Goal: Complete application form: Complete application form

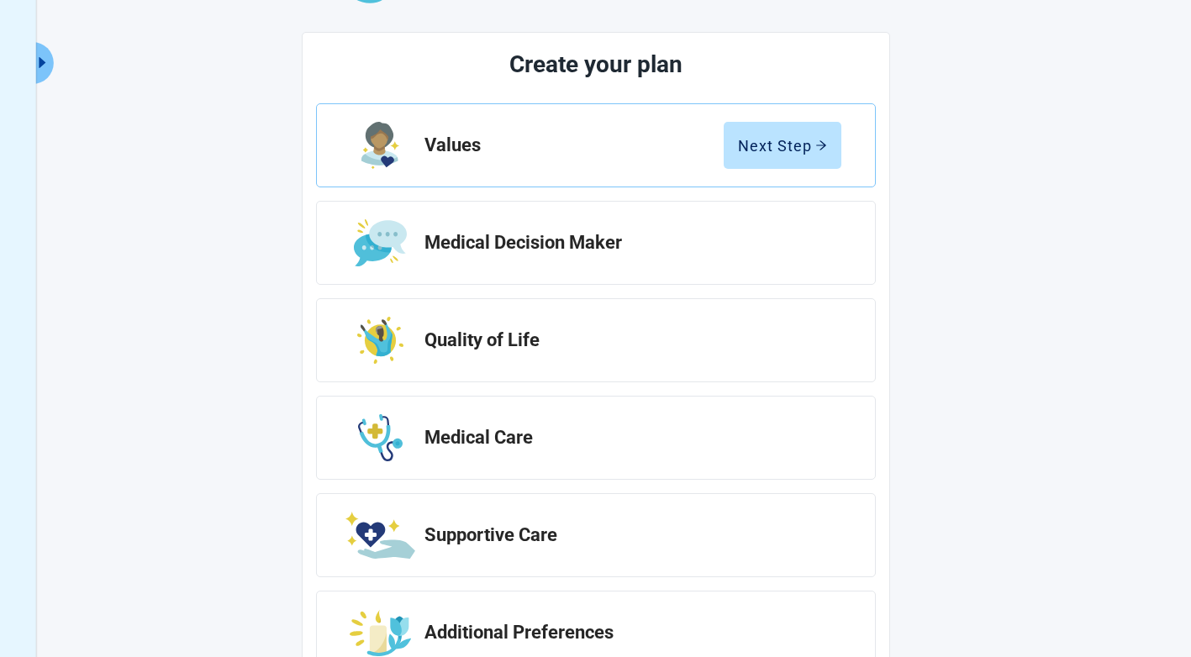
scroll to position [236, 0]
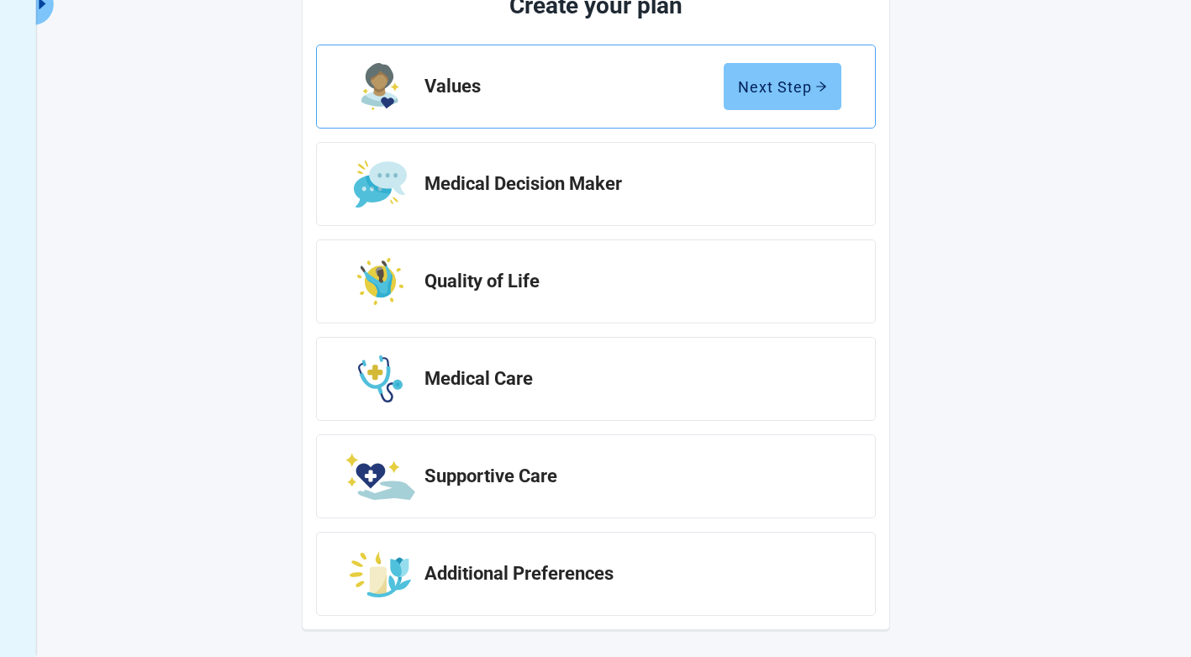
click at [795, 93] on div "Next Step" at bounding box center [782, 86] width 89 height 17
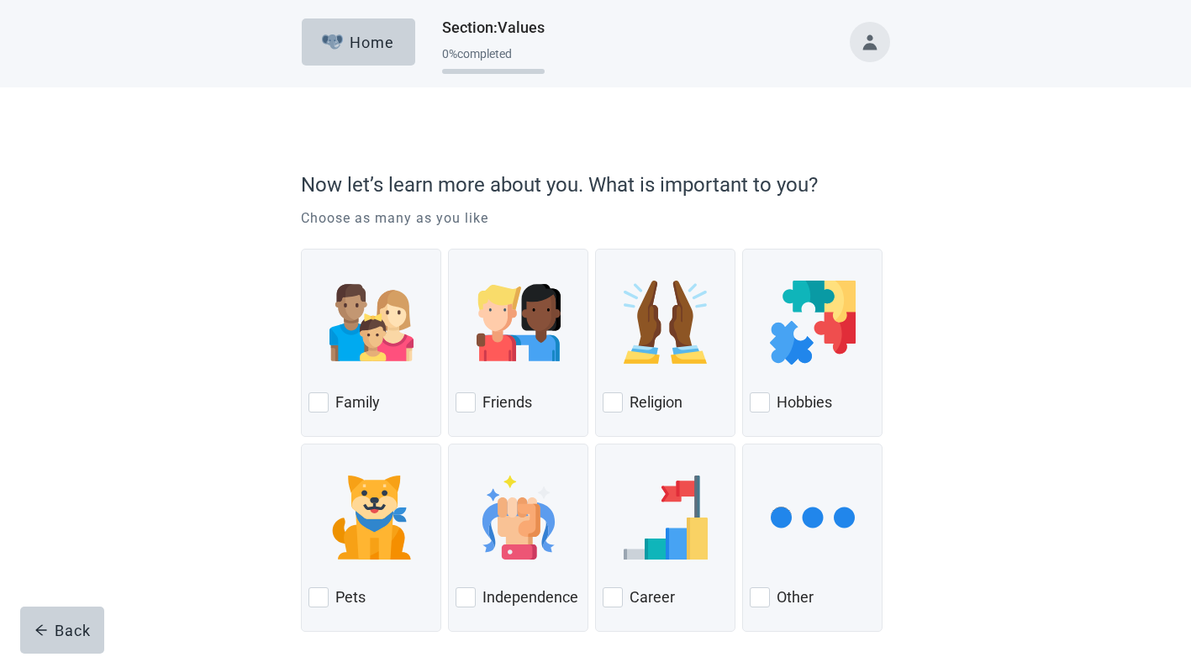
scroll to position [66, 0]
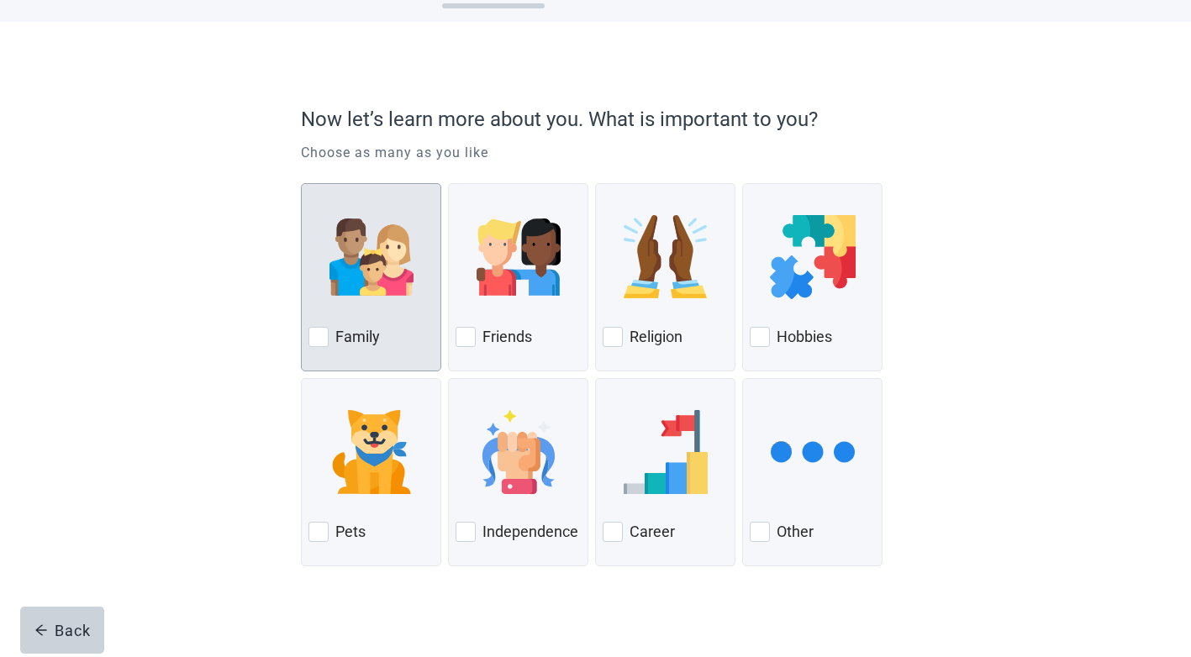
click at [326, 330] on div at bounding box center [318, 337] width 20 height 20
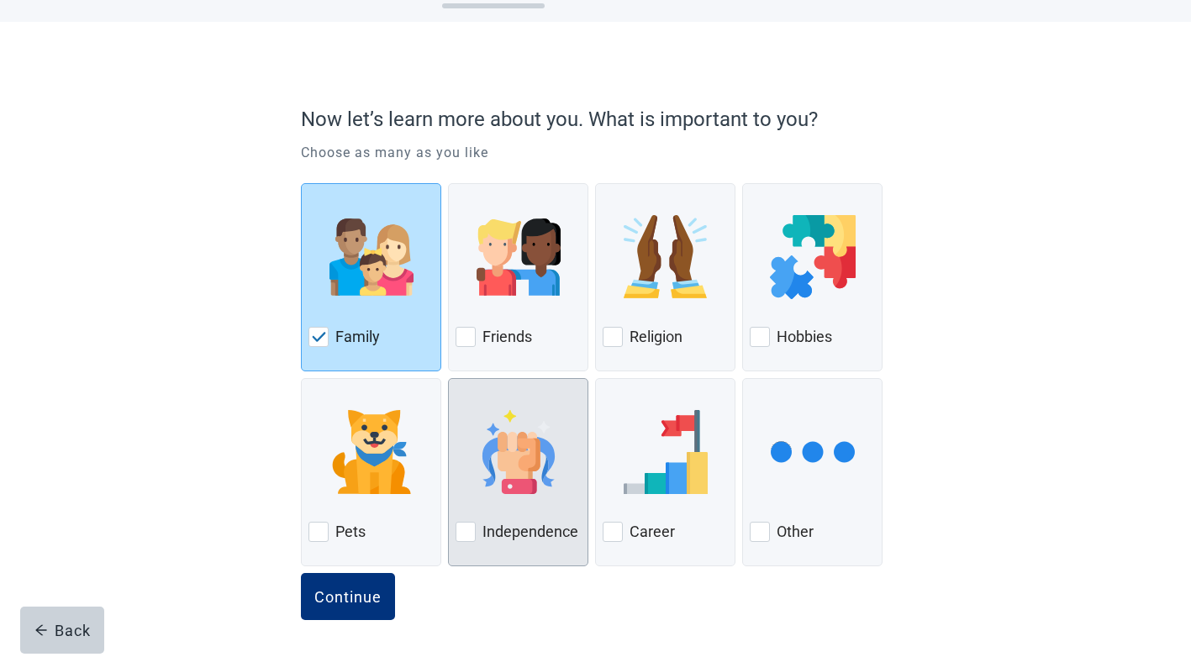
click at [471, 533] on div at bounding box center [466, 532] width 20 height 20
click at [469, 535] on div at bounding box center [466, 532] width 20 height 20
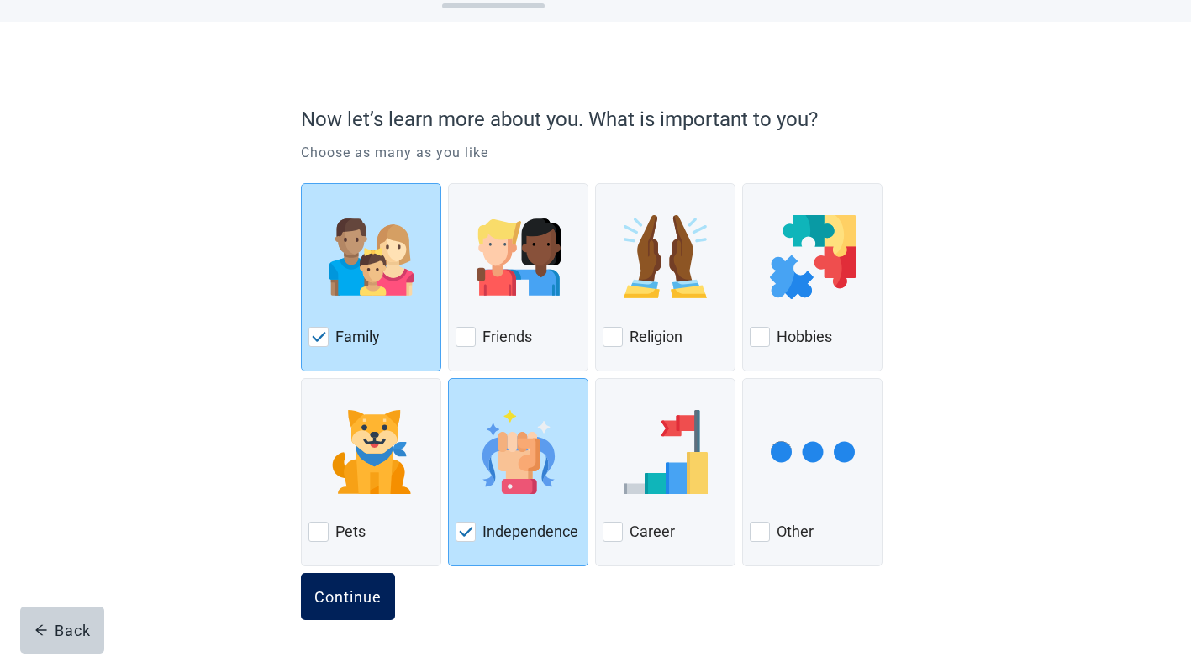
click at [369, 588] on div "Continue" at bounding box center [347, 596] width 67 height 17
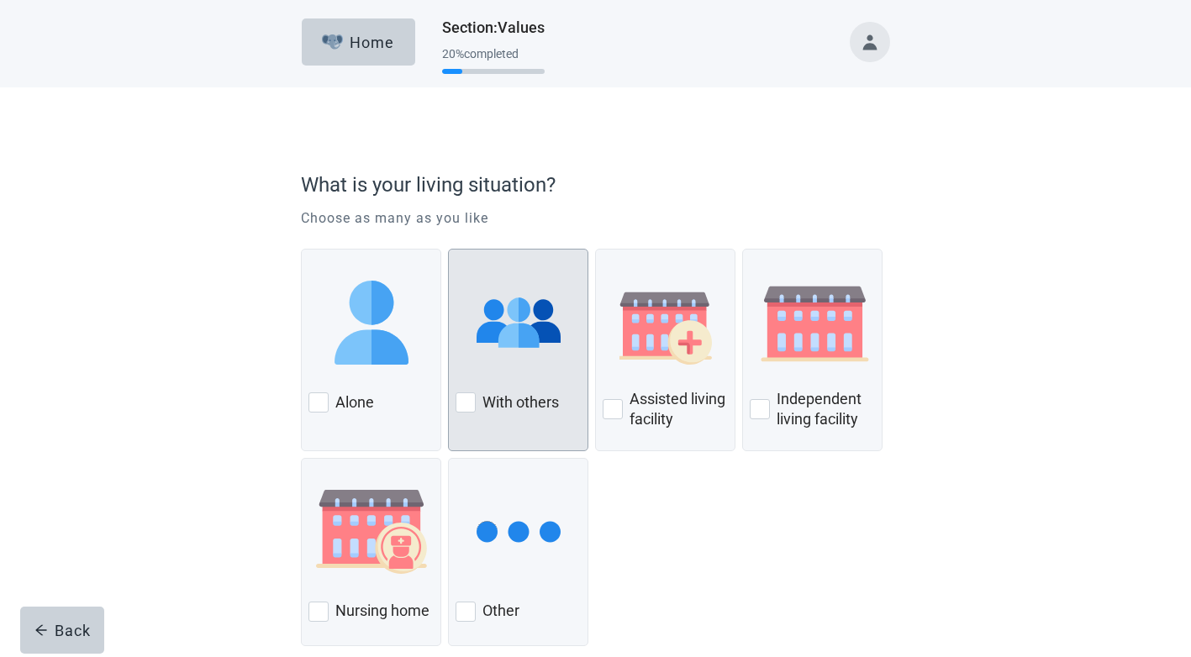
click at [459, 401] on div at bounding box center [466, 402] width 20 height 20
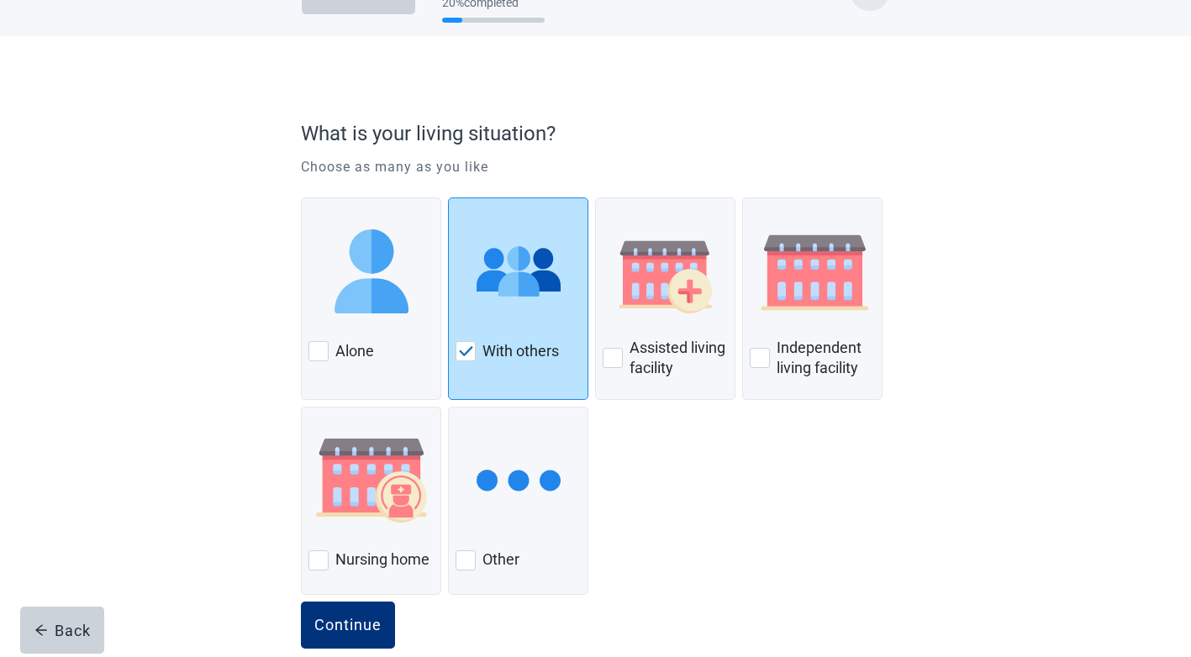
scroll to position [80, 0]
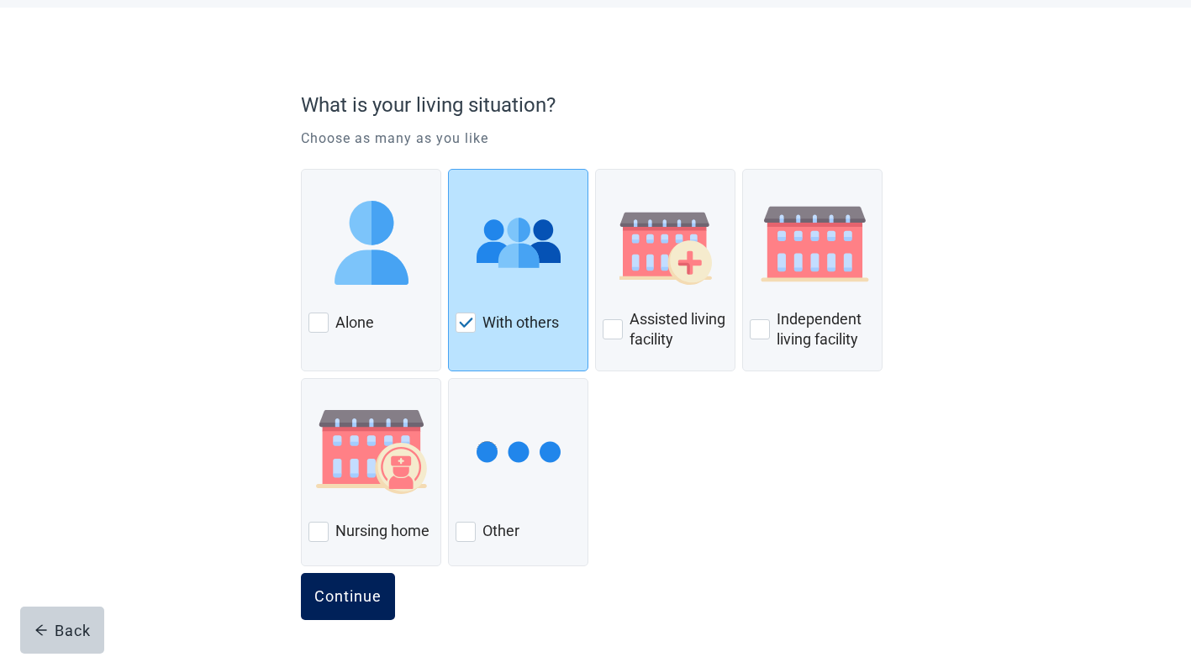
click at [375, 593] on div "Continue" at bounding box center [347, 596] width 67 height 17
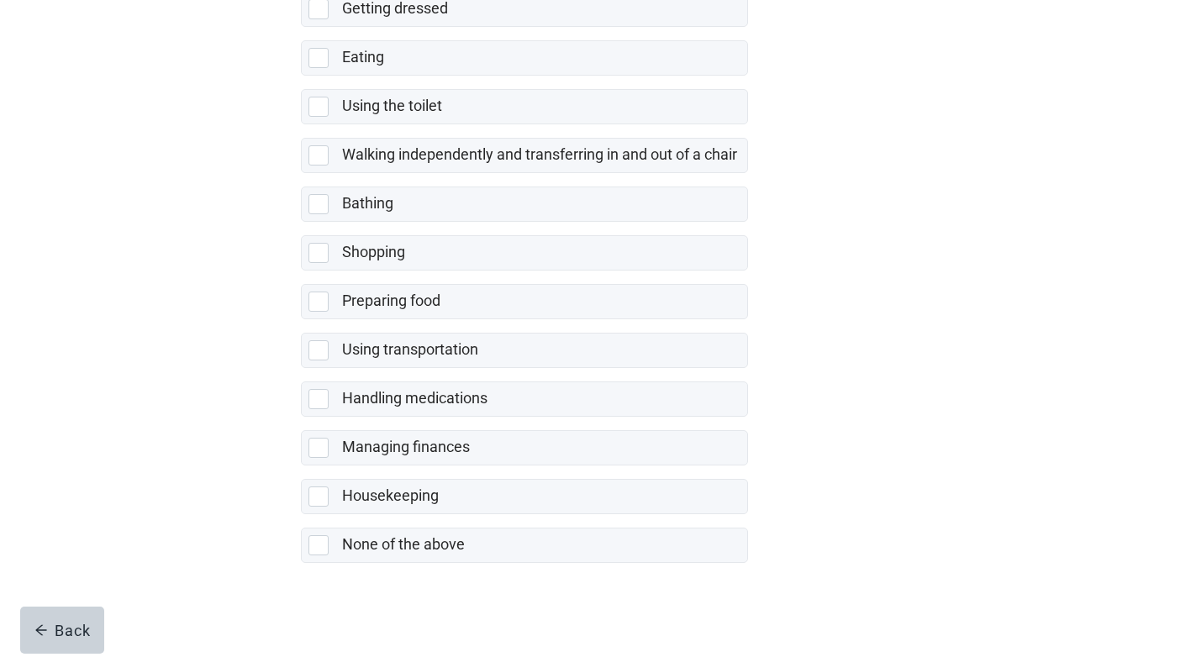
scroll to position [272, 0]
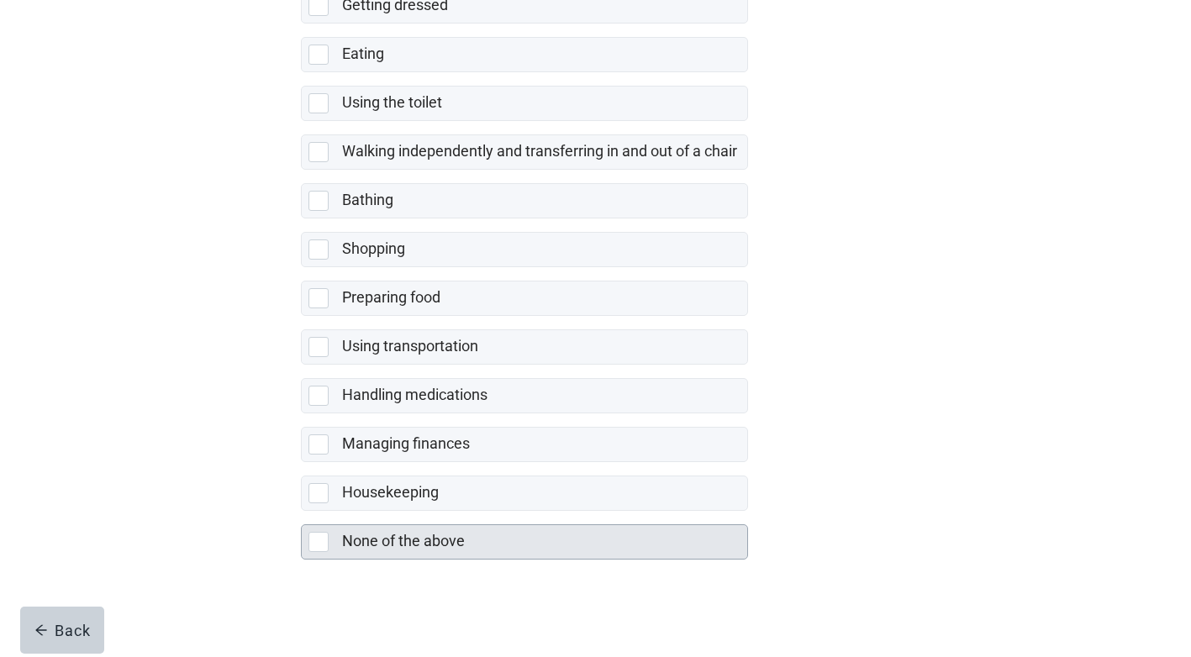
click at [313, 544] on div at bounding box center [318, 542] width 20 height 20
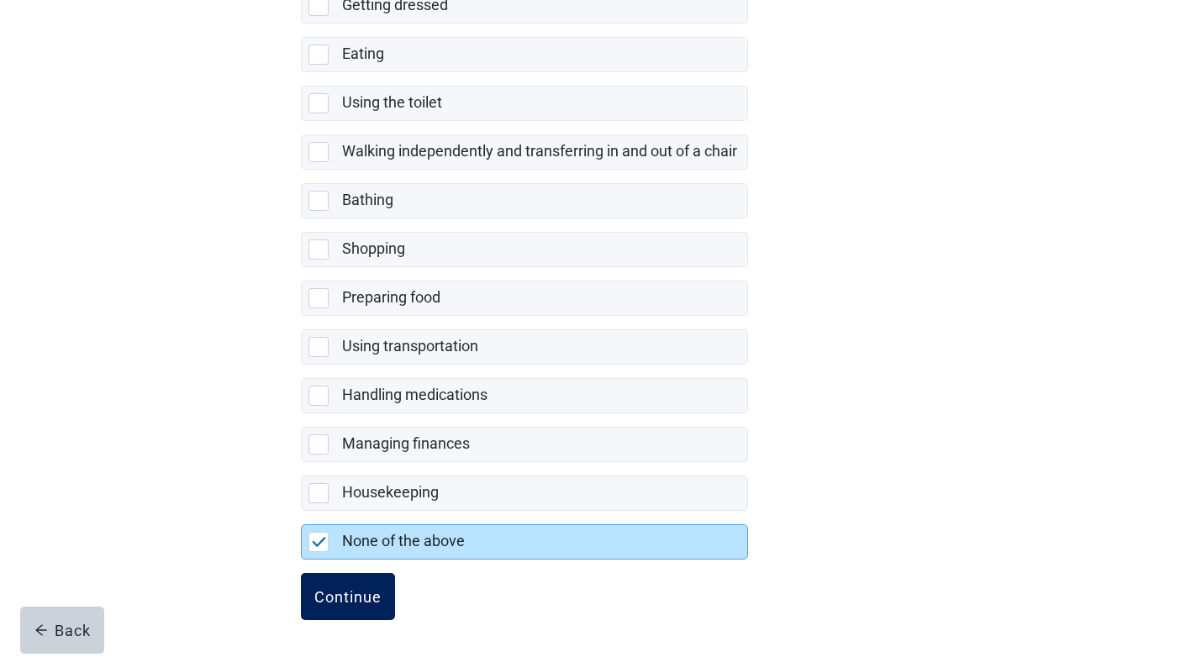
click at [344, 597] on div "Continue" at bounding box center [347, 596] width 67 height 17
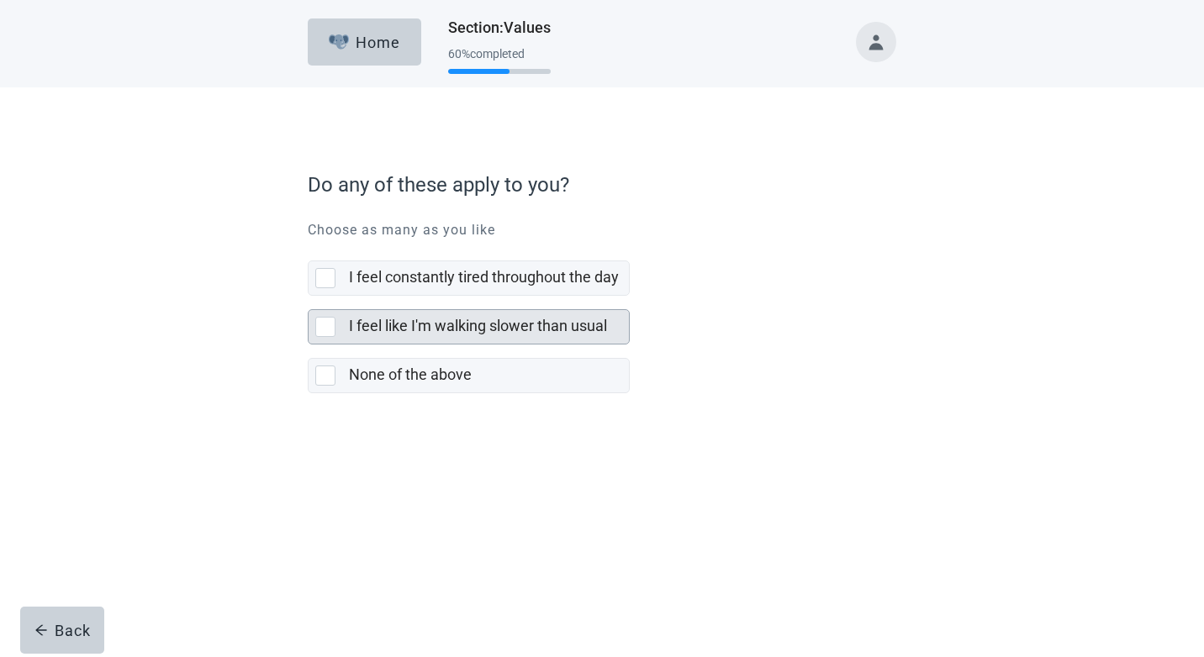
click at [328, 323] on div at bounding box center [325, 327] width 20 height 20
click at [318, 328] on div at bounding box center [325, 327] width 20 height 20
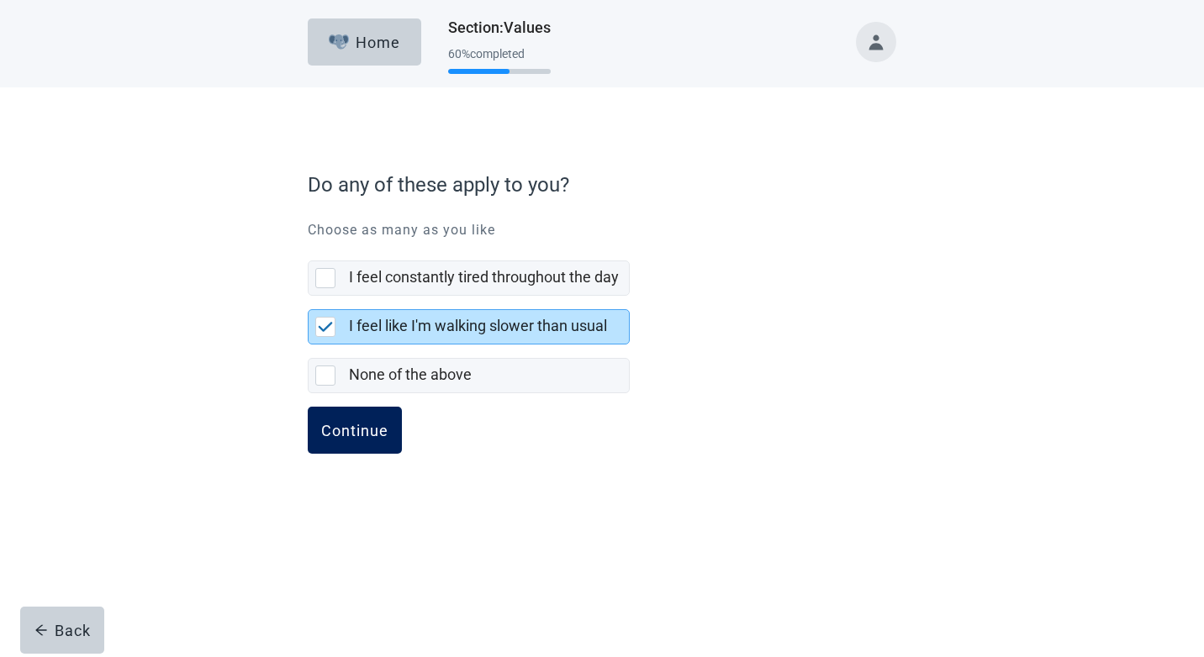
click at [366, 429] on div "Continue" at bounding box center [354, 430] width 67 height 17
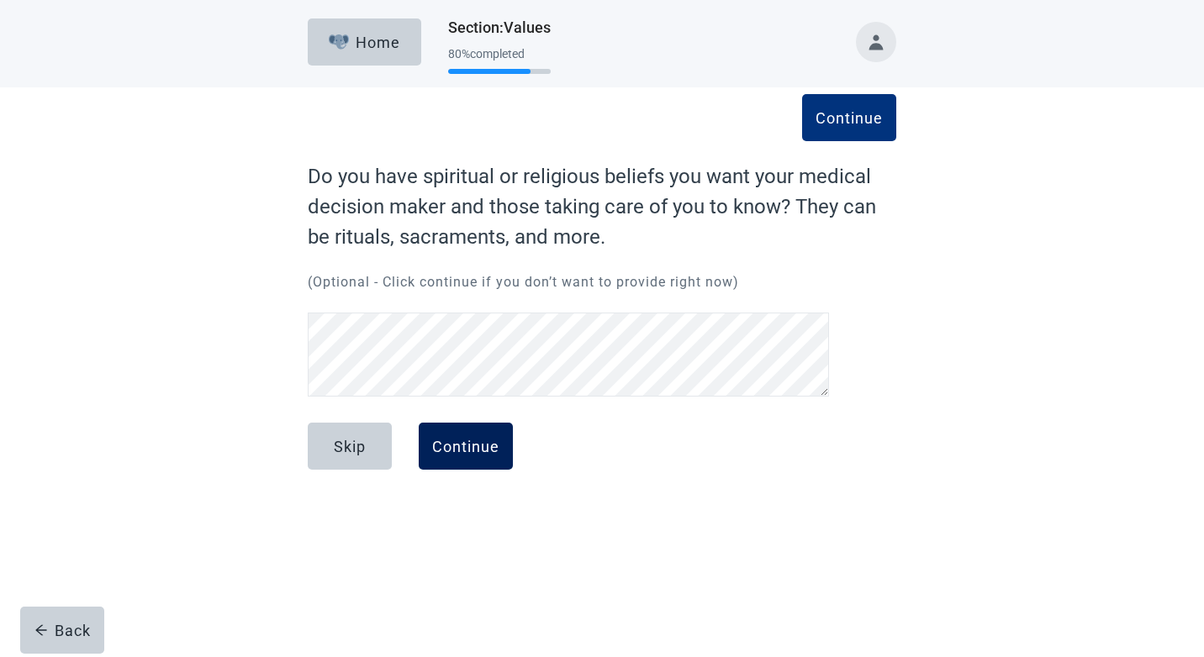
click at [457, 449] on div "Continue" at bounding box center [465, 446] width 67 height 17
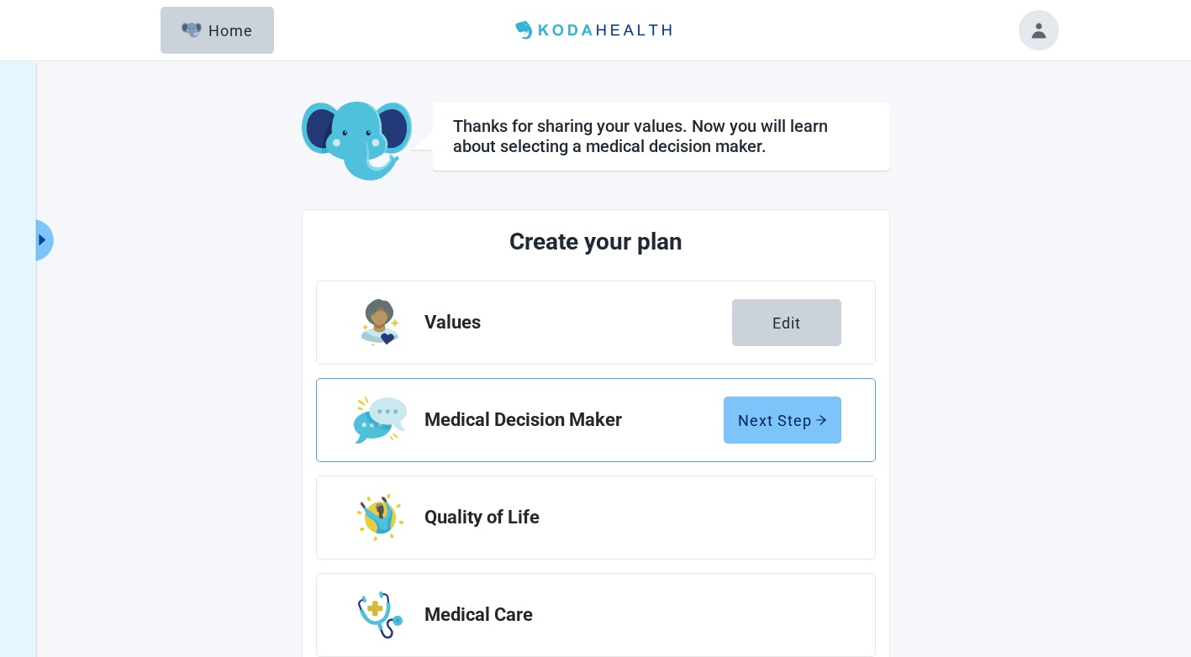
click at [784, 419] on div "Next Step" at bounding box center [782, 420] width 89 height 17
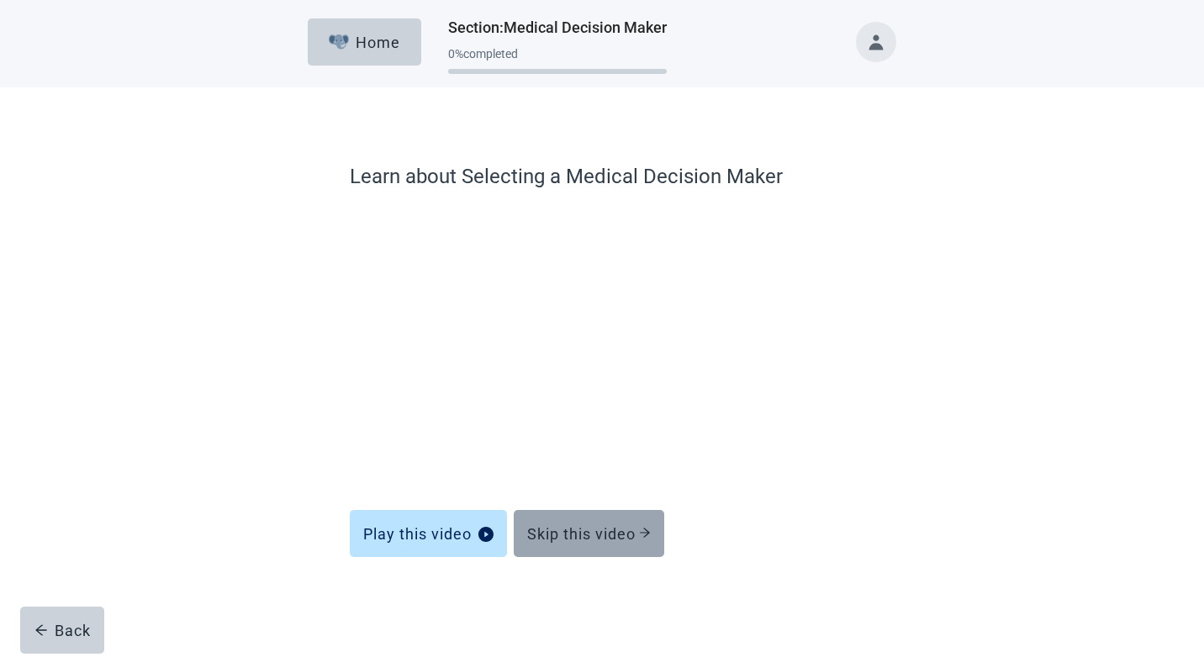
click at [593, 528] on div "Skip this video" at bounding box center [589, 533] width 124 height 17
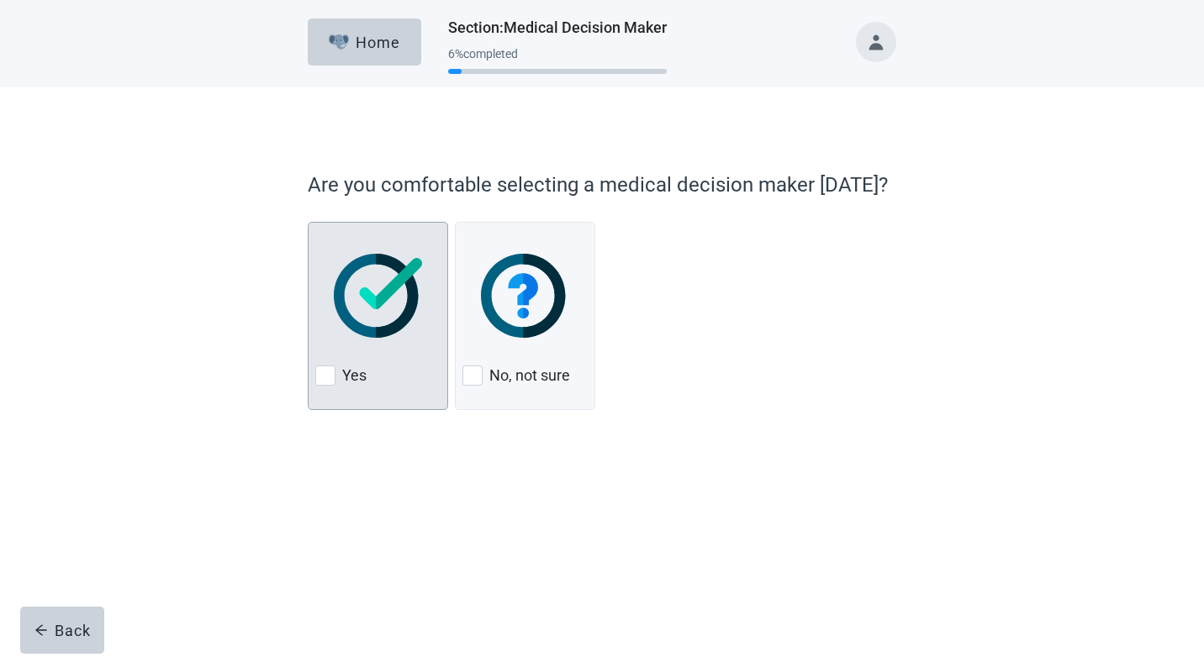
click at [331, 377] on div at bounding box center [325, 376] width 20 height 20
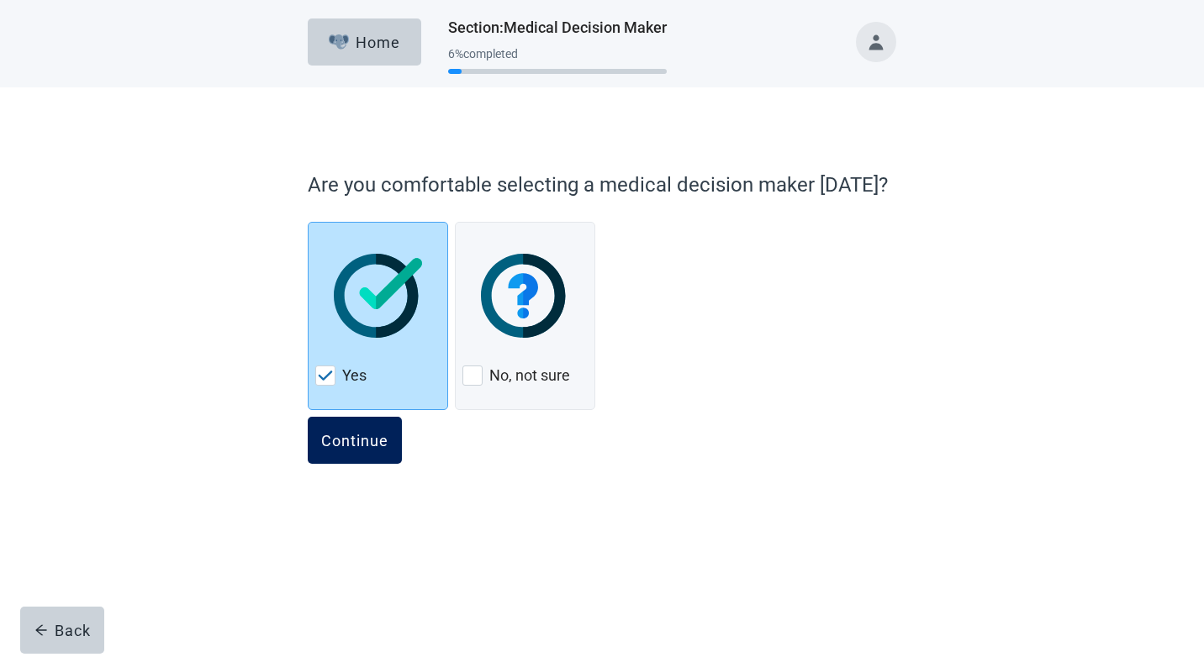
click at [338, 435] on div "Continue" at bounding box center [354, 440] width 67 height 17
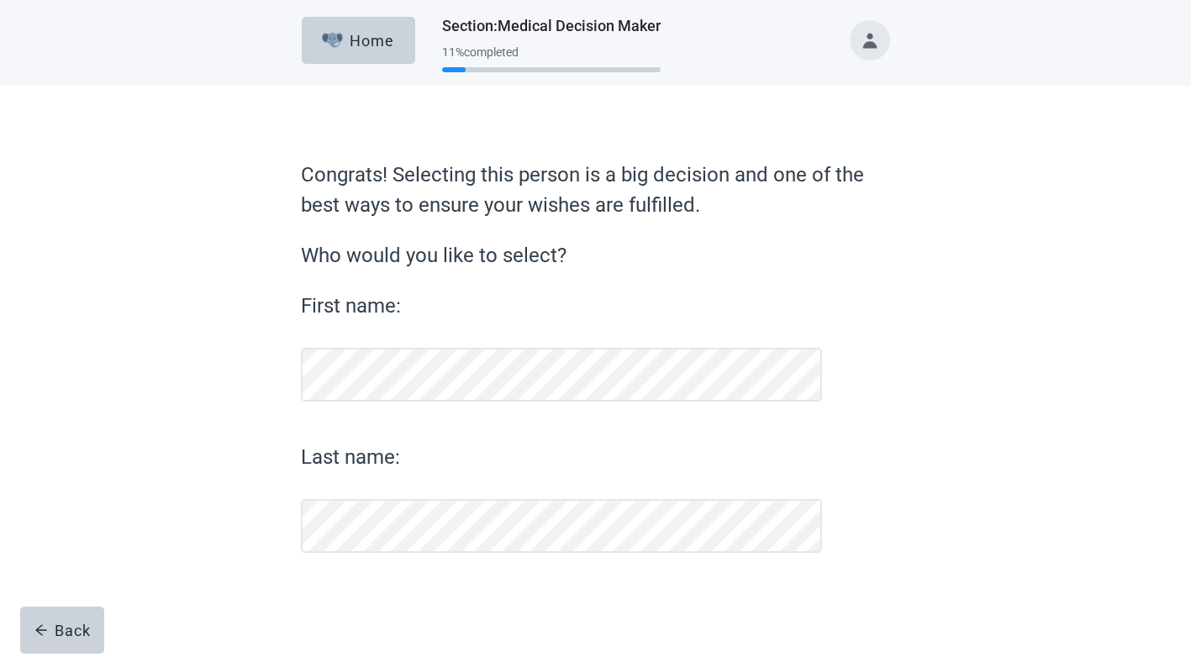
scroll to position [2, 0]
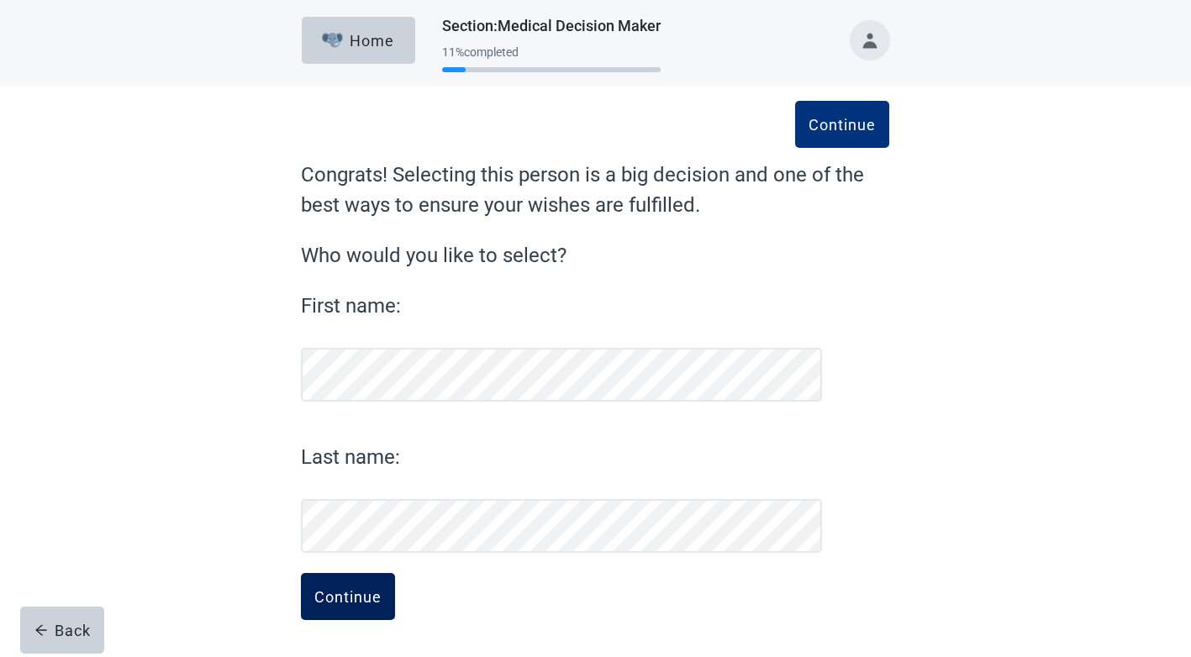
click at [360, 607] on button "Continue" at bounding box center [348, 596] width 94 height 47
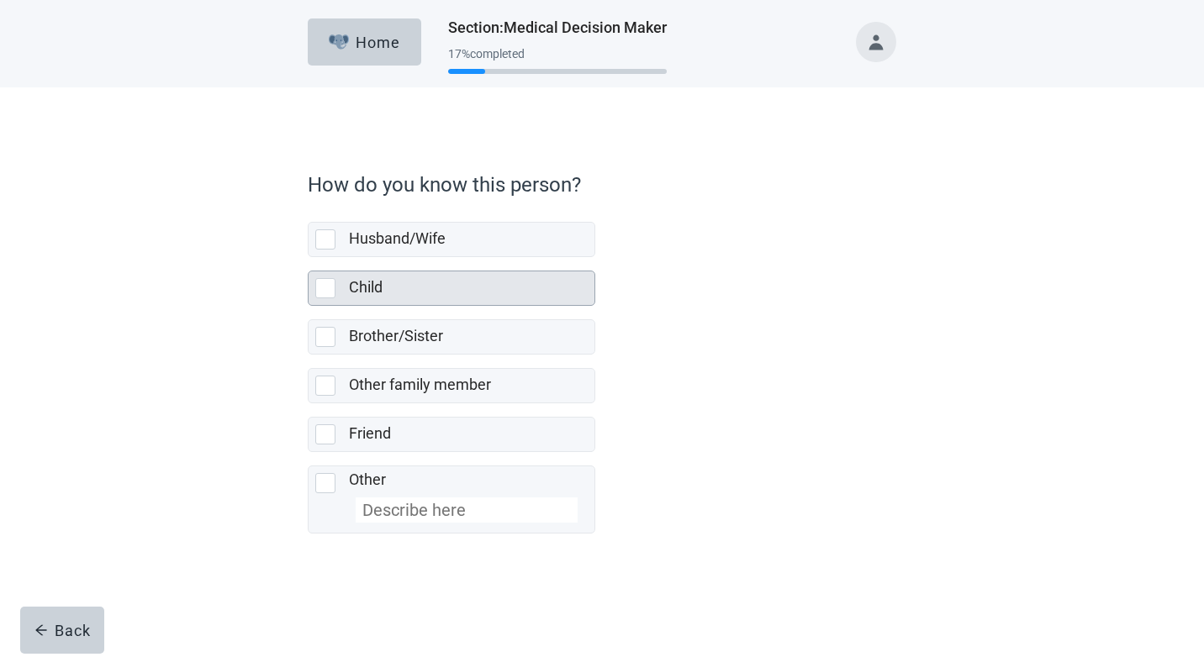
click at [324, 292] on div at bounding box center [325, 288] width 20 height 20
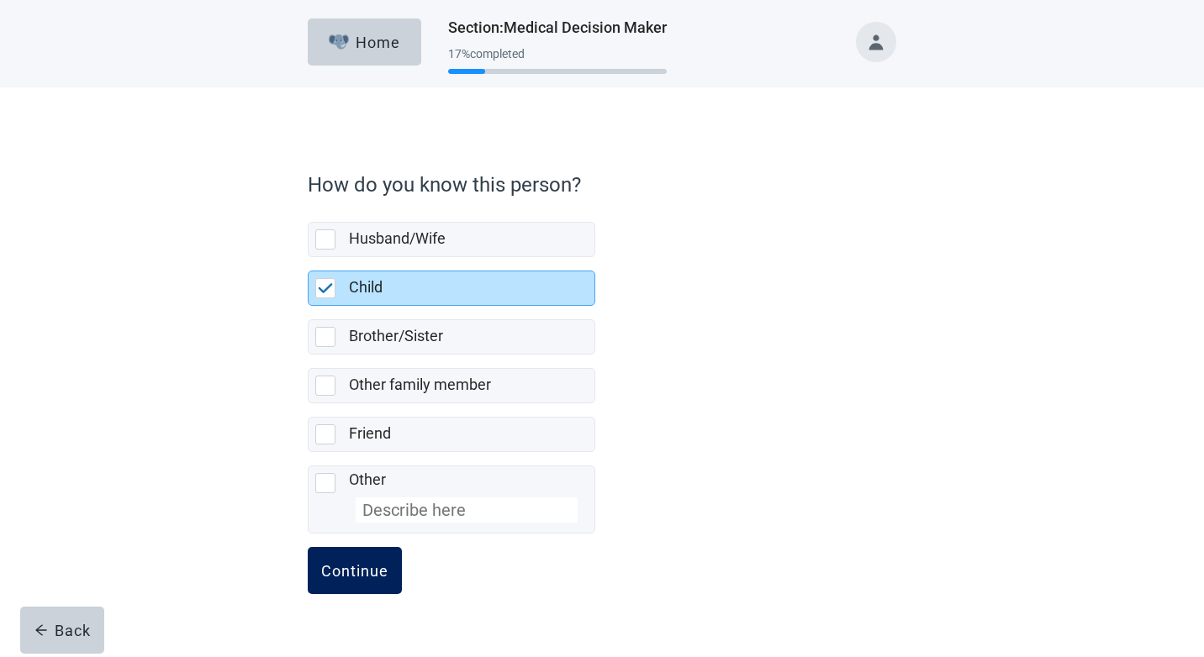
click at [342, 558] on button "Continue" at bounding box center [355, 570] width 94 height 47
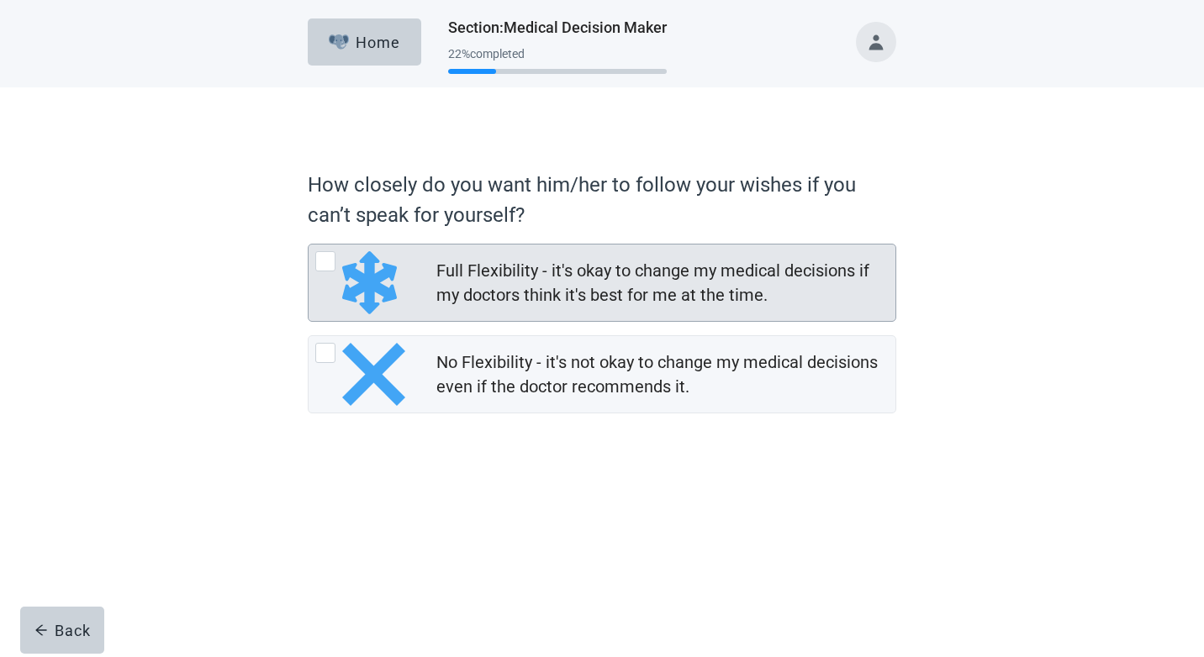
click at [329, 267] on div at bounding box center [325, 261] width 20 height 20
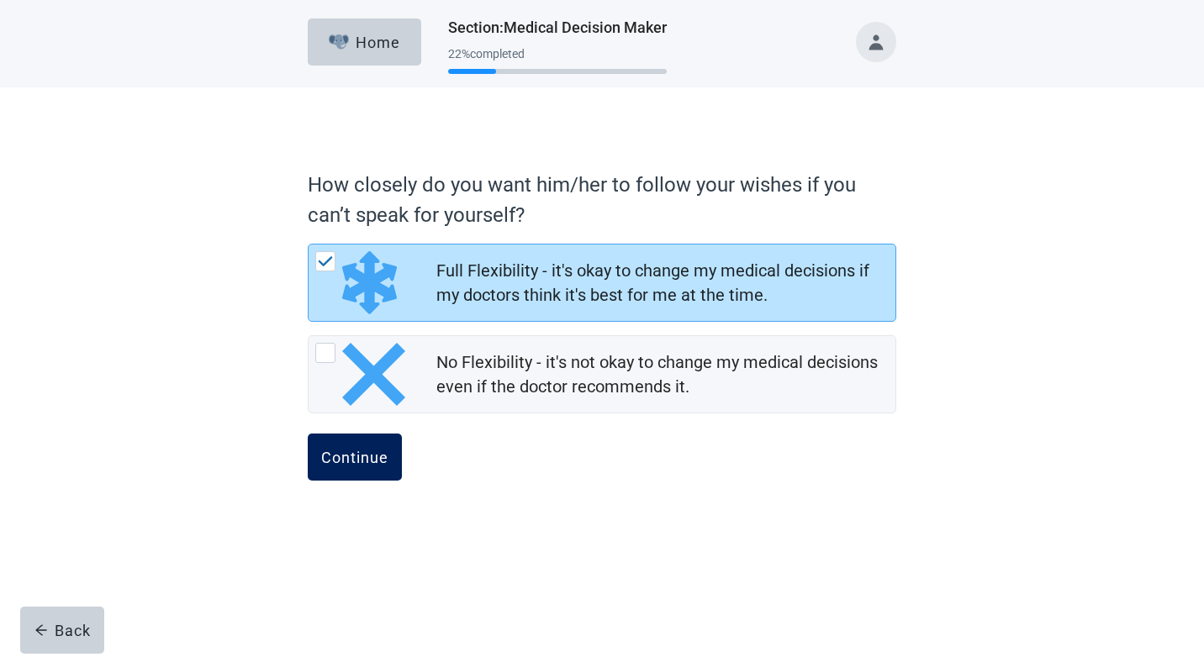
click at [364, 461] on div "Continue" at bounding box center [354, 457] width 67 height 17
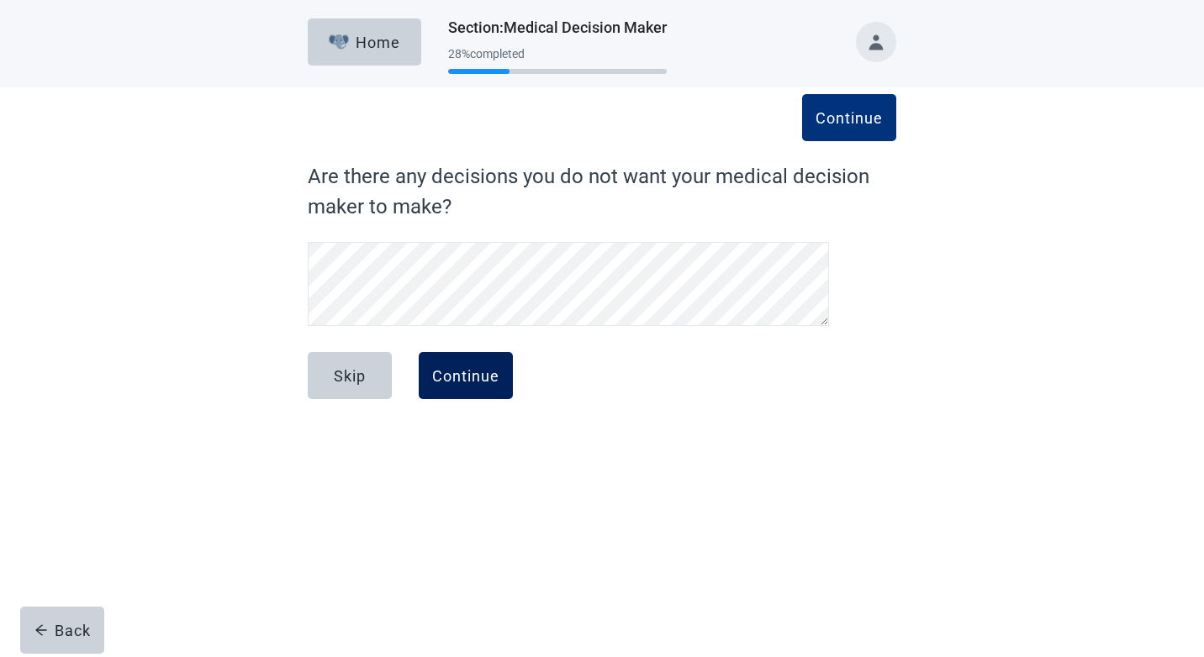
click at [461, 390] on button "Continue" at bounding box center [466, 375] width 94 height 47
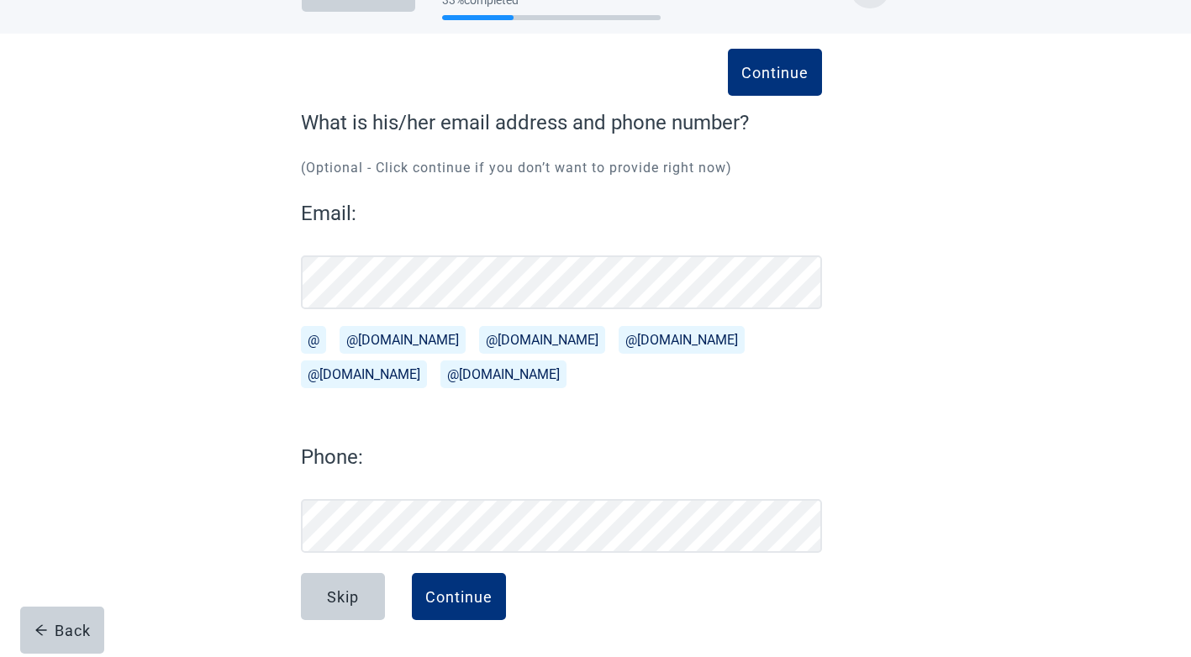
scroll to position [54, 0]
click at [340, 597] on div "Skip" at bounding box center [343, 596] width 32 height 17
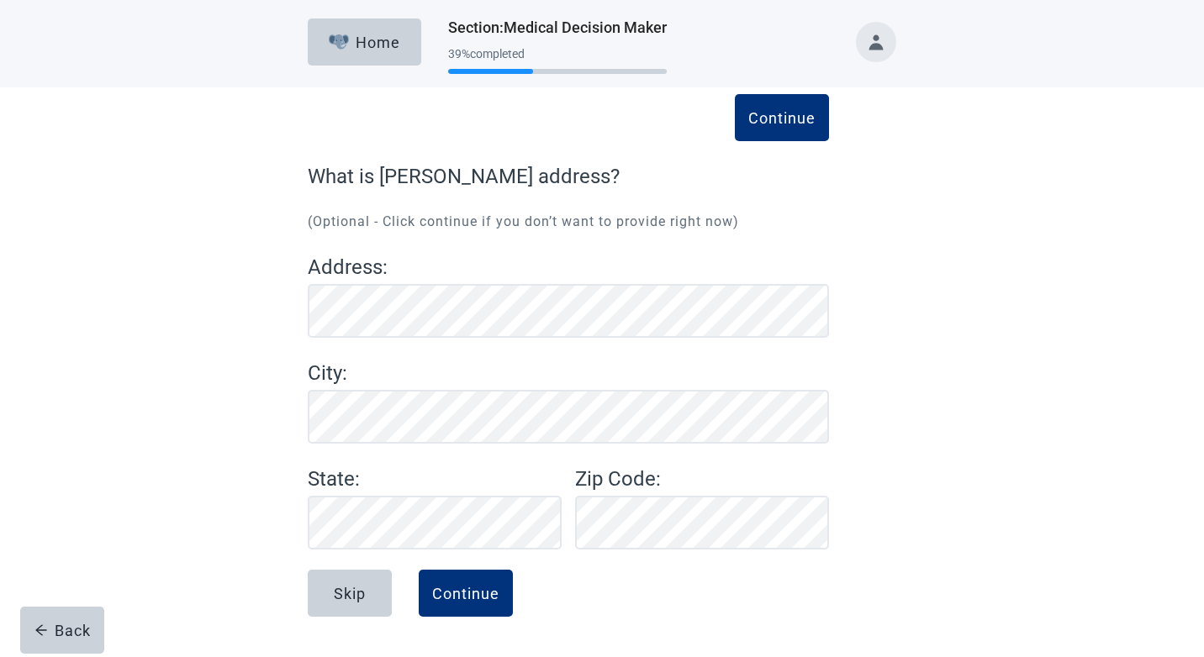
click at [1190, 426] on div "Home Section : Medical Decision Maker 39 % completed Continue What is [PERSON_N…" at bounding box center [602, 327] width 1204 height 654
click at [478, 598] on div "Continue" at bounding box center [465, 593] width 67 height 17
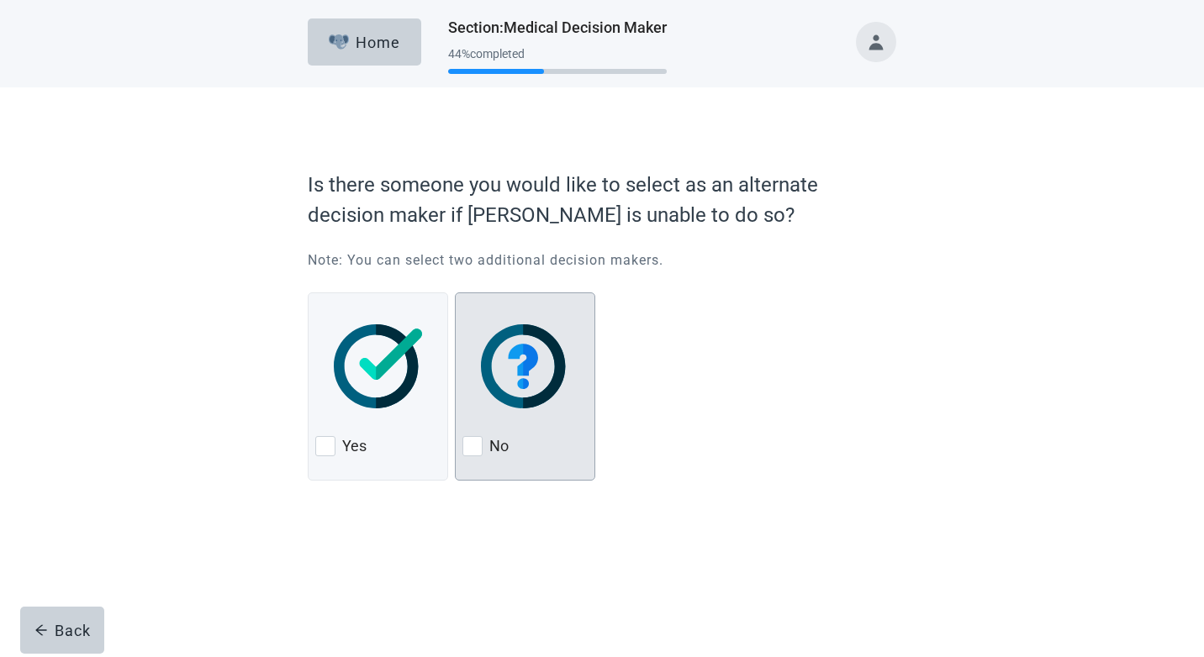
click at [471, 450] on div at bounding box center [472, 446] width 20 height 20
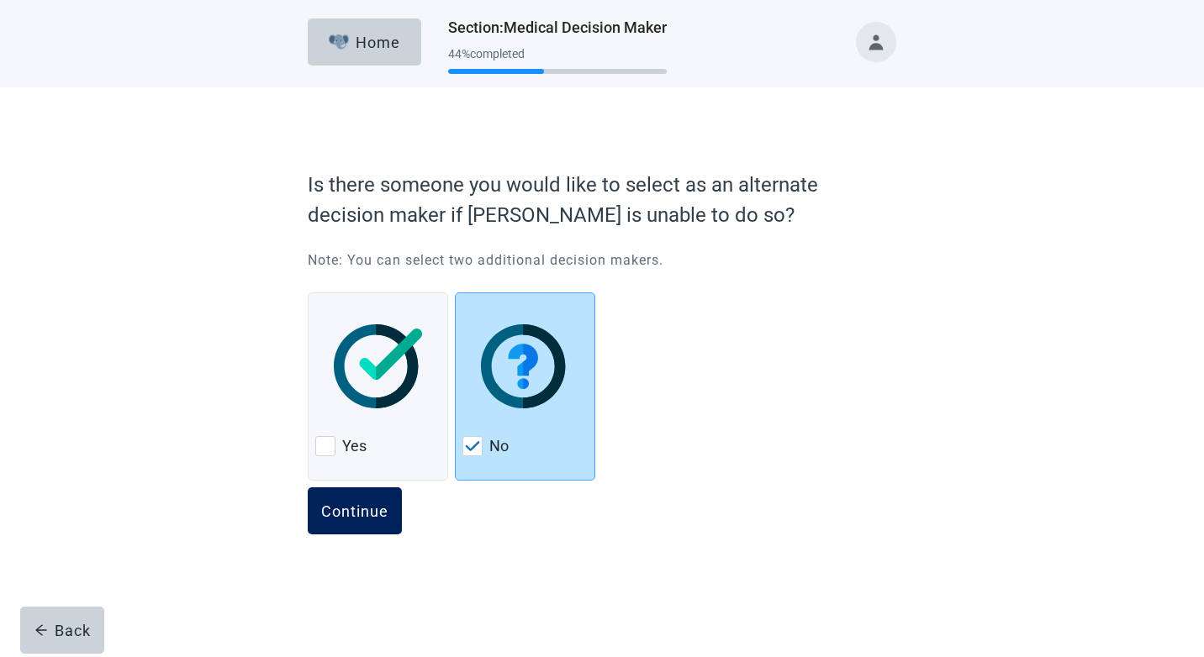
click at [353, 512] on div "Continue" at bounding box center [354, 511] width 67 height 17
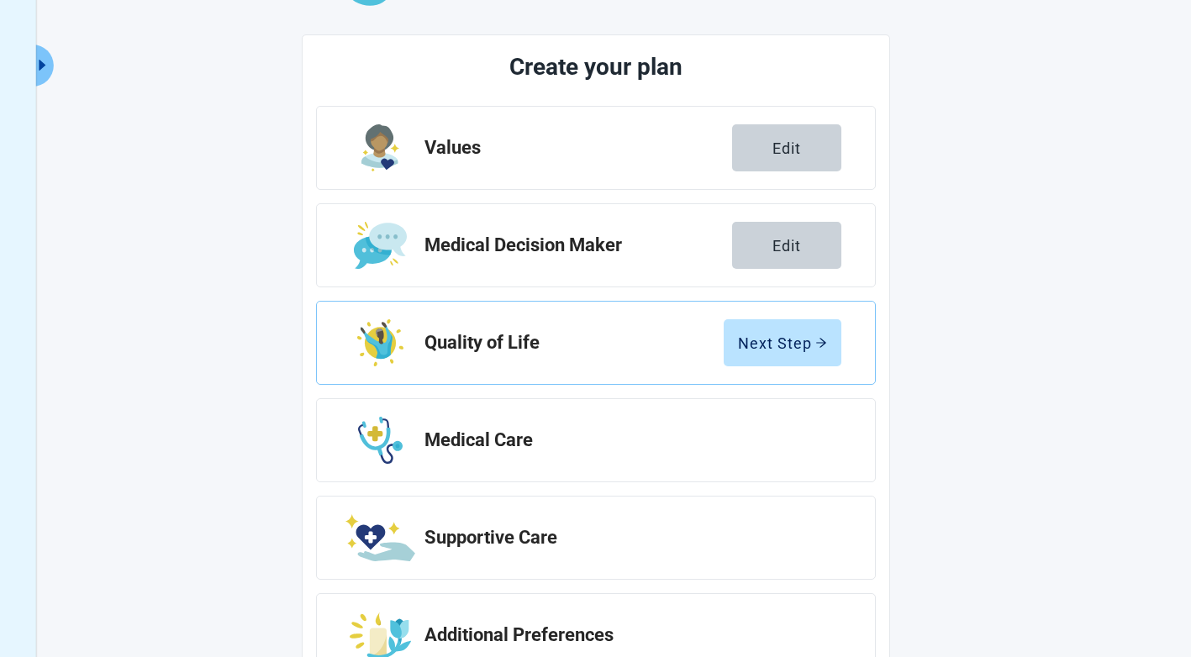
scroll to position [236, 0]
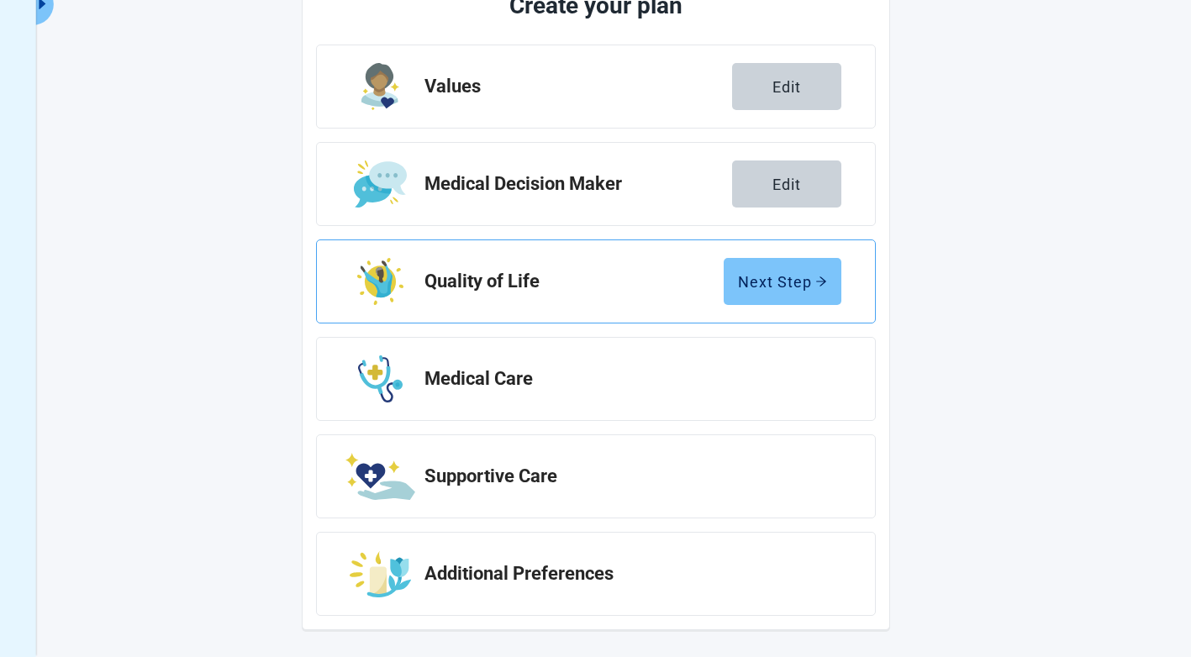
click at [782, 290] on div "Next Step" at bounding box center [782, 281] width 89 height 17
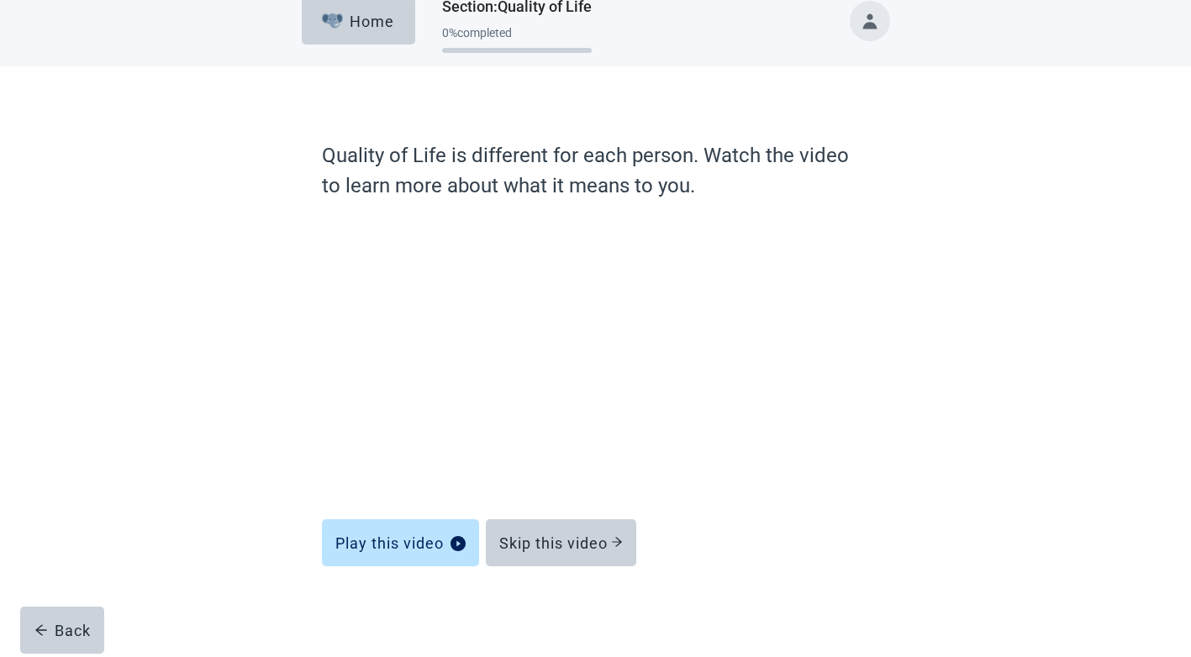
scroll to position [21, 0]
click at [560, 543] on div "Skip this video" at bounding box center [561, 543] width 124 height 17
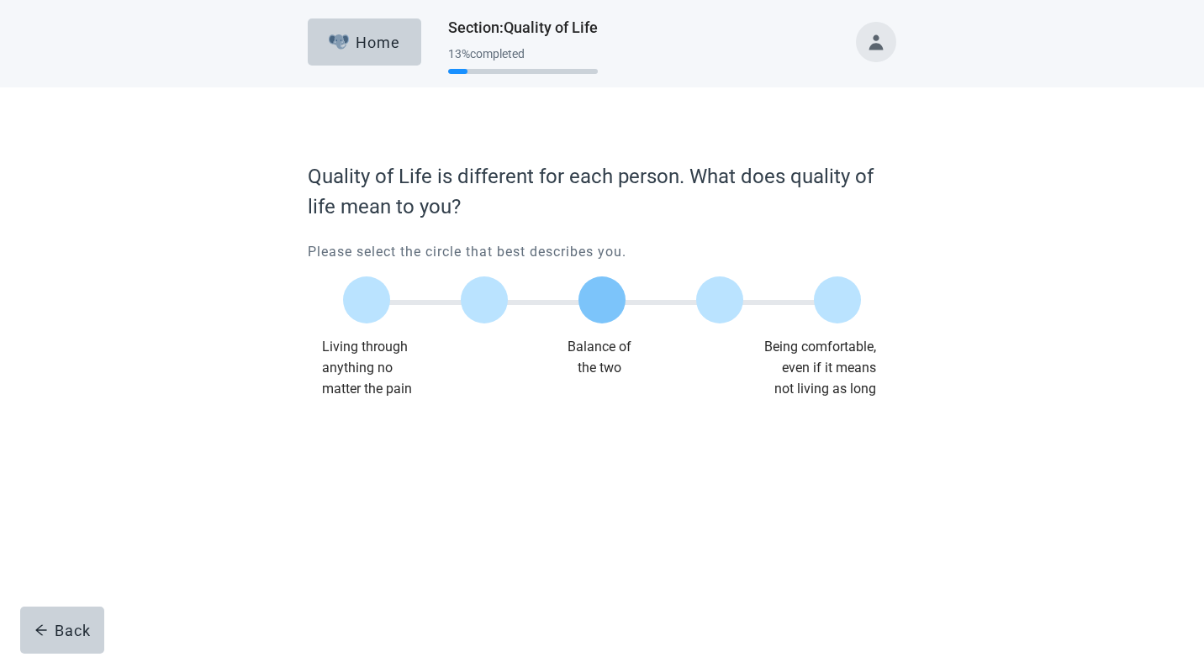
click at [617, 307] on div at bounding box center [601, 300] width 47 height 47
click at [370, 440] on div "Continue" at bounding box center [354, 433] width 67 height 17
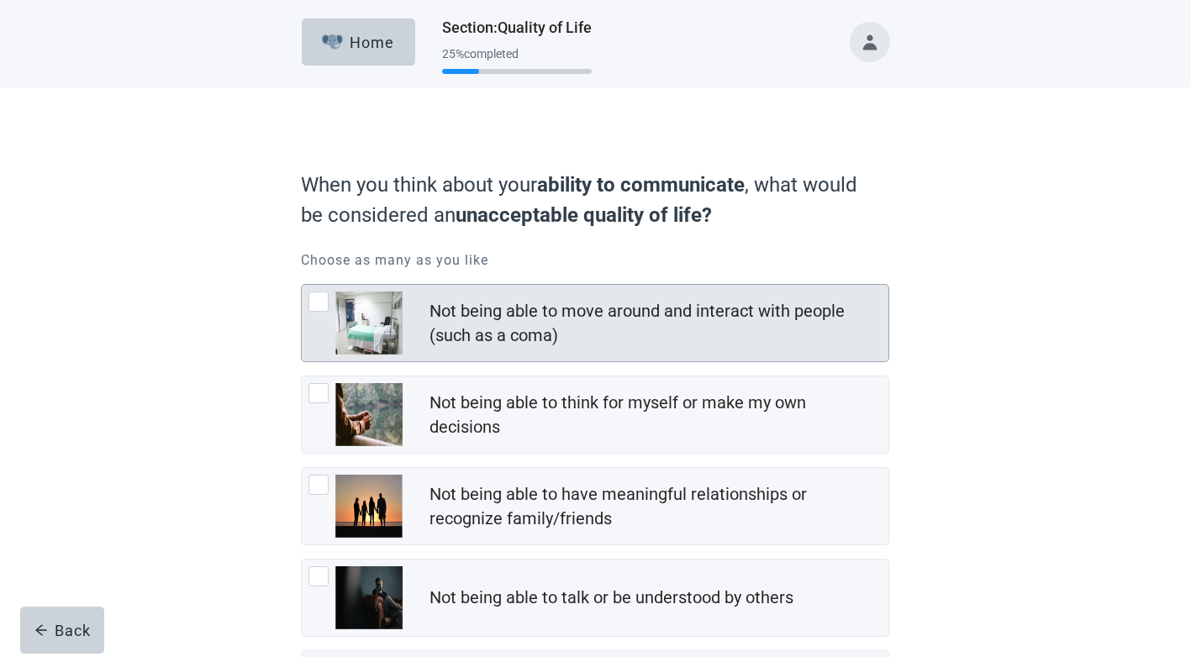
click at [323, 311] on div at bounding box center [318, 302] width 20 height 20
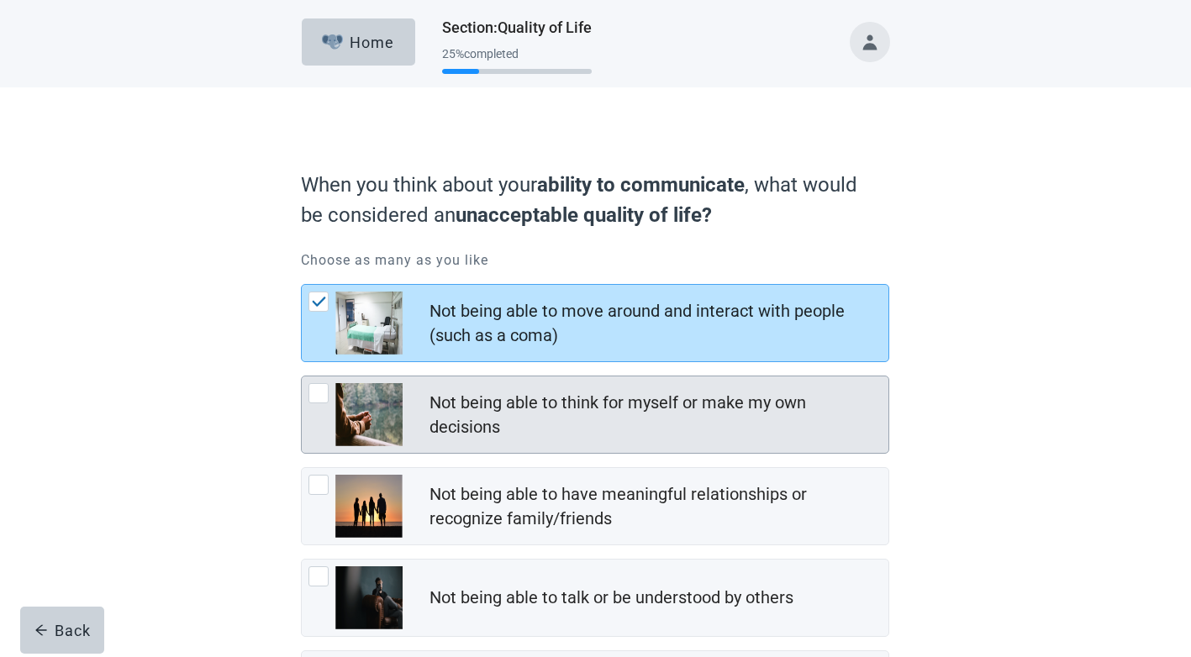
click at [322, 389] on div at bounding box center [318, 393] width 20 height 20
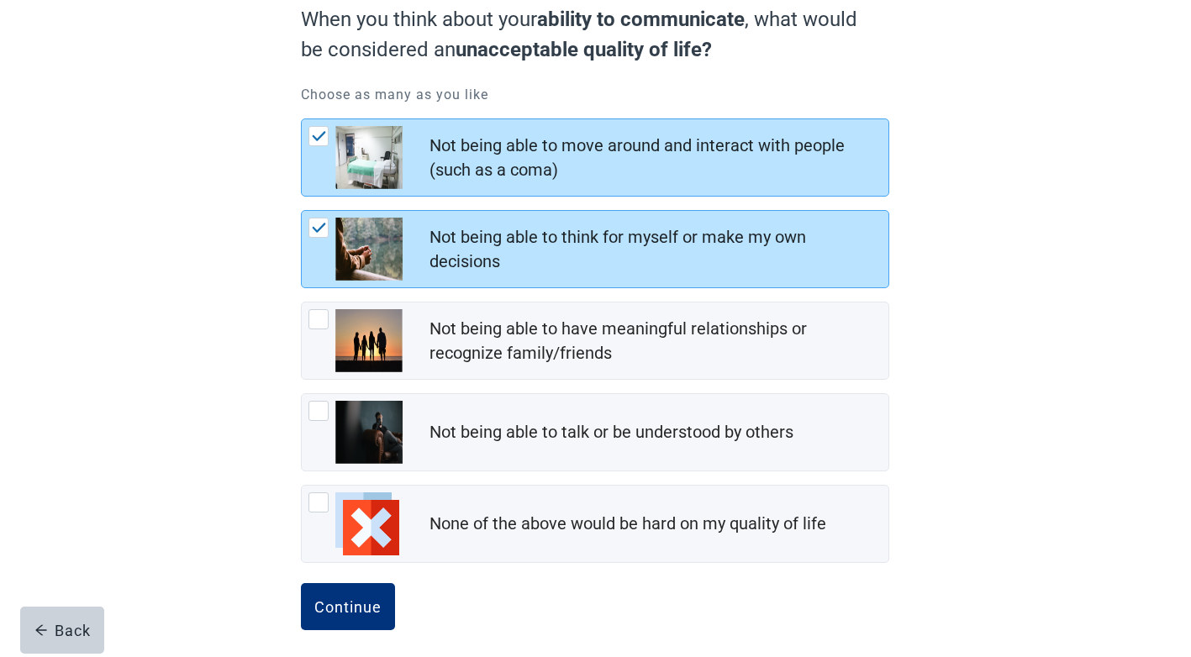
scroll to position [176, 0]
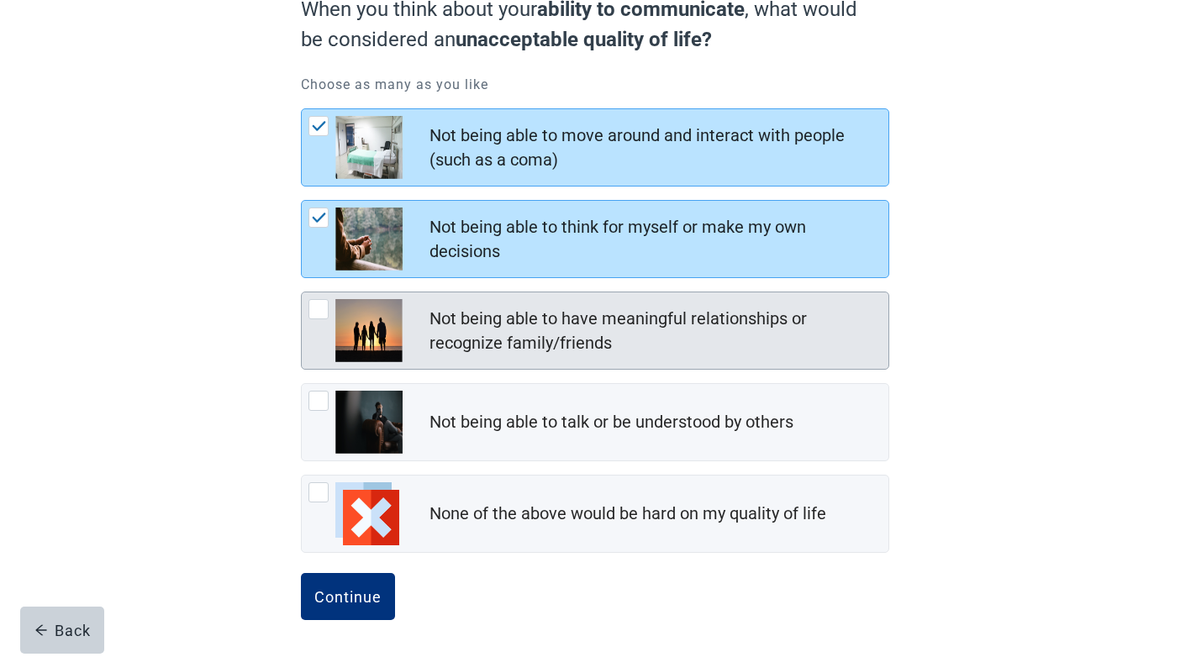
click at [319, 316] on div at bounding box center [318, 309] width 20 height 20
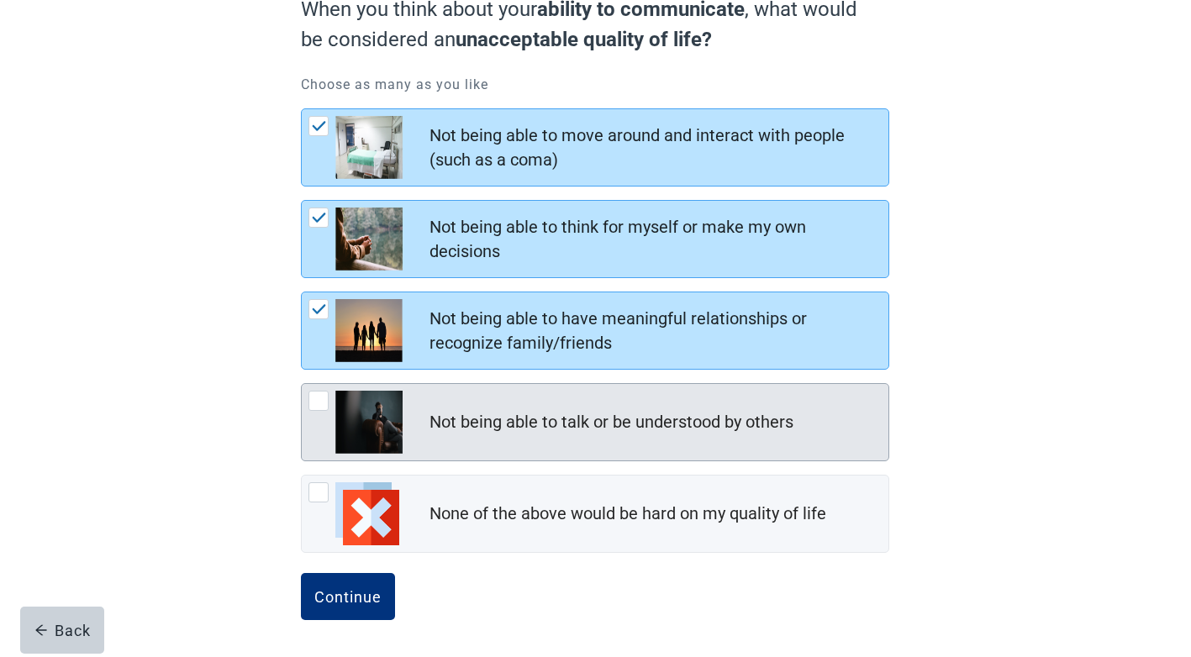
click at [313, 398] on div at bounding box center [318, 401] width 20 height 20
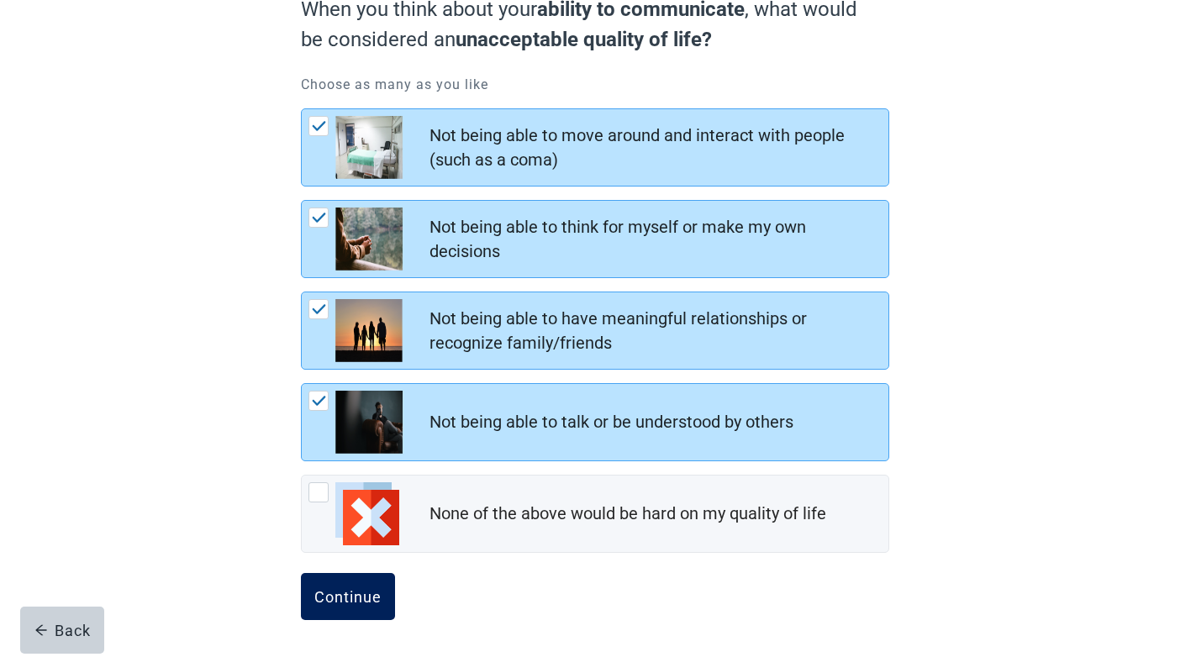
click at [343, 589] on div "Continue" at bounding box center [347, 596] width 67 height 17
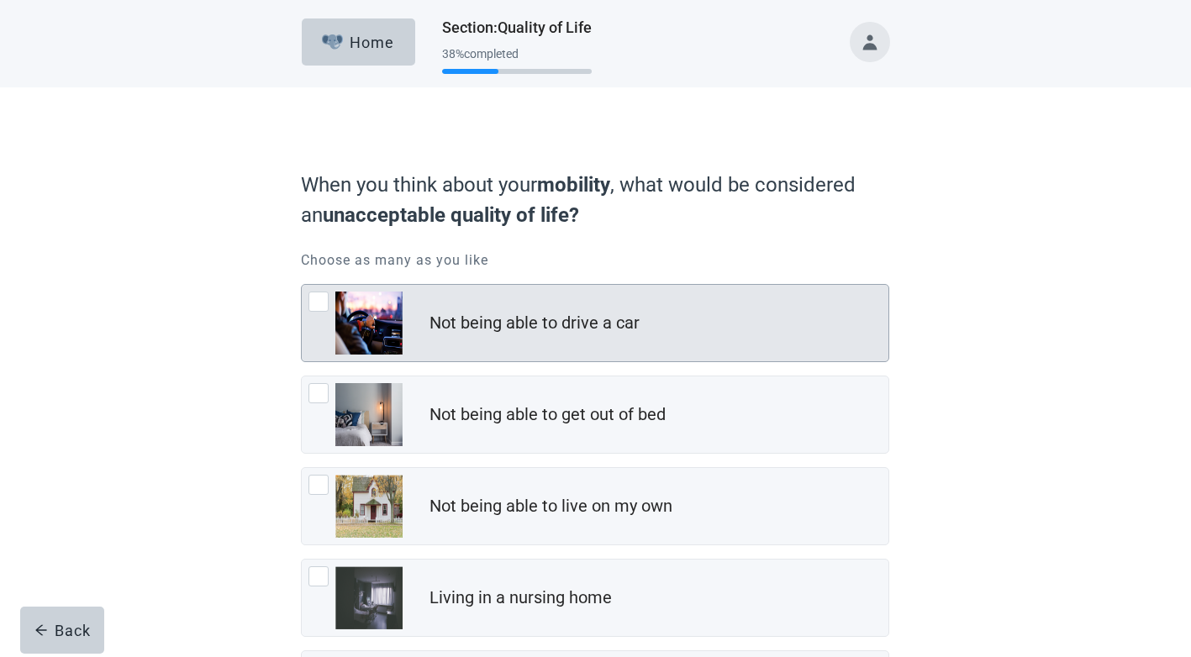
click at [312, 303] on div at bounding box center [318, 302] width 20 height 20
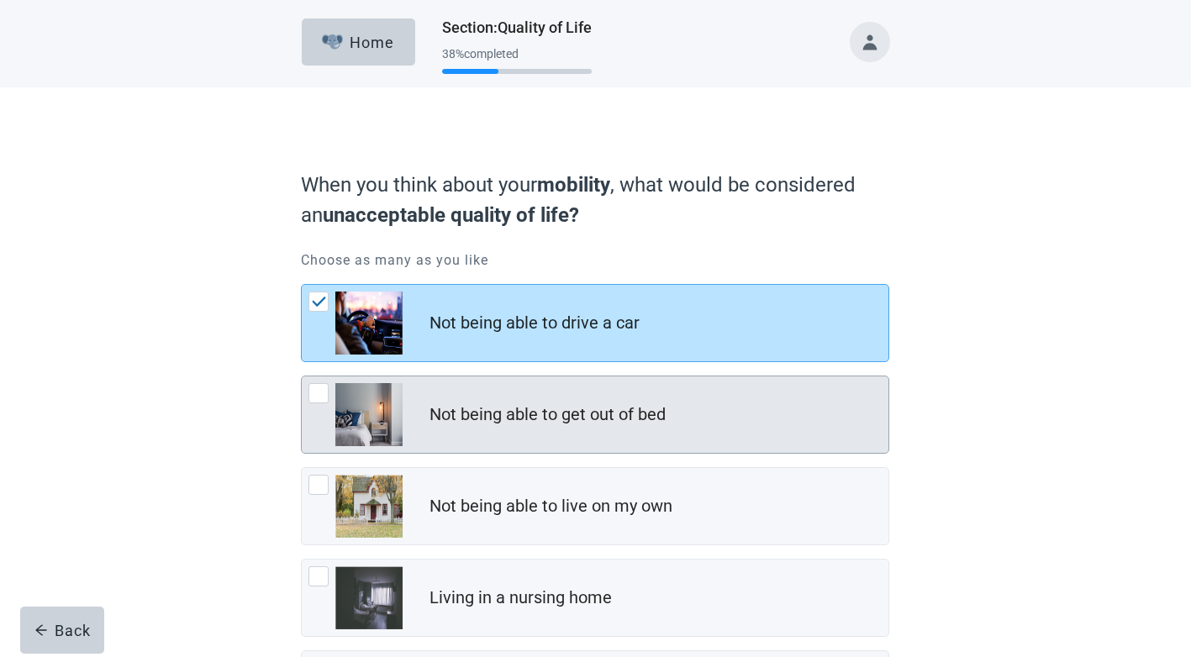
click at [315, 396] on div at bounding box center [318, 393] width 20 height 20
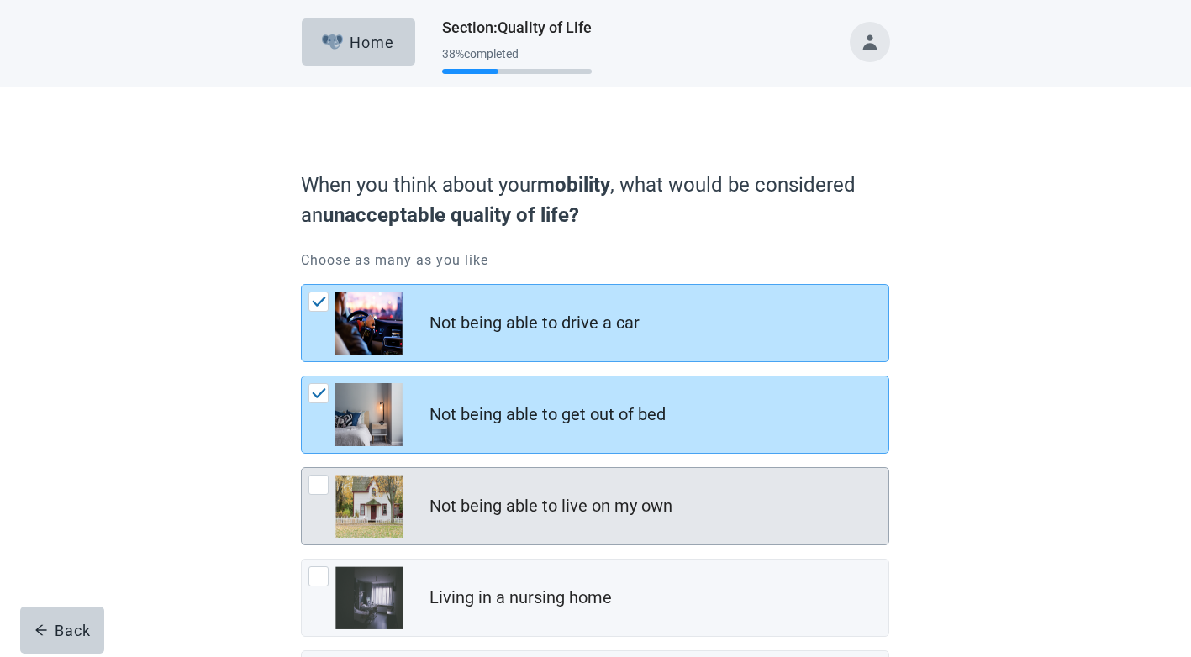
click at [308, 476] on div "Not being able to live on my own" at bounding box center [595, 506] width 587 height 76
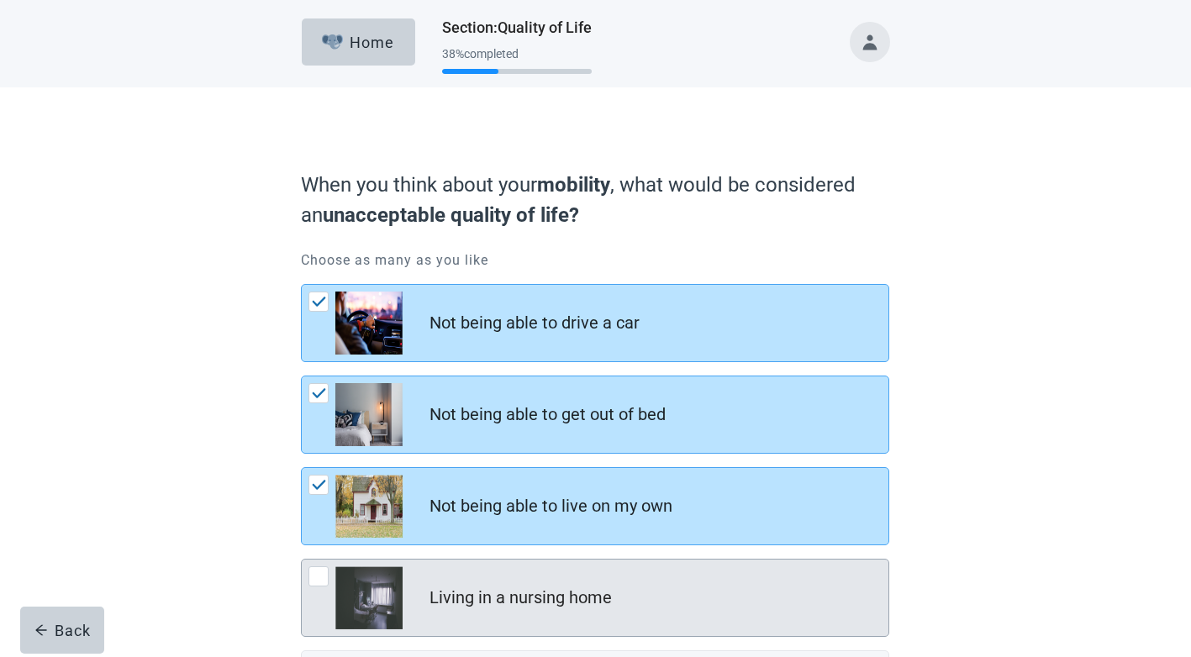
click at [309, 570] on div at bounding box center [318, 576] width 20 height 20
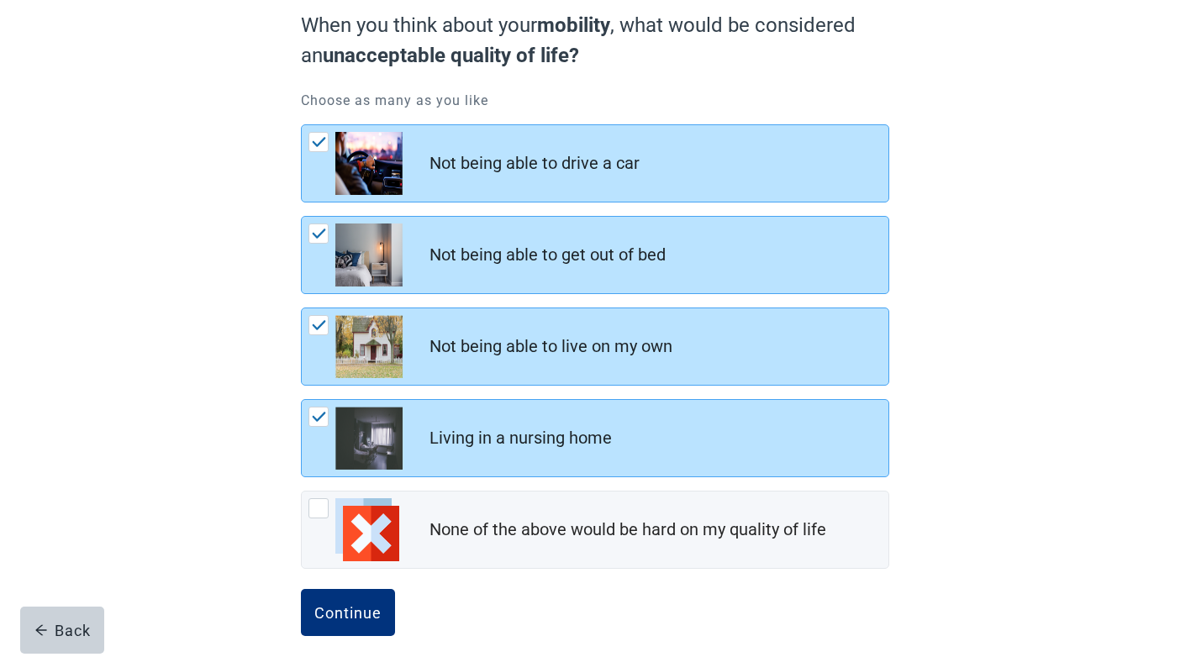
scroll to position [176, 0]
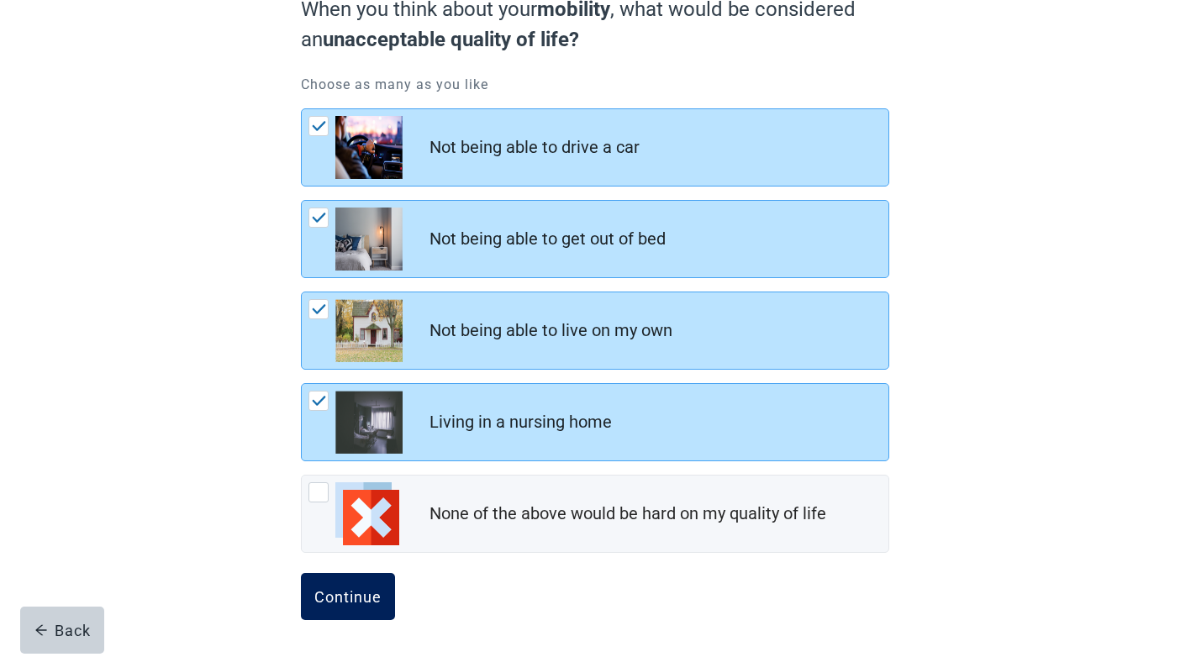
click at [348, 594] on div "Continue" at bounding box center [347, 596] width 67 height 17
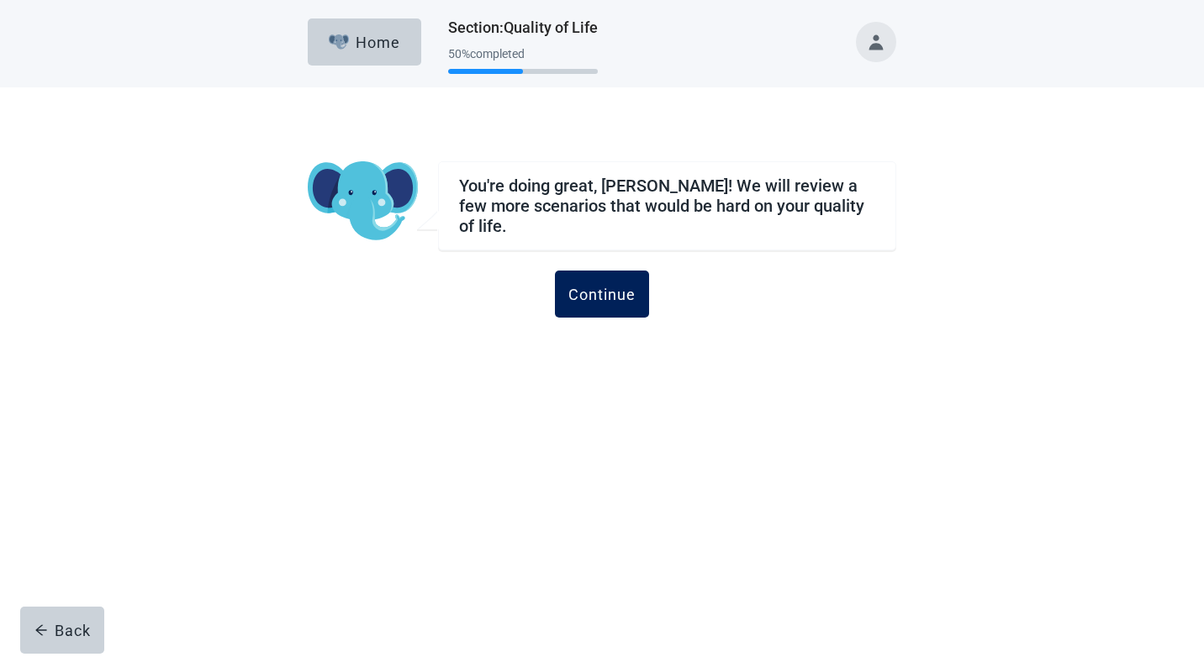
click at [602, 292] on div "Continue" at bounding box center [601, 294] width 67 height 17
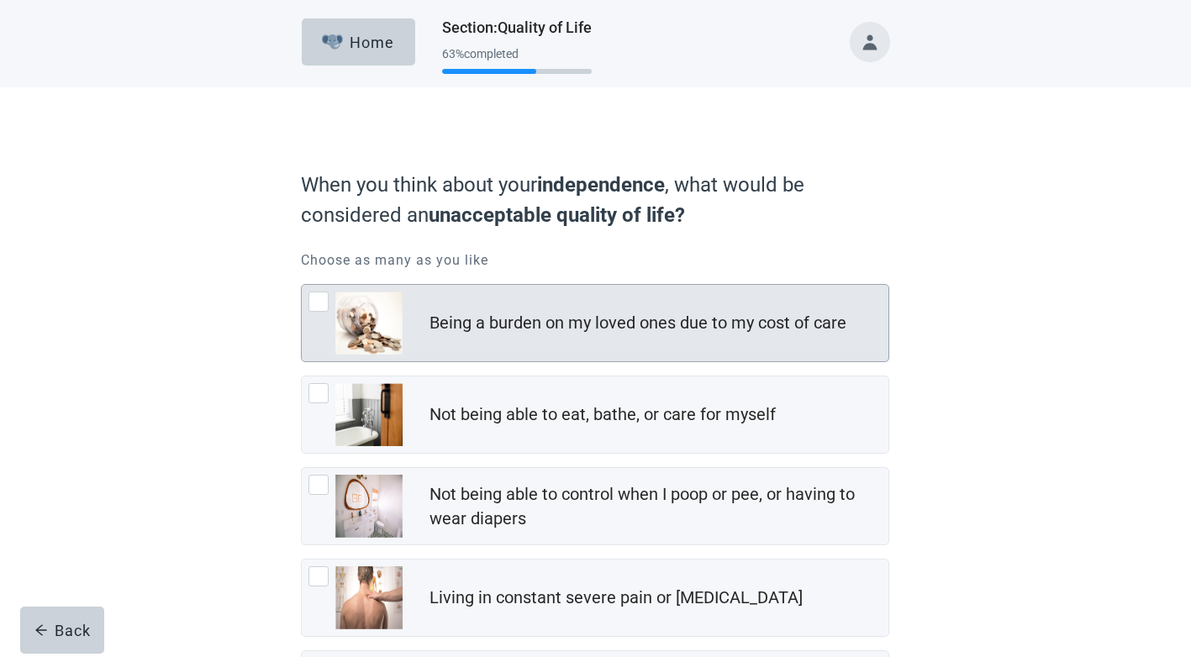
click at [318, 303] on div at bounding box center [318, 302] width 20 height 20
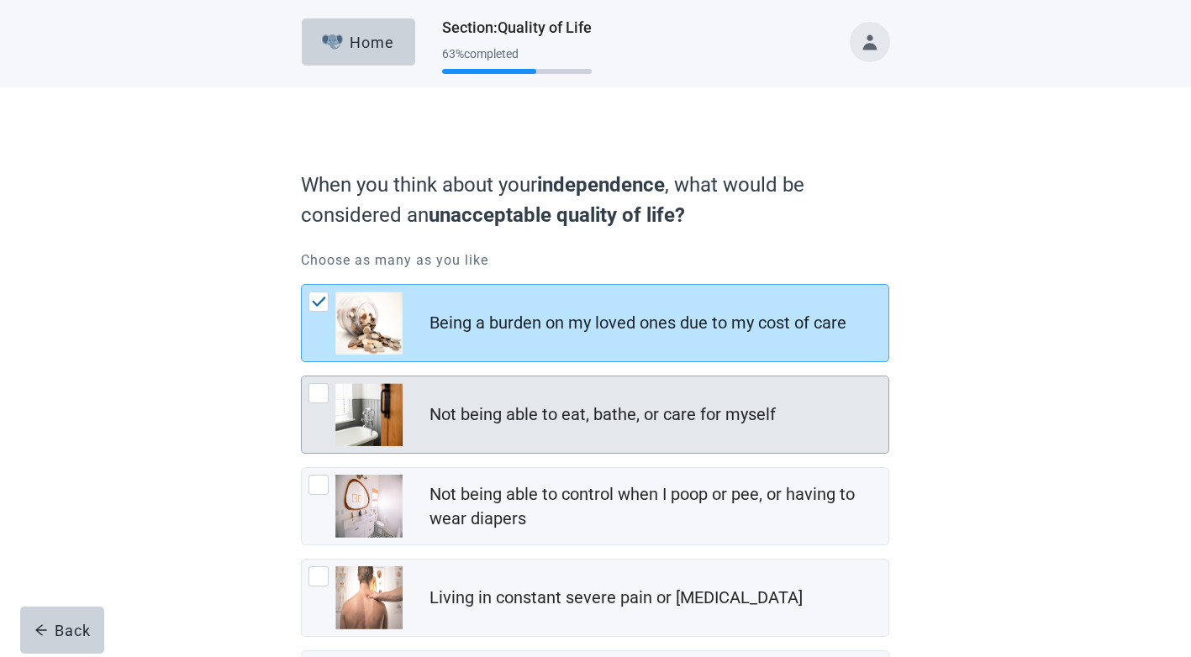
click at [320, 389] on div at bounding box center [318, 393] width 20 height 20
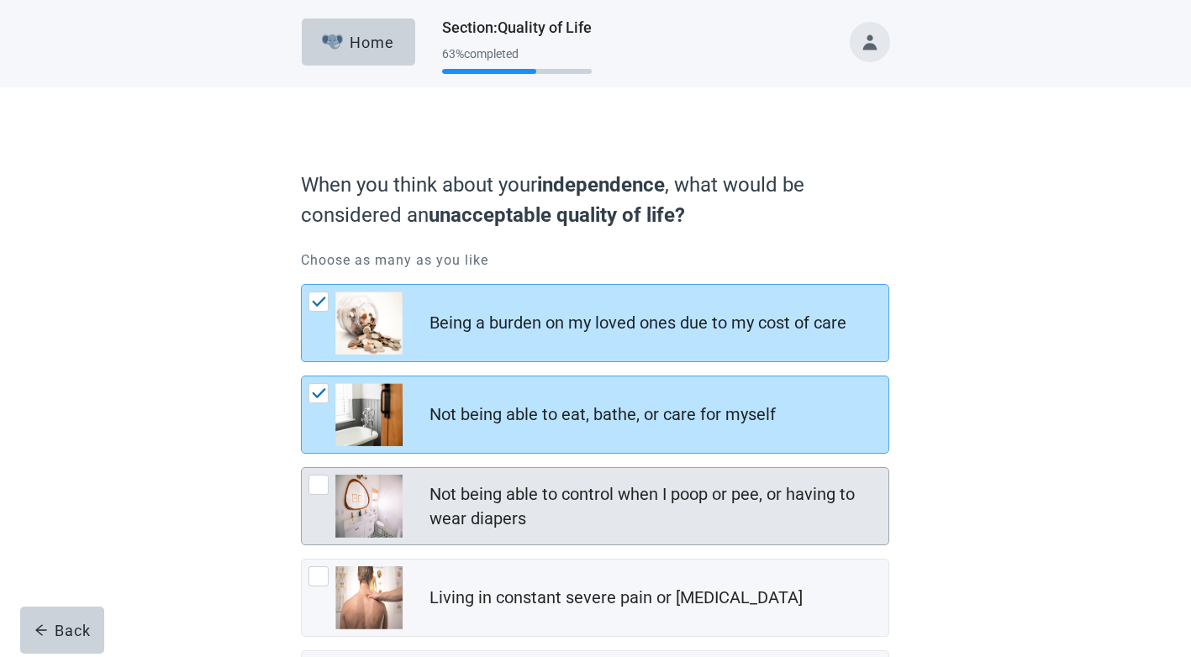
click at [320, 487] on div at bounding box center [318, 485] width 20 height 20
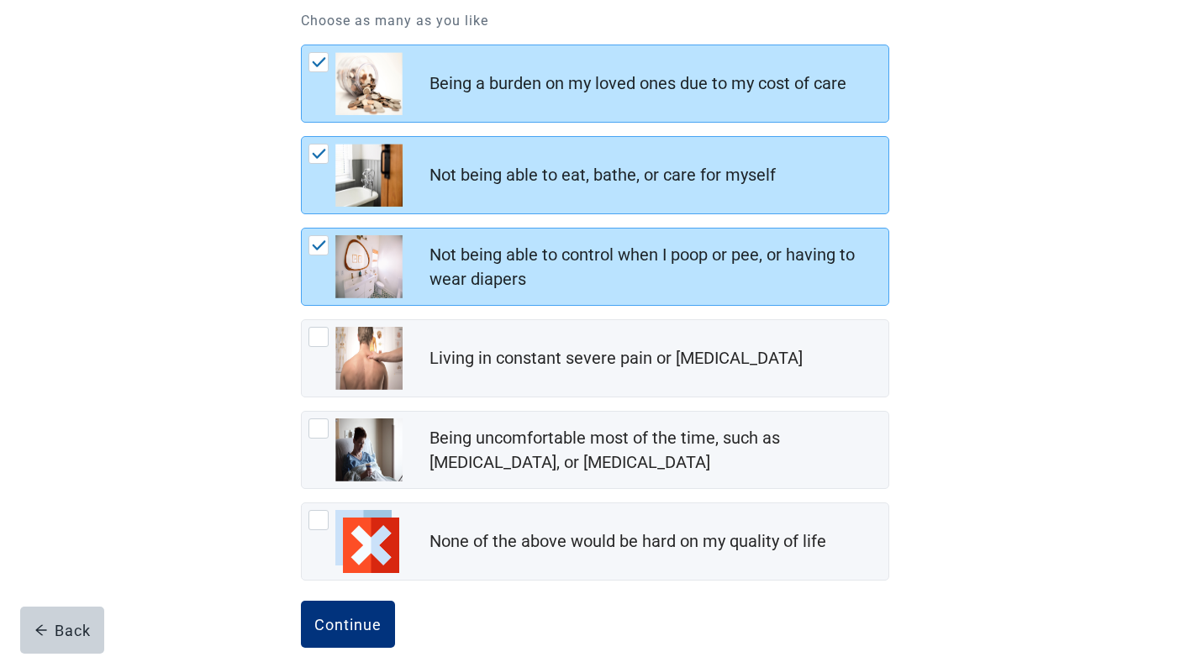
scroll to position [252, 0]
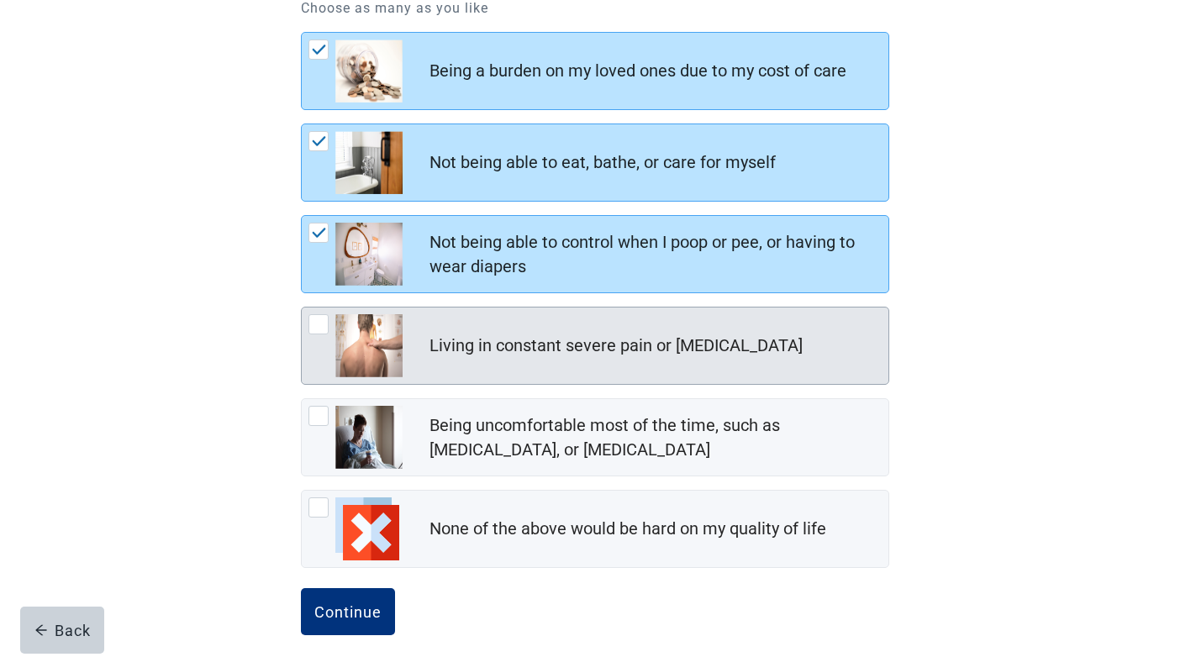
click at [320, 328] on div at bounding box center [318, 324] width 20 height 20
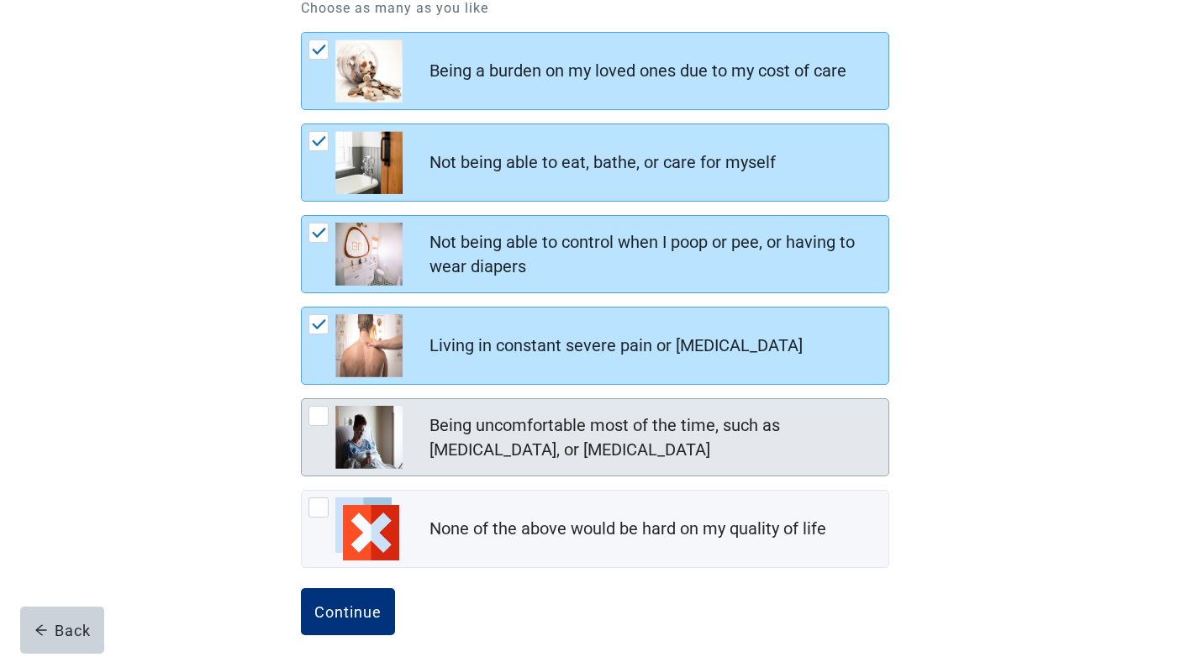
click at [317, 418] on div at bounding box center [318, 416] width 20 height 20
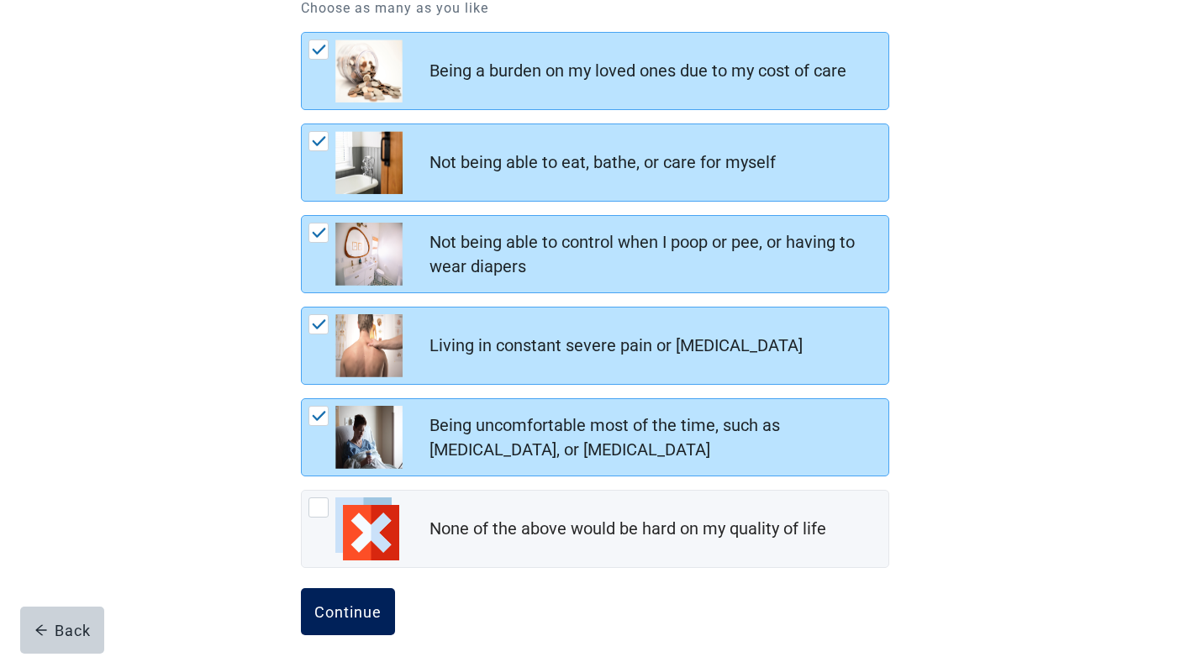
click at [338, 607] on div "Continue" at bounding box center [347, 611] width 67 height 17
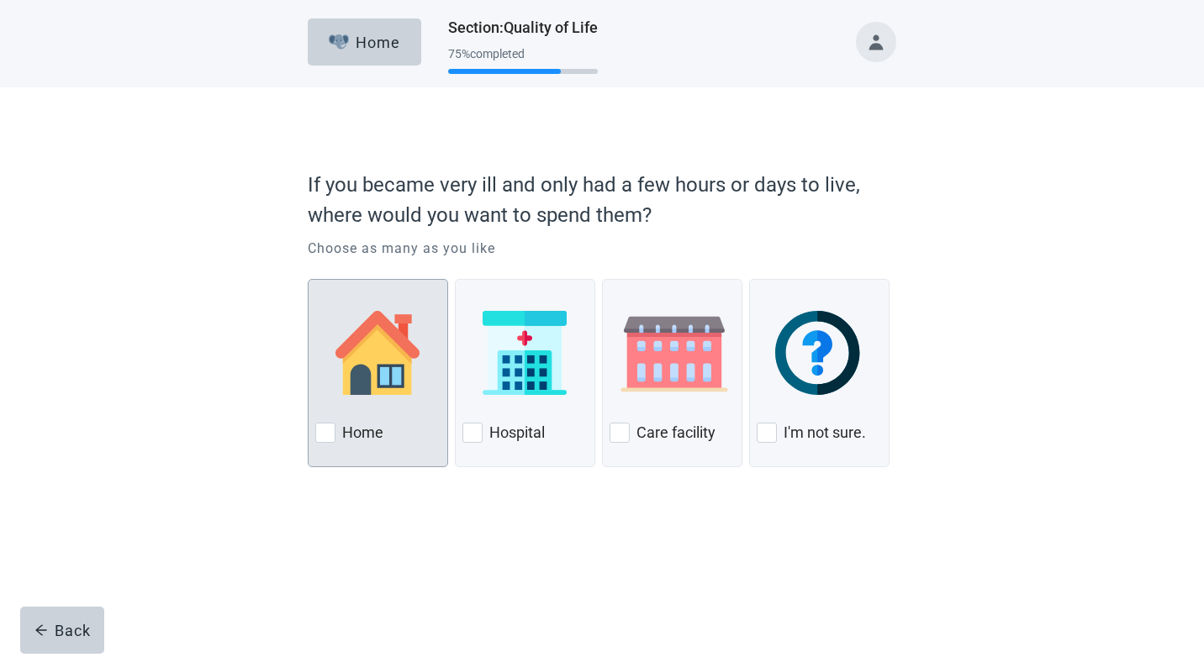
click at [329, 429] on div at bounding box center [325, 433] width 20 height 20
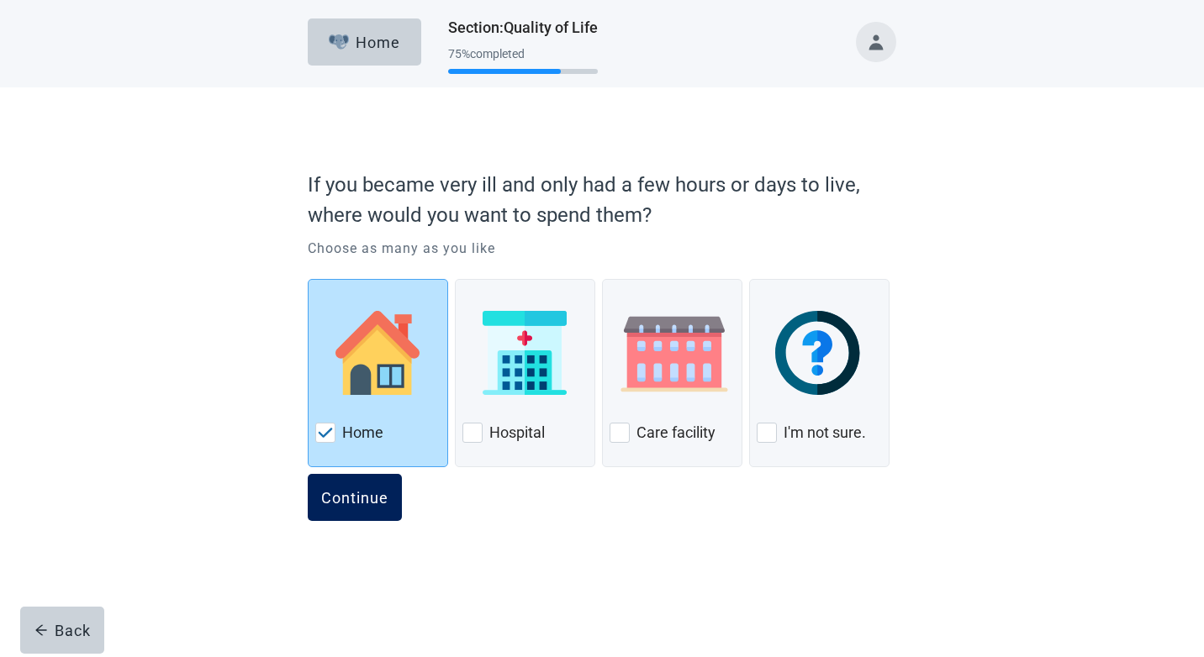
click at [359, 501] on div "Continue" at bounding box center [354, 497] width 67 height 17
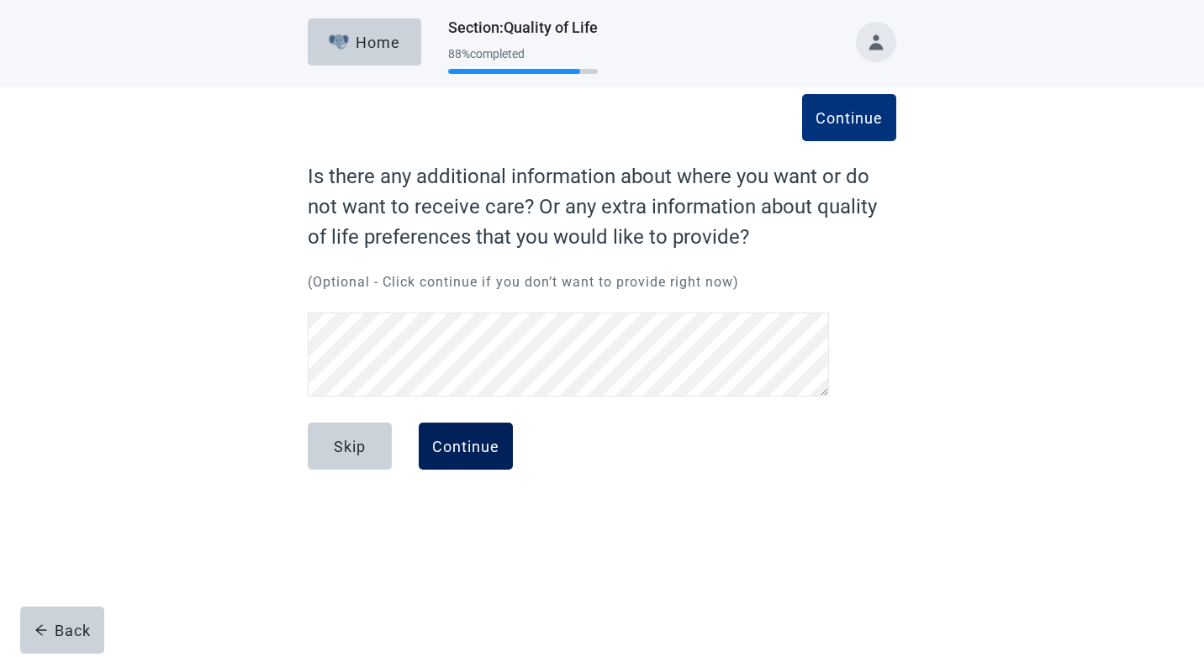
click at [476, 449] on div "Continue" at bounding box center [465, 446] width 67 height 17
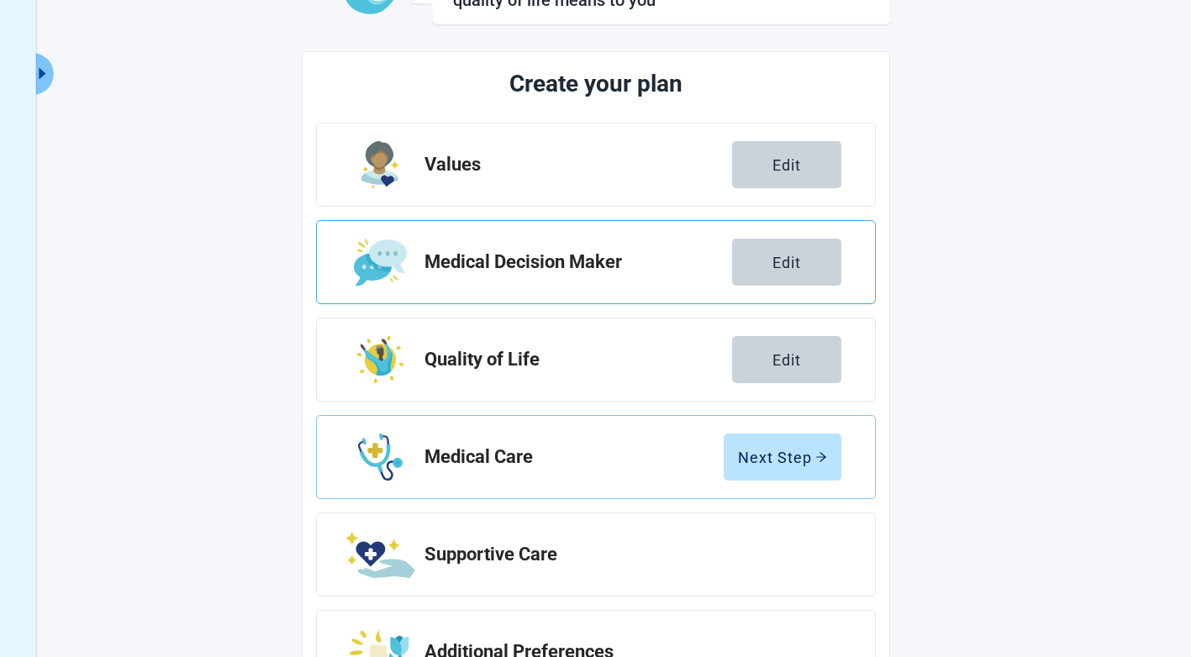
scroll to position [168, 0]
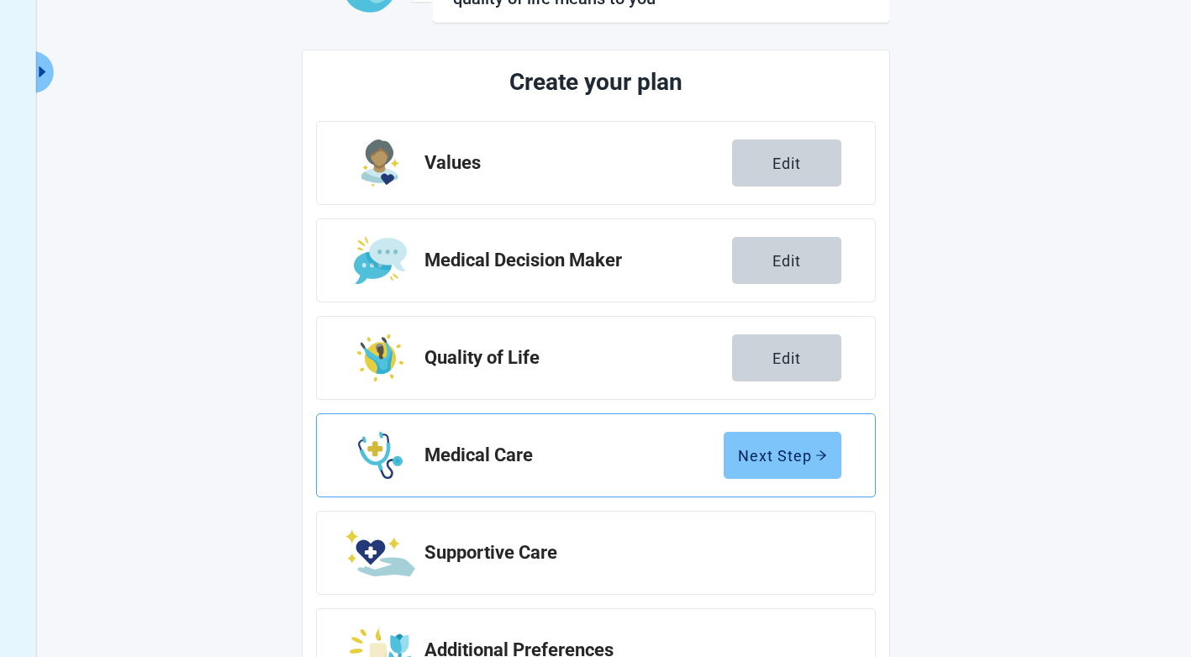
click at [780, 458] on div "Next Step" at bounding box center [782, 455] width 89 height 17
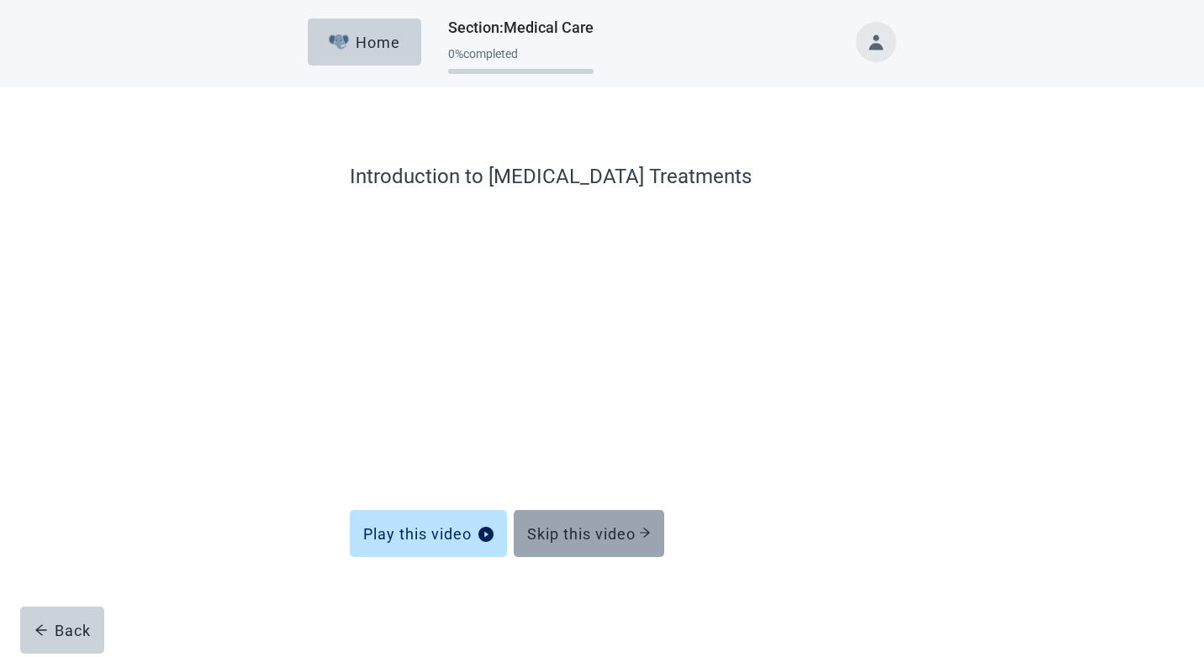
click at [571, 531] on div "Skip this video" at bounding box center [589, 533] width 124 height 17
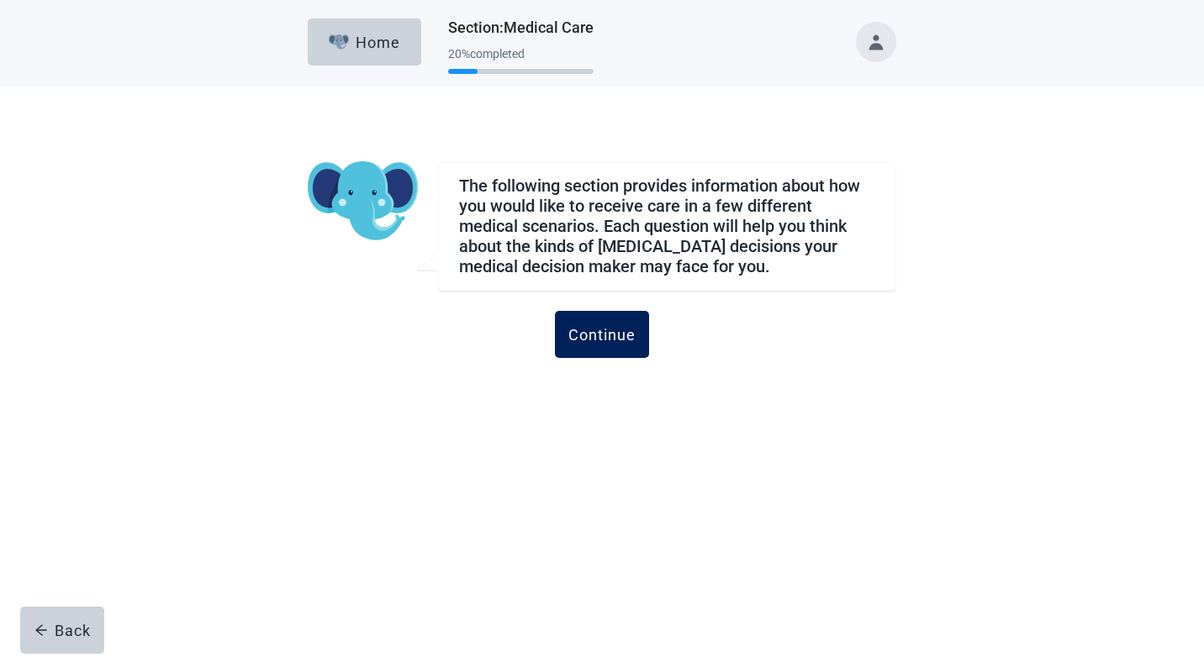
click at [601, 336] on div "Continue" at bounding box center [601, 334] width 67 height 17
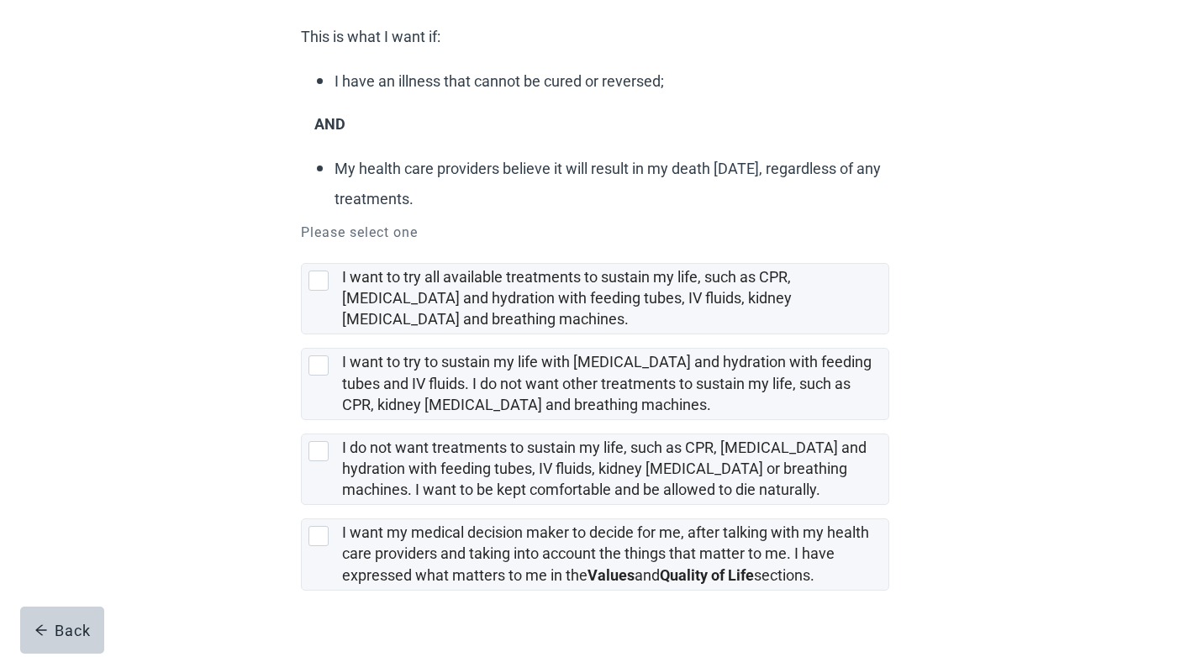
scroll to position [229, 0]
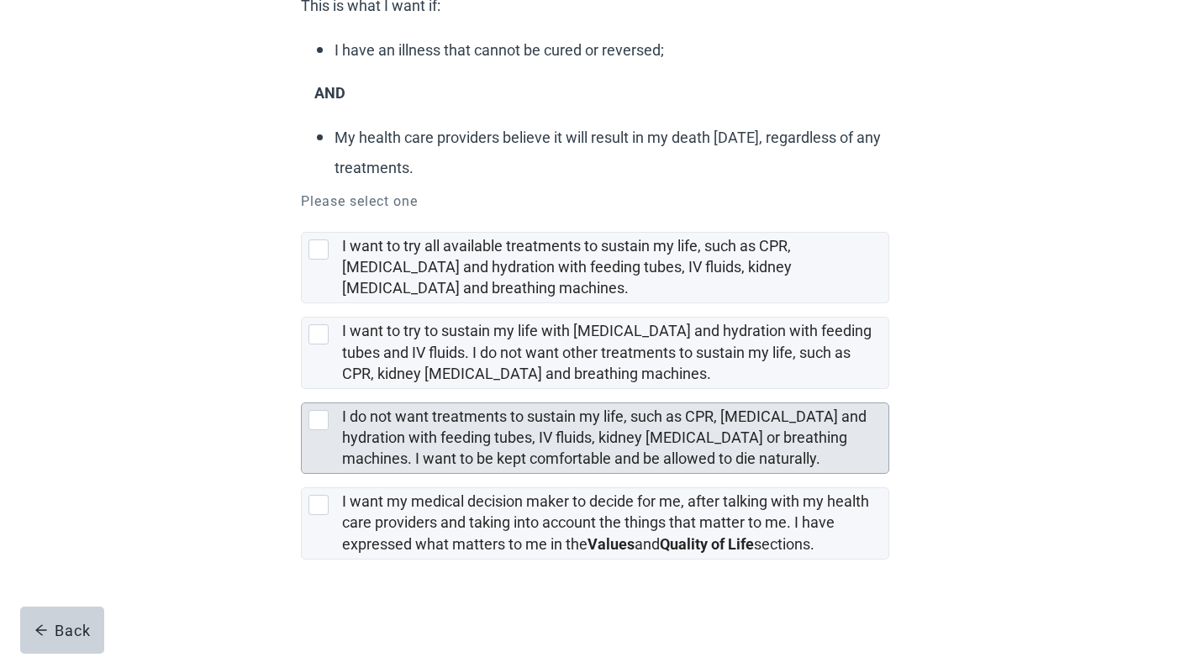
click at [319, 419] on div at bounding box center [318, 420] width 20 height 20
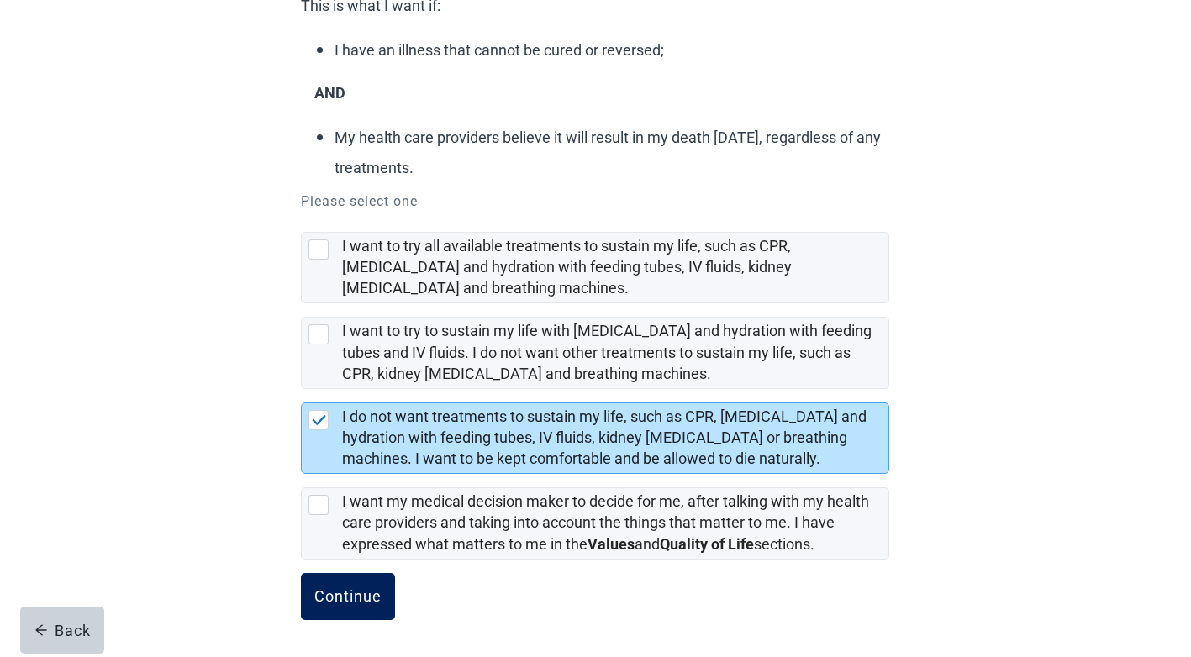
click at [340, 597] on div "Continue" at bounding box center [347, 596] width 67 height 17
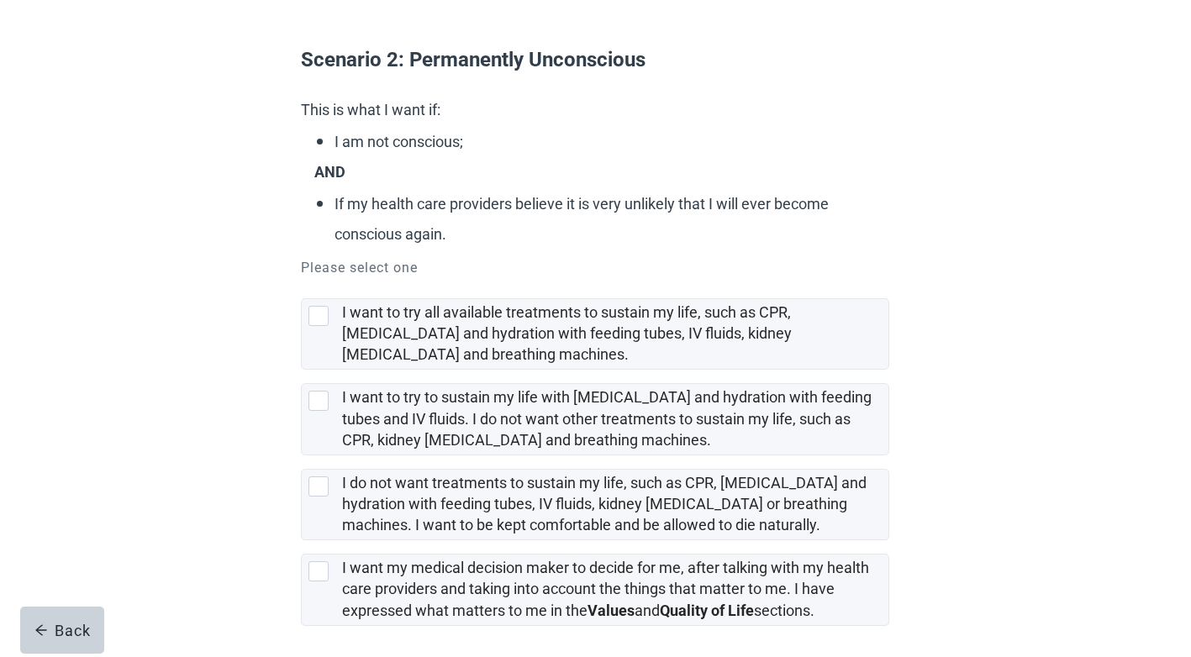
scroll to position [168, 0]
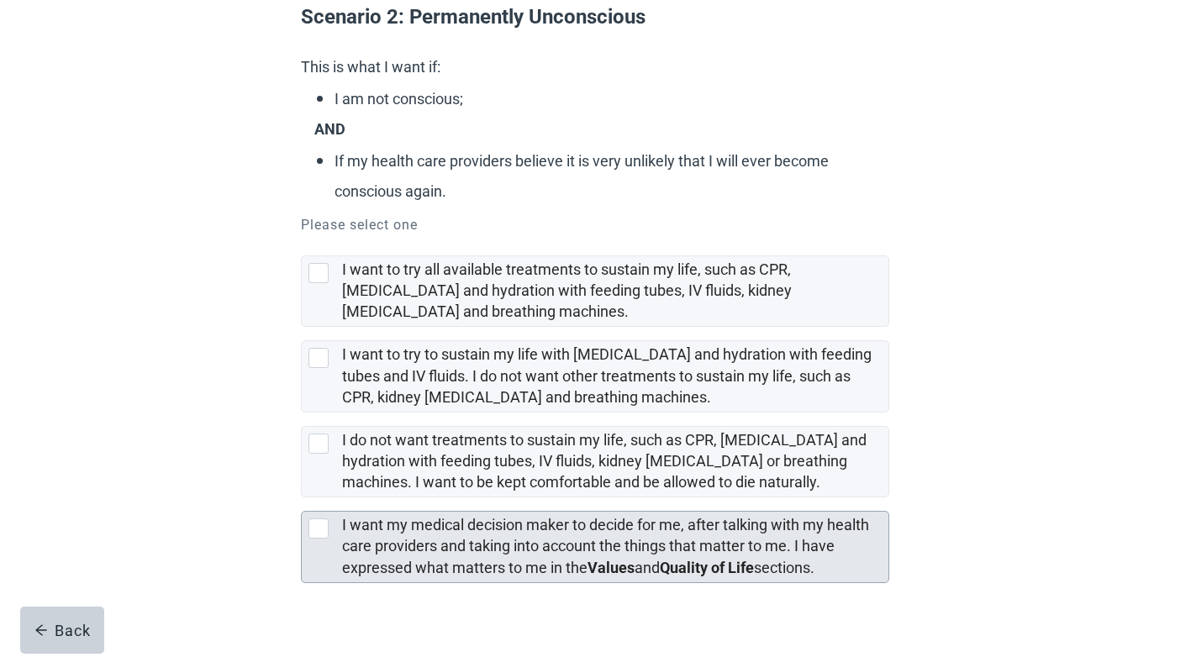
click at [320, 525] on div at bounding box center [318, 529] width 20 height 20
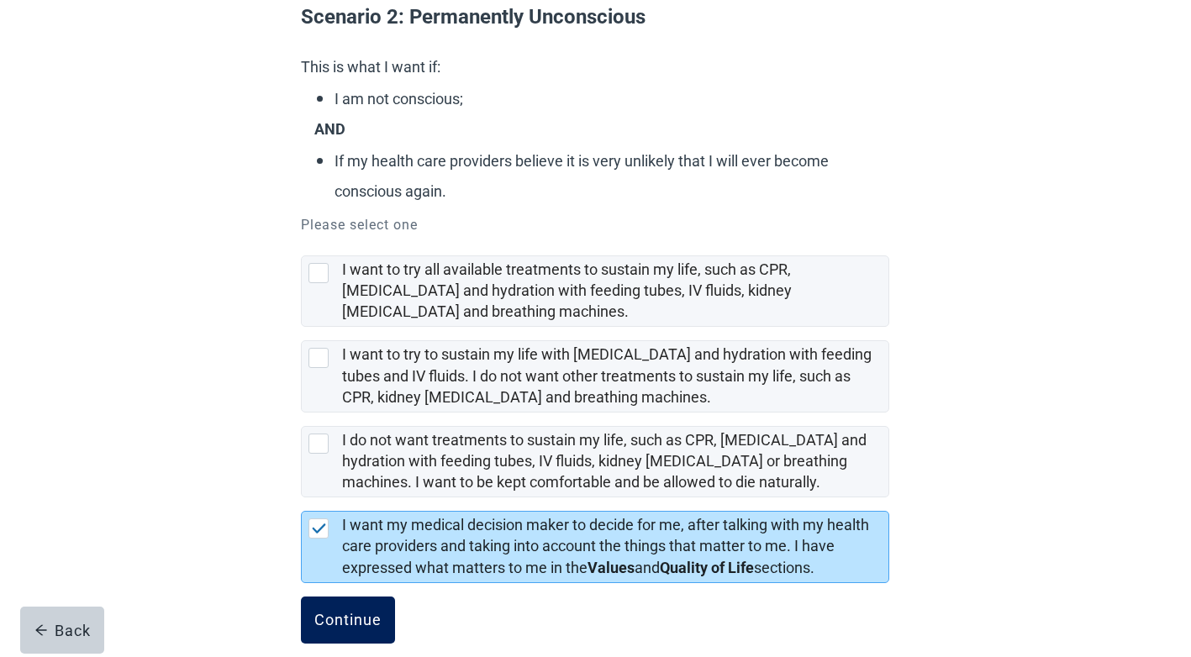
click at [338, 619] on div "Continue" at bounding box center [347, 620] width 67 height 17
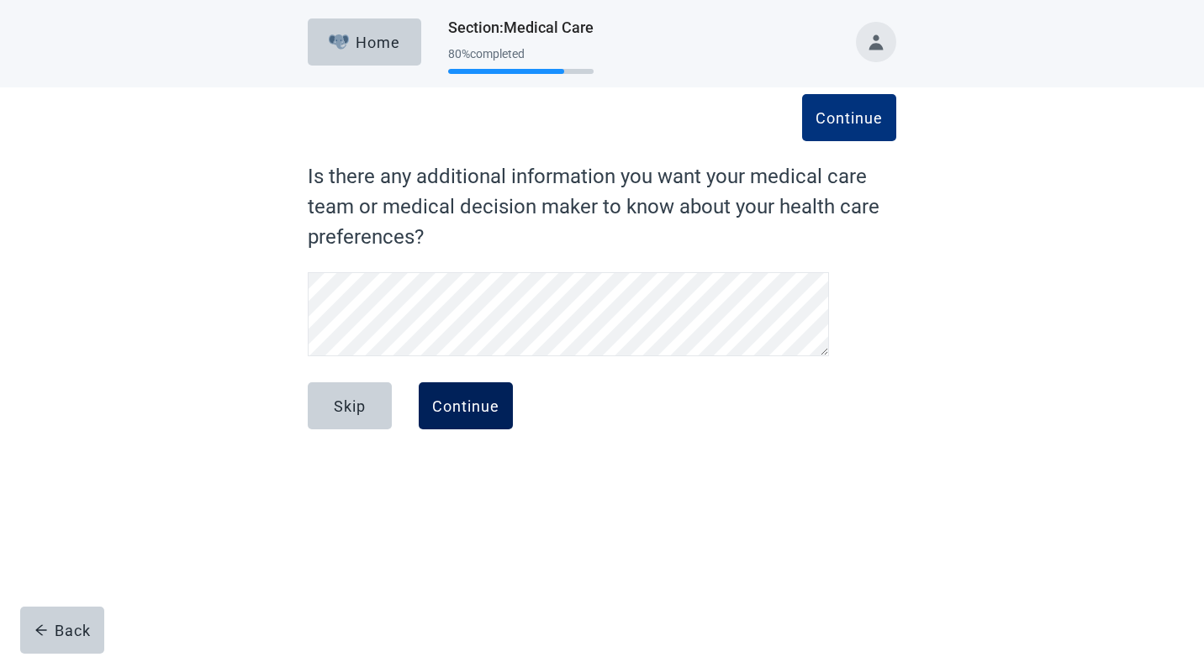
click at [478, 404] on div "Continue" at bounding box center [465, 406] width 67 height 17
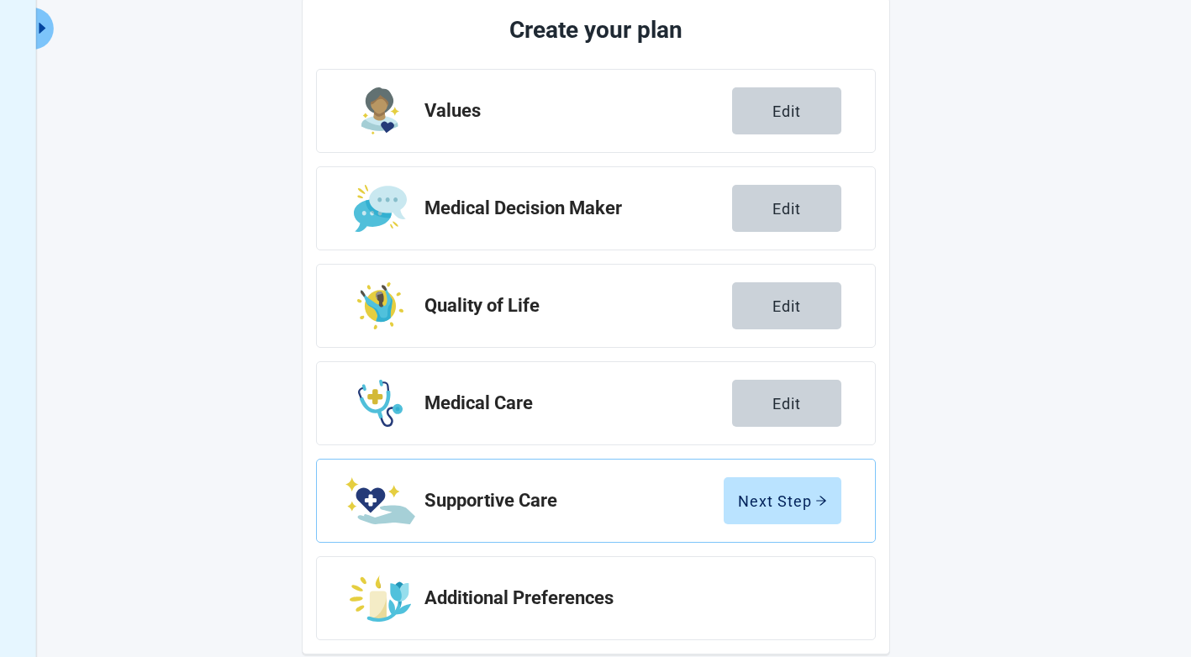
scroll to position [236, 0]
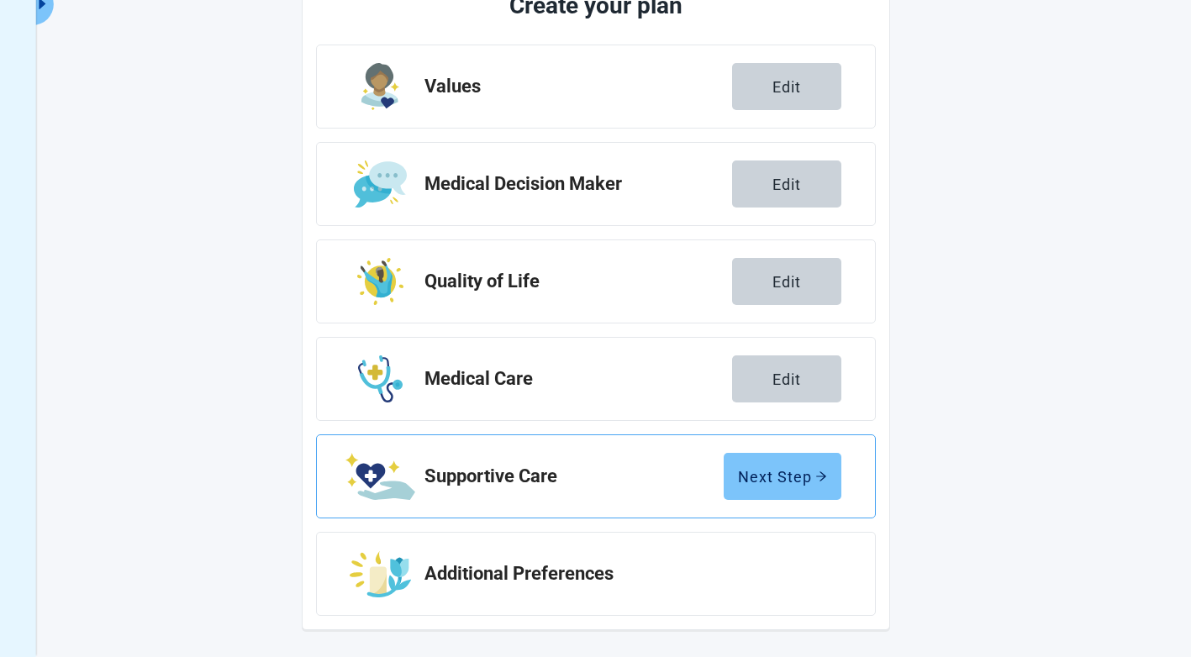
click at [798, 478] on div "Next Step" at bounding box center [782, 476] width 89 height 17
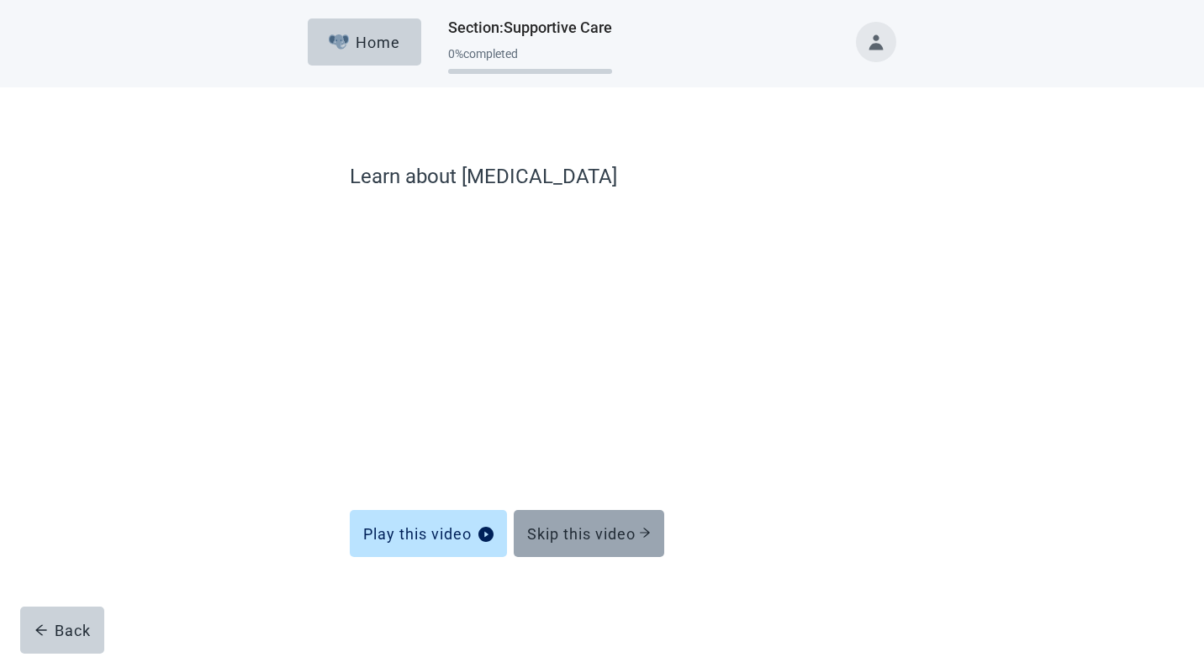
click at [598, 535] on div "Skip this video" at bounding box center [589, 533] width 124 height 17
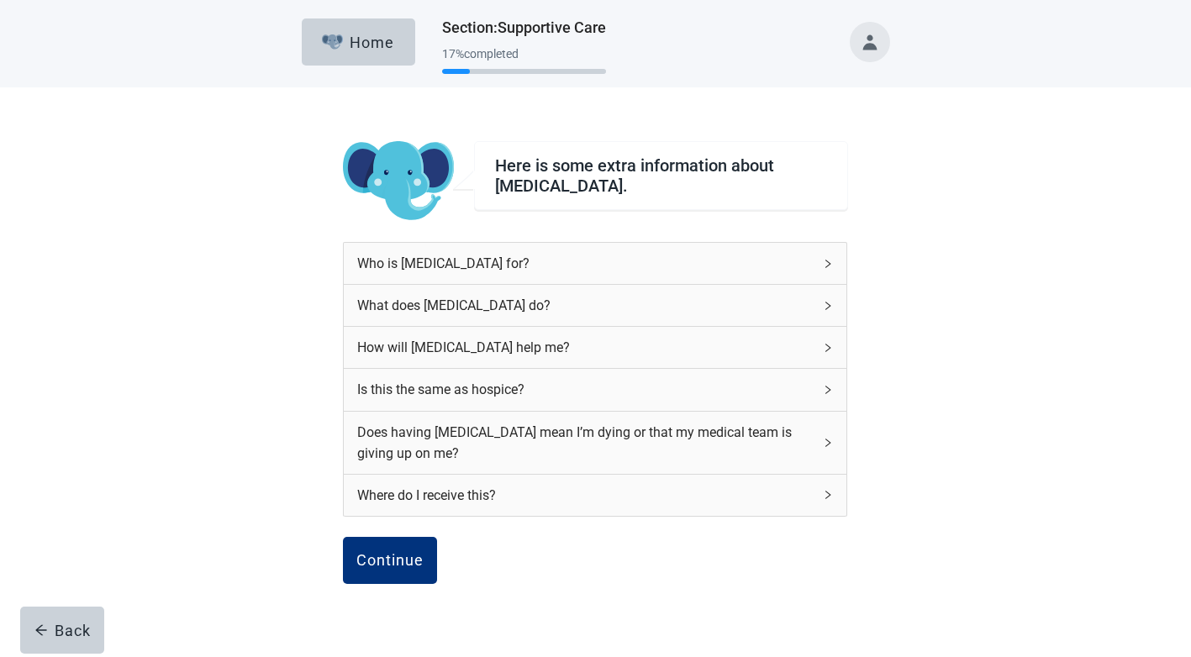
click at [449, 302] on div "What does [MEDICAL_DATA] do?" at bounding box center [585, 305] width 456 height 21
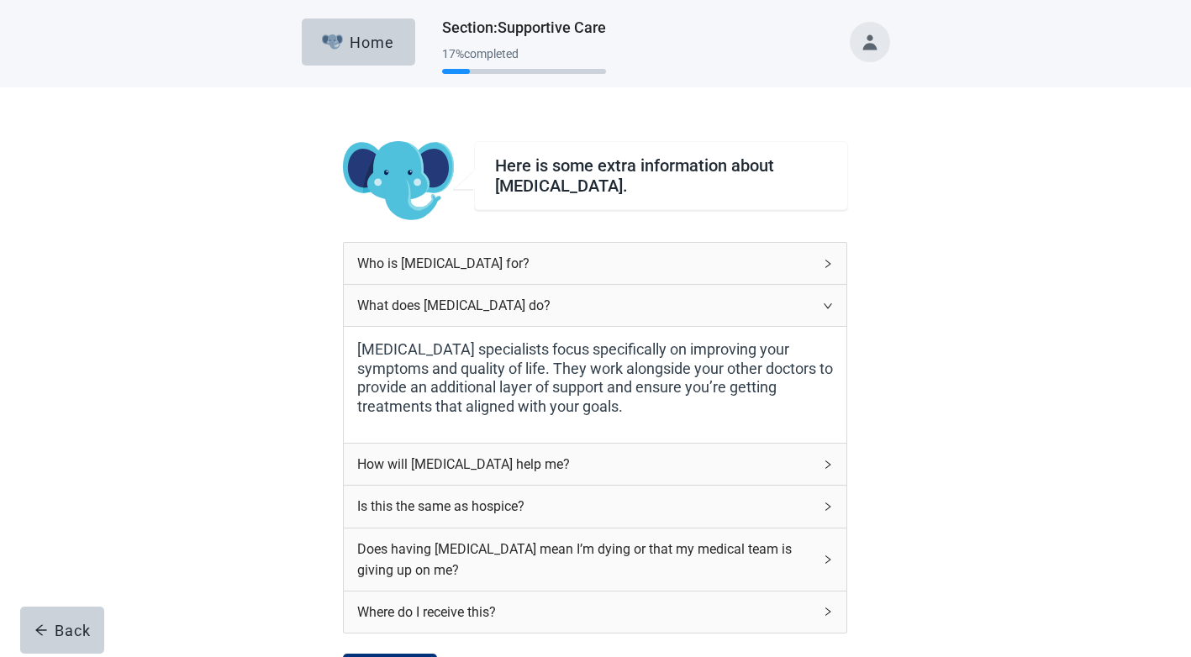
click at [449, 302] on div "What does [MEDICAL_DATA] do?" at bounding box center [585, 305] width 456 height 21
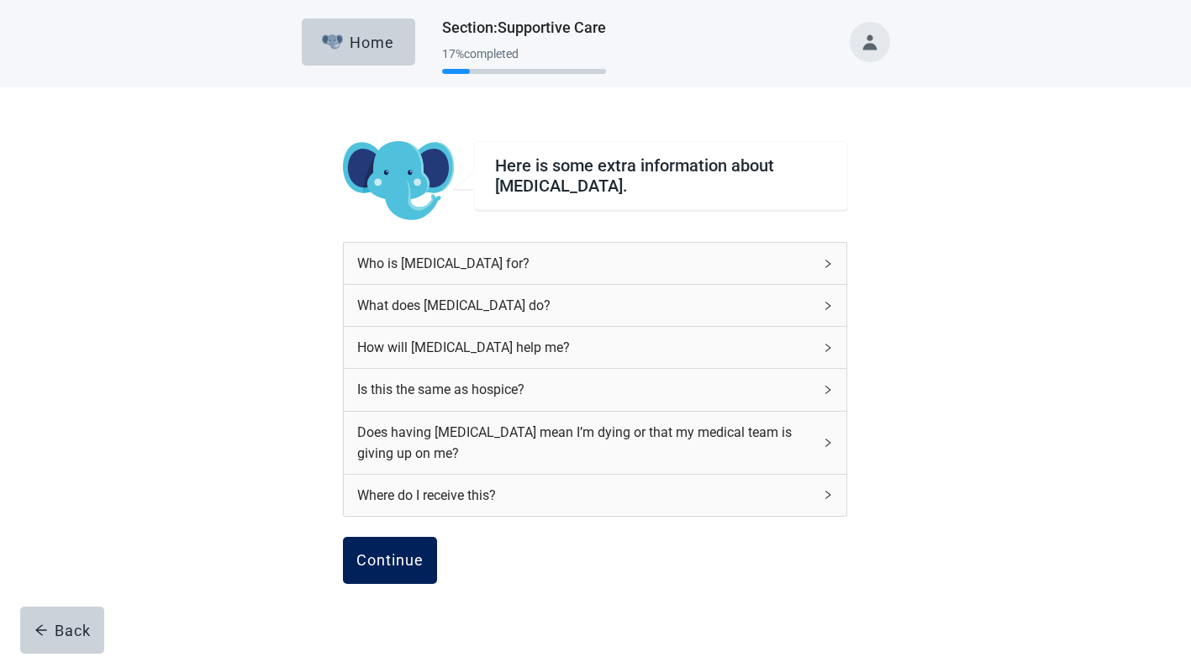
click at [411, 556] on div "Continue" at bounding box center [389, 560] width 67 height 17
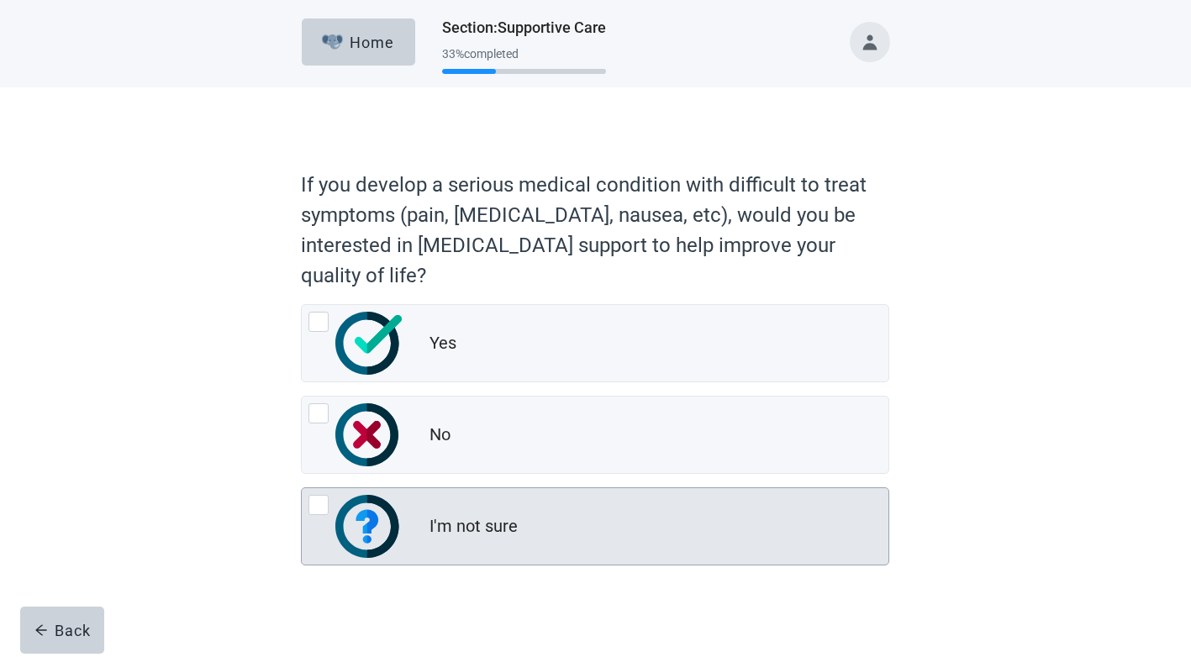
click at [331, 508] on div at bounding box center [355, 526] width 94 height 63
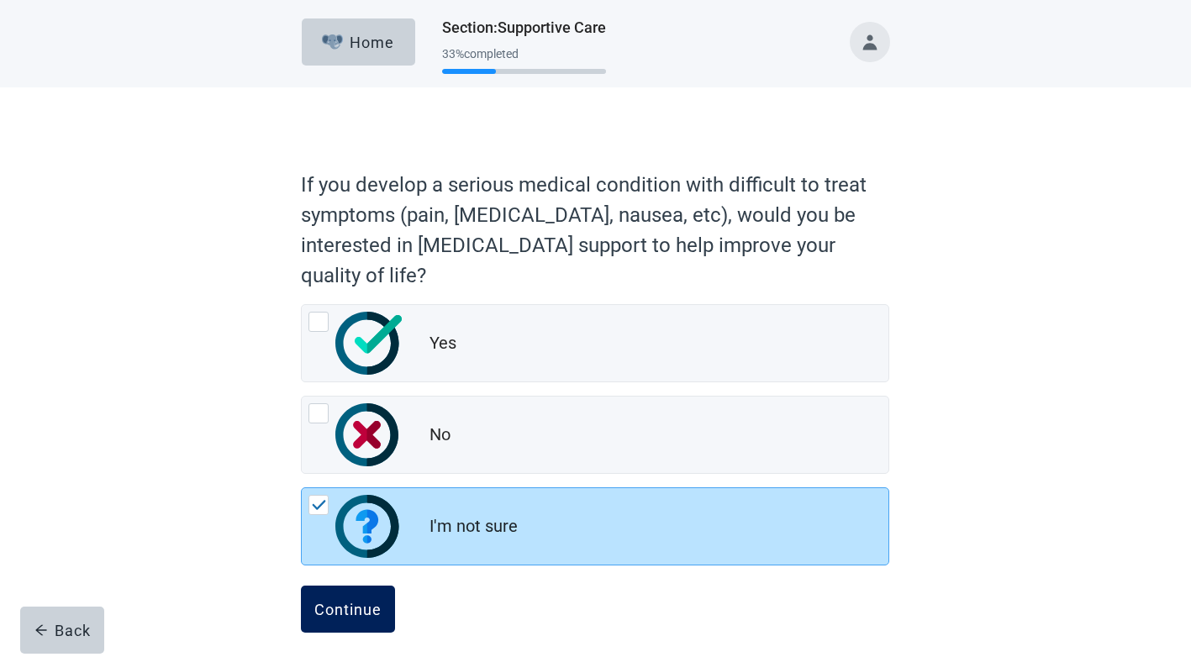
click at [360, 608] on div "Continue" at bounding box center [347, 609] width 67 height 17
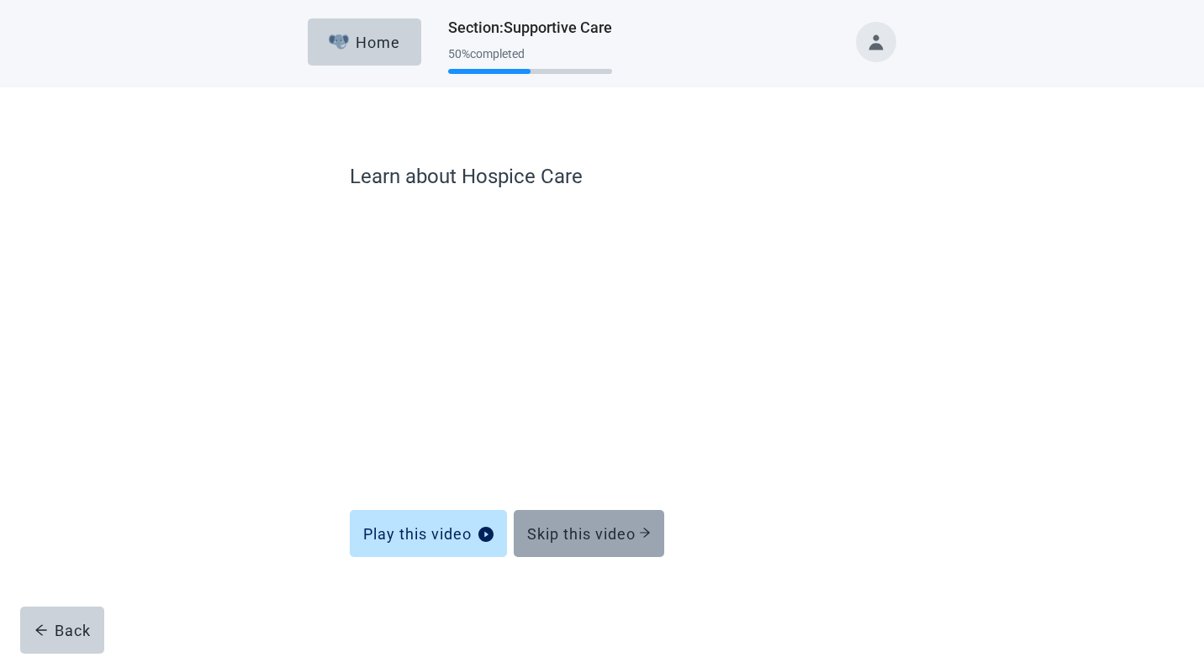
click at [588, 530] on div "Skip this video" at bounding box center [589, 533] width 124 height 17
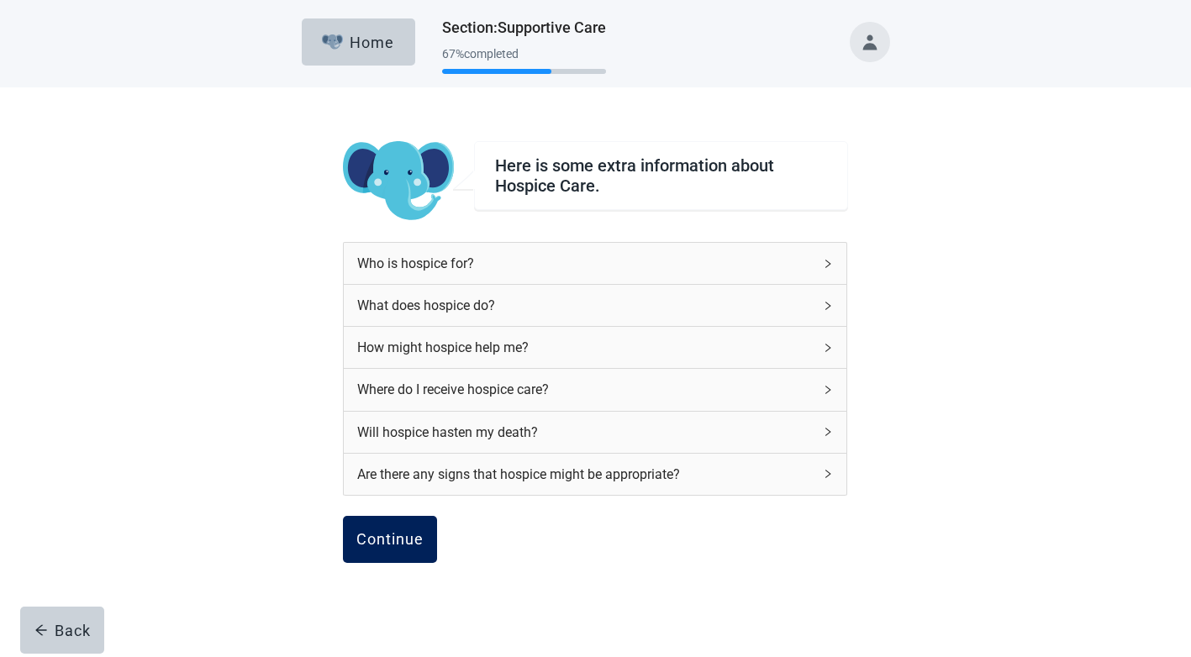
click at [392, 531] on div "Continue" at bounding box center [389, 539] width 67 height 17
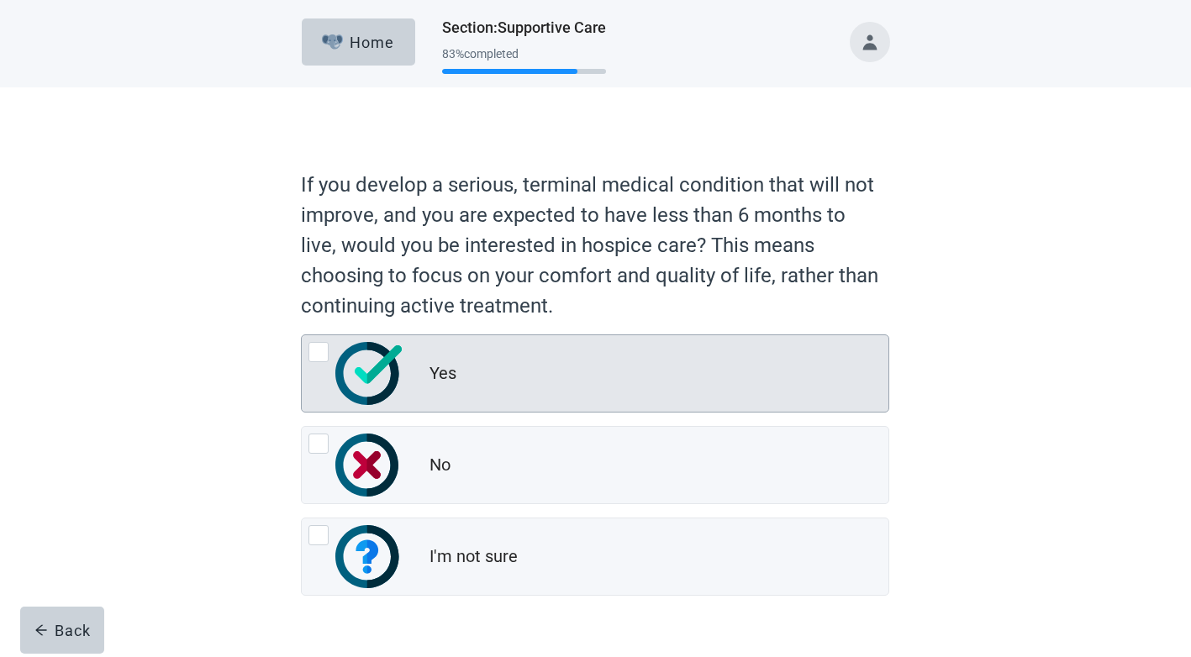
click at [325, 347] on div at bounding box center [318, 352] width 20 height 20
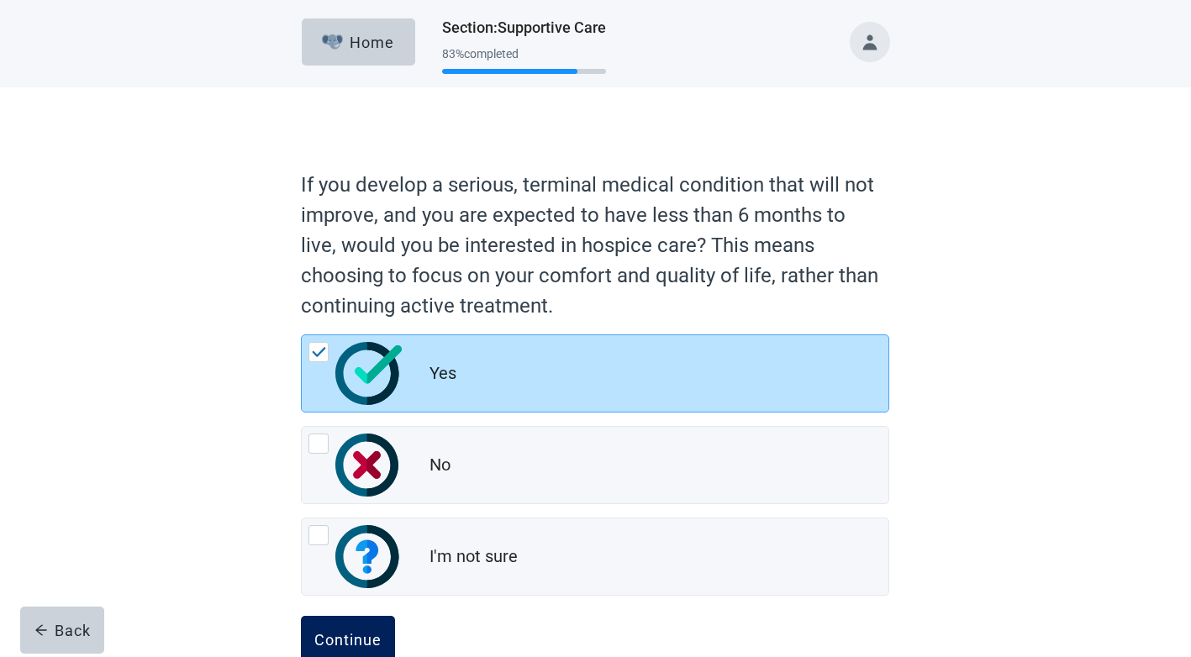
click at [349, 635] on div "Continue" at bounding box center [347, 639] width 67 height 17
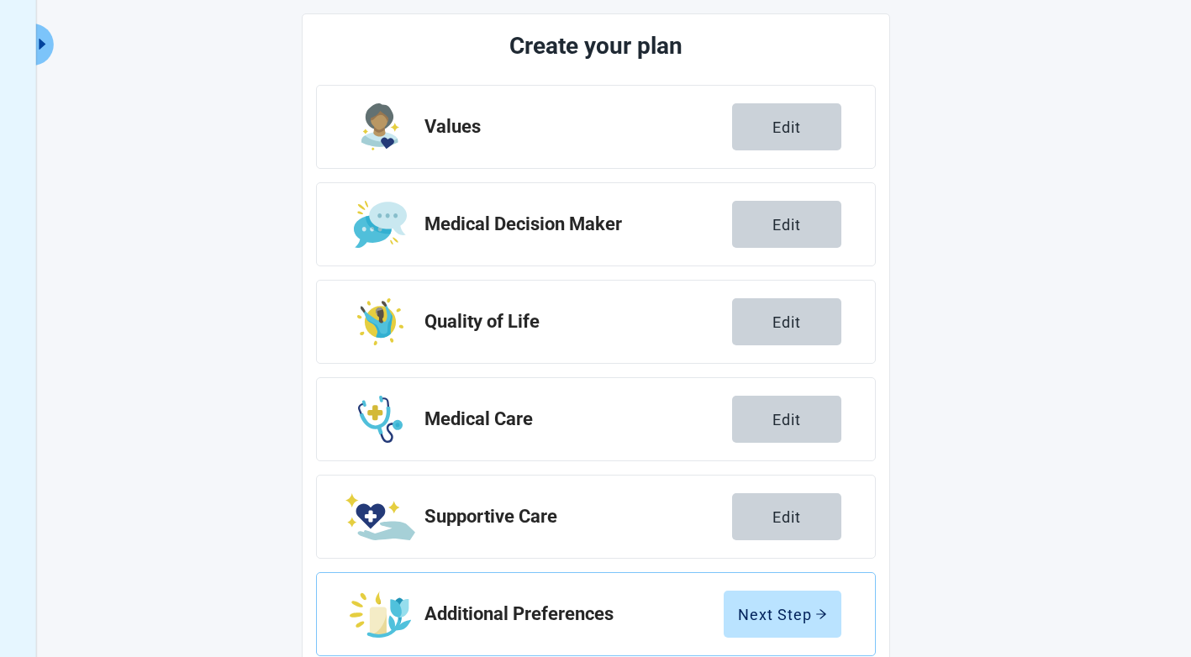
scroll to position [236, 0]
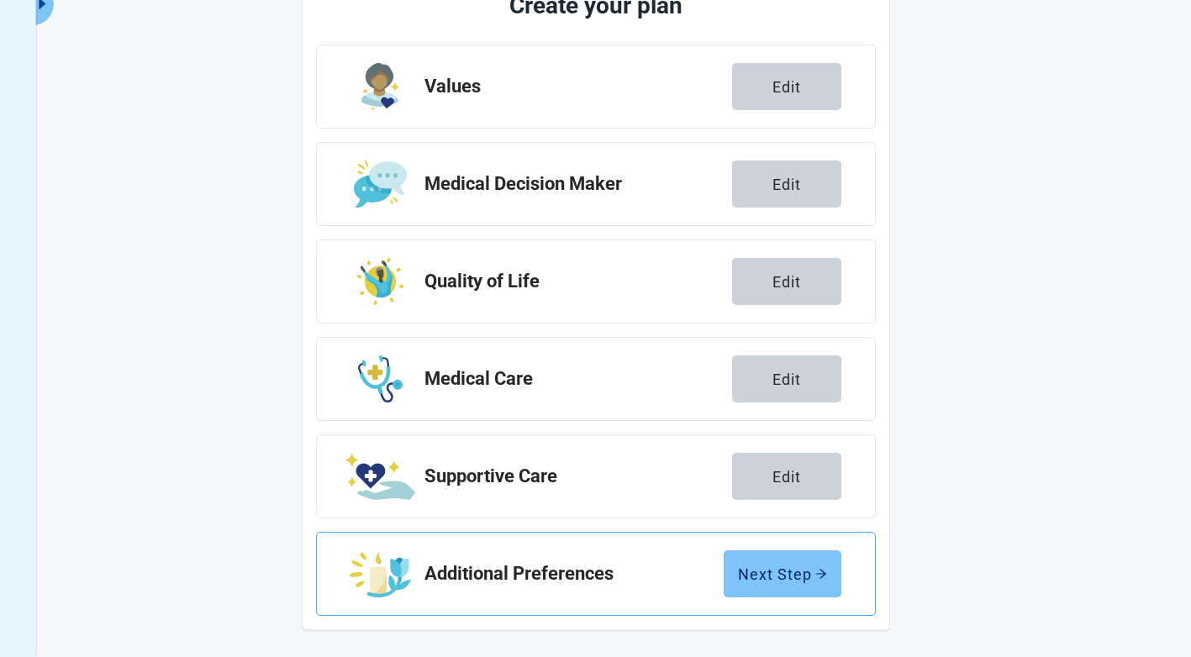
click at [782, 576] on div "Next Step" at bounding box center [782, 574] width 89 height 17
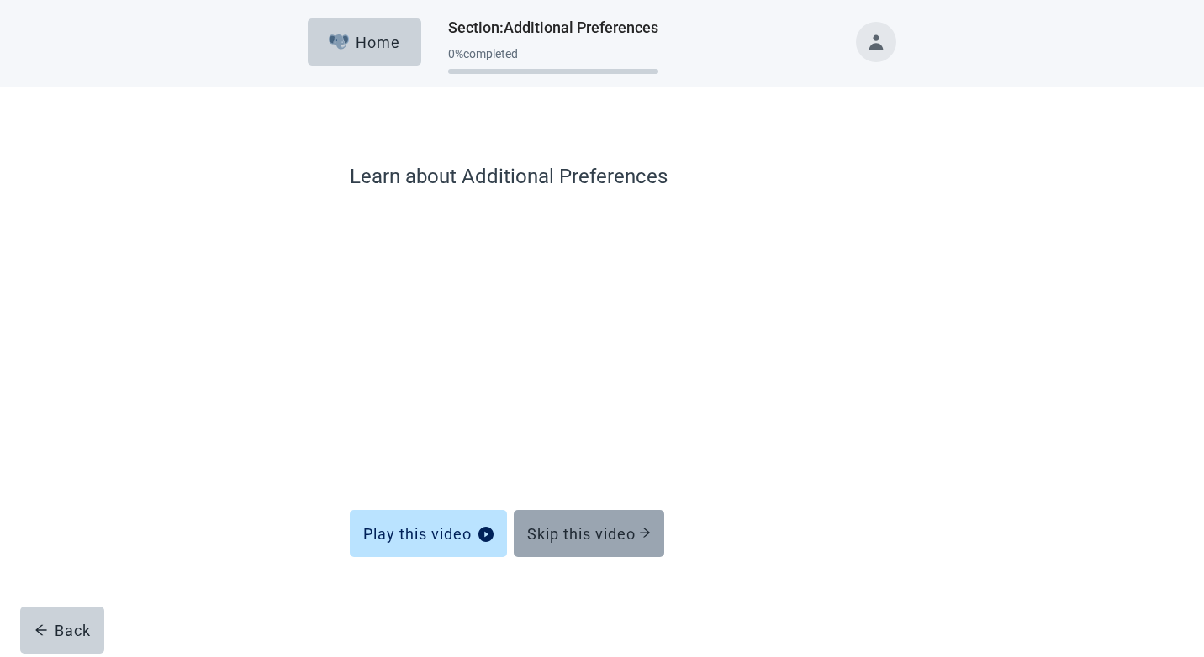
click at [603, 535] on div "Skip this video" at bounding box center [589, 533] width 124 height 17
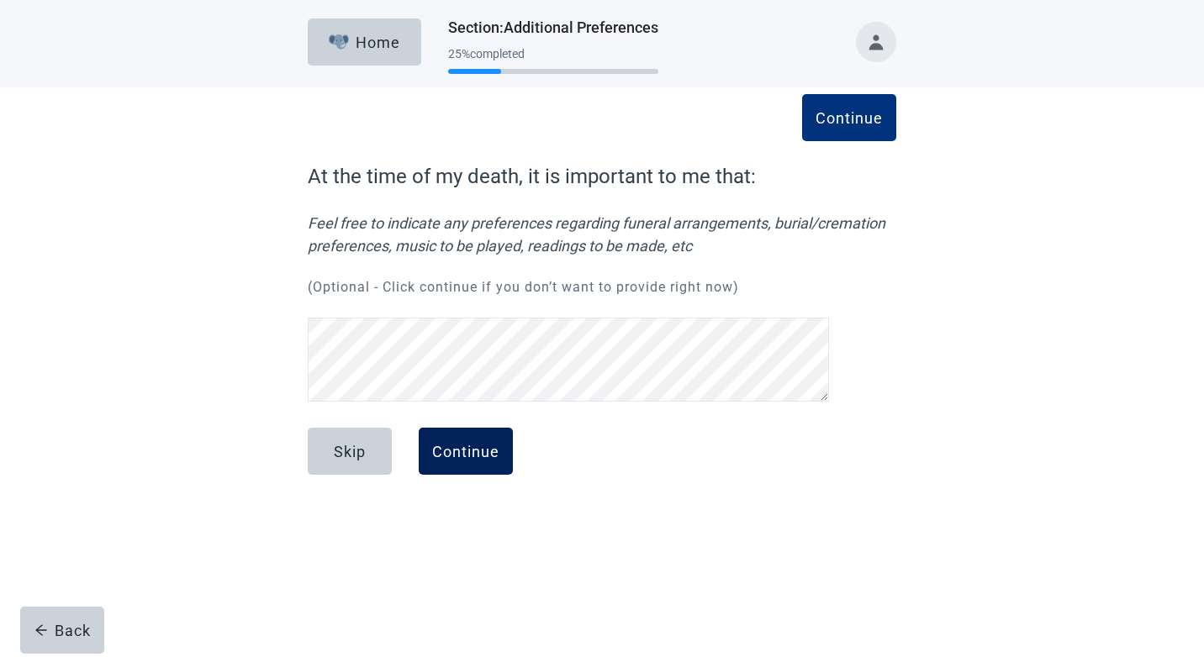
click at [495, 453] on div "Continue" at bounding box center [465, 451] width 67 height 17
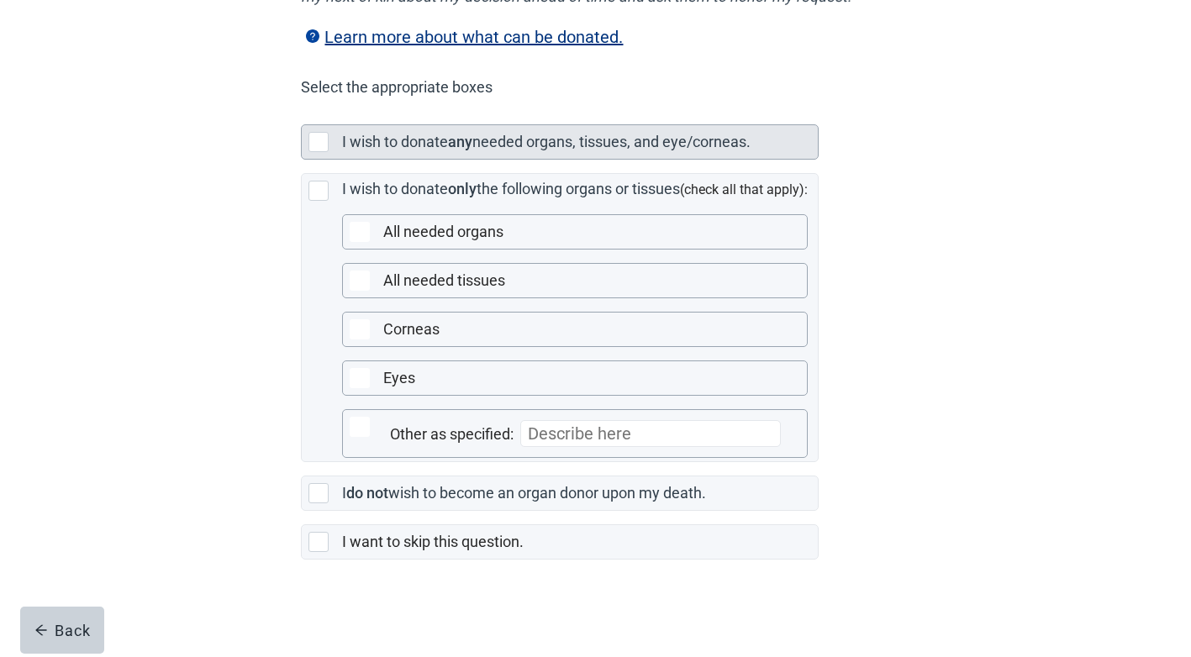
scroll to position [379, 0]
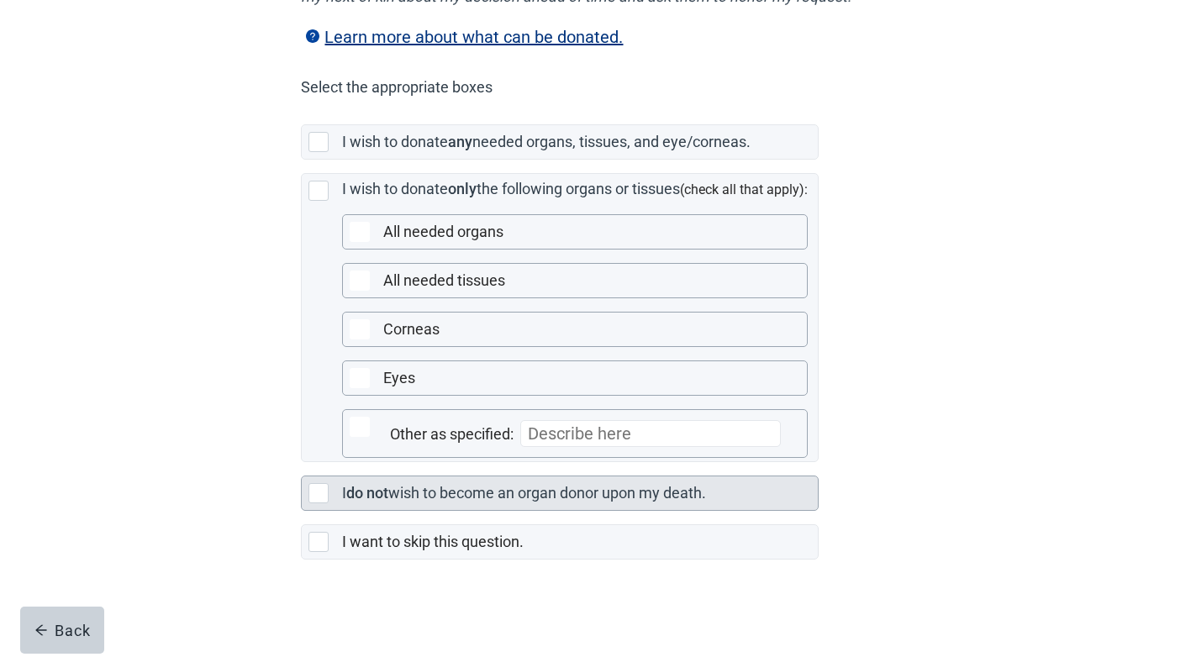
click at [325, 494] on div at bounding box center [318, 493] width 20 height 20
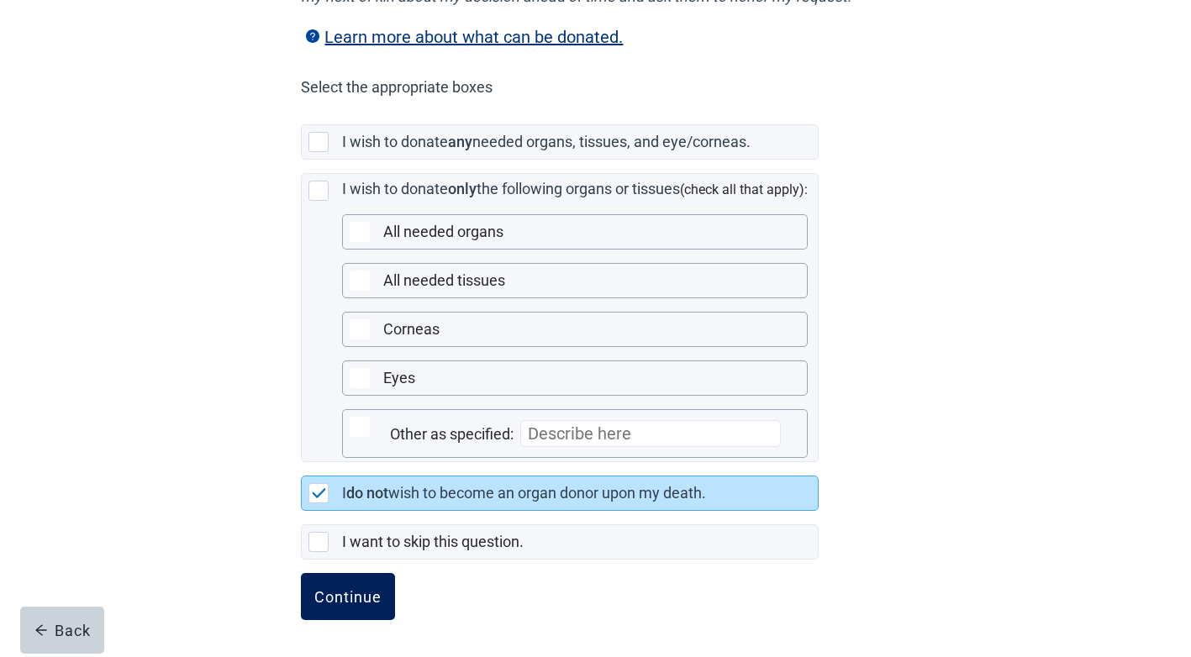
click at [344, 599] on div "Continue" at bounding box center [347, 596] width 67 height 17
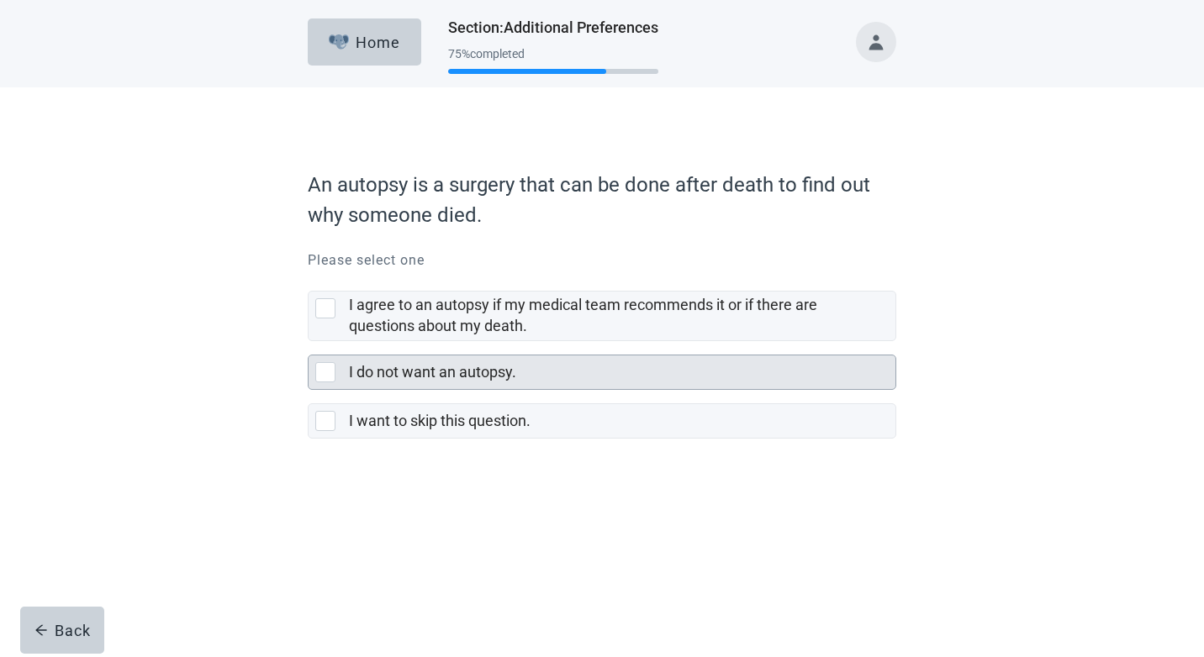
click at [325, 375] on div at bounding box center [325, 372] width 20 height 20
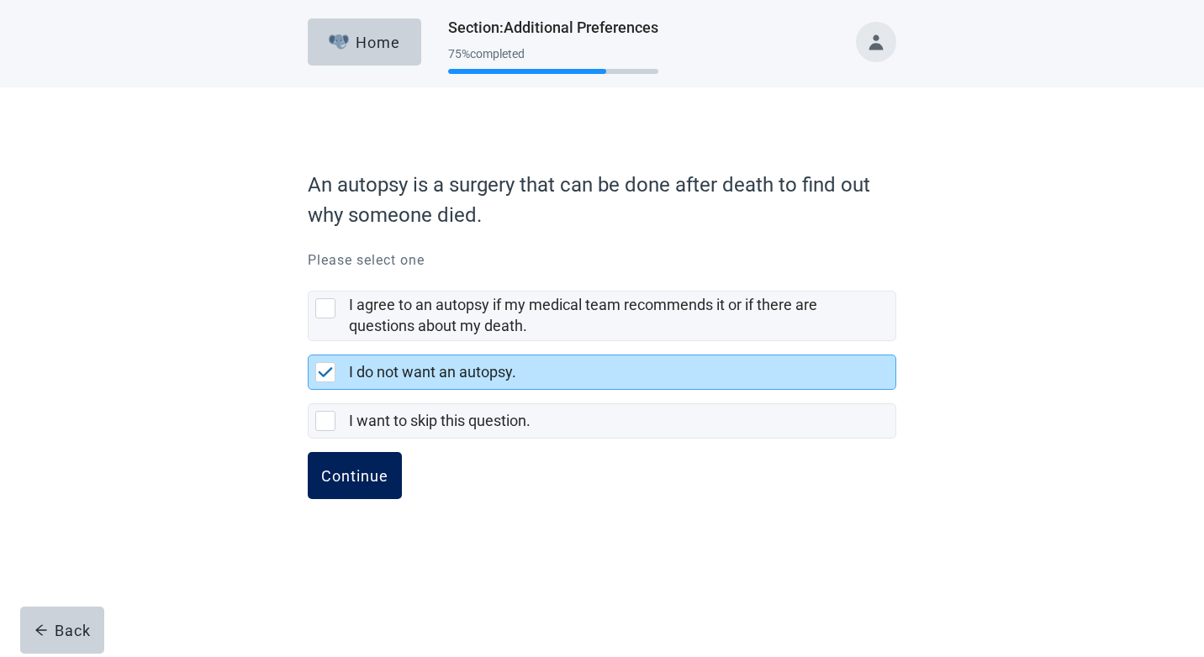
click at [345, 458] on button "Continue" at bounding box center [355, 475] width 94 height 47
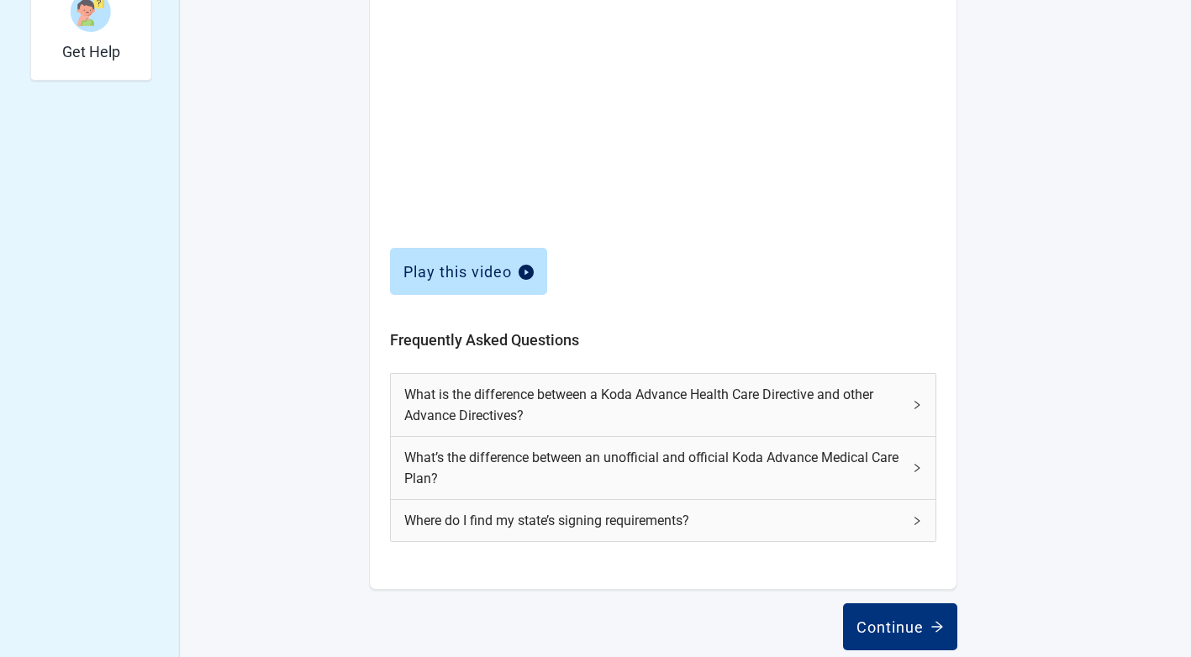
scroll to position [647, 0]
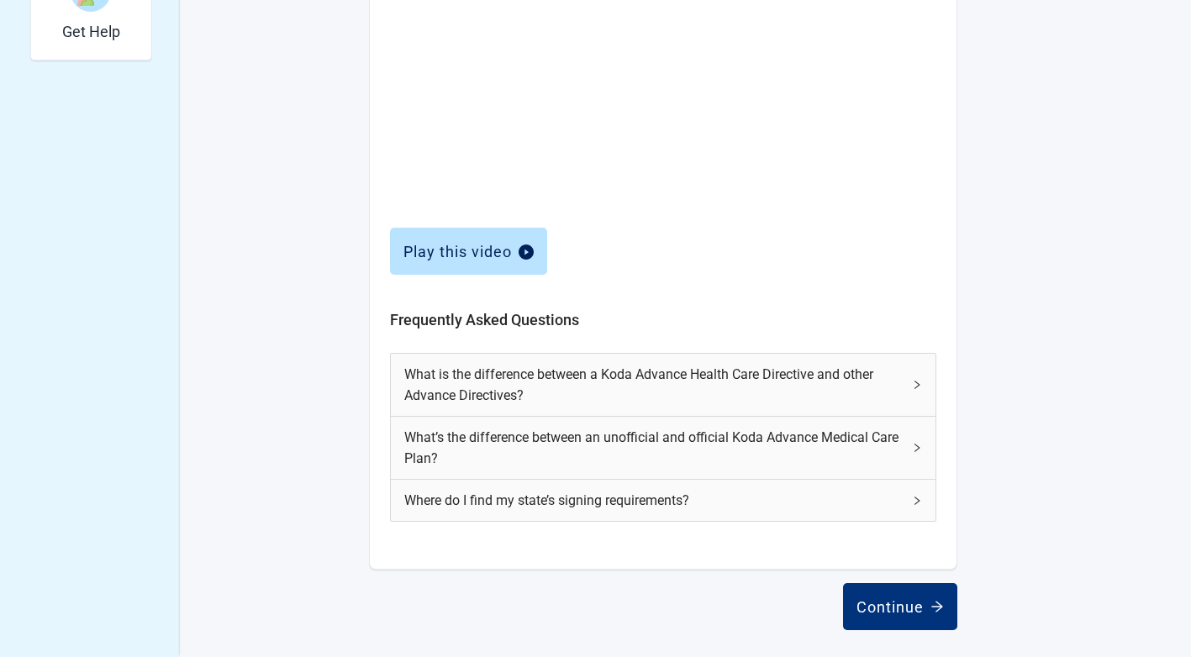
click at [900, 598] on div "Continue" at bounding box center [899, 606] width 87 height 17
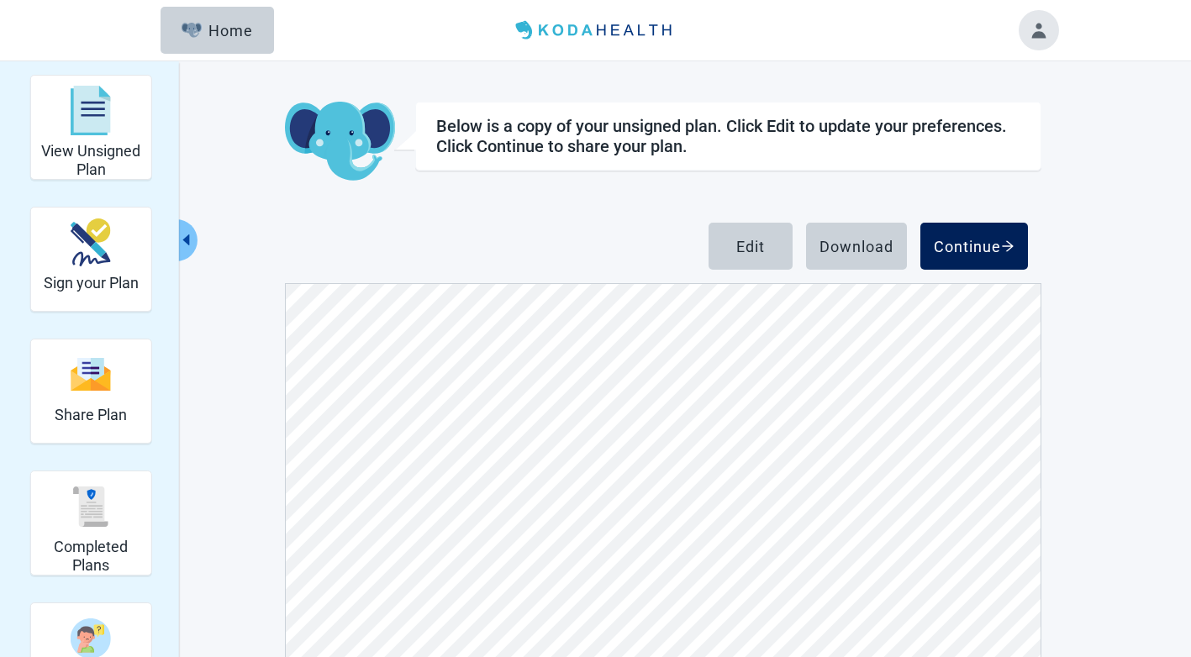
click at [983, 245] on div "Continue" at bounding box center [974, 246] width 81 height 17
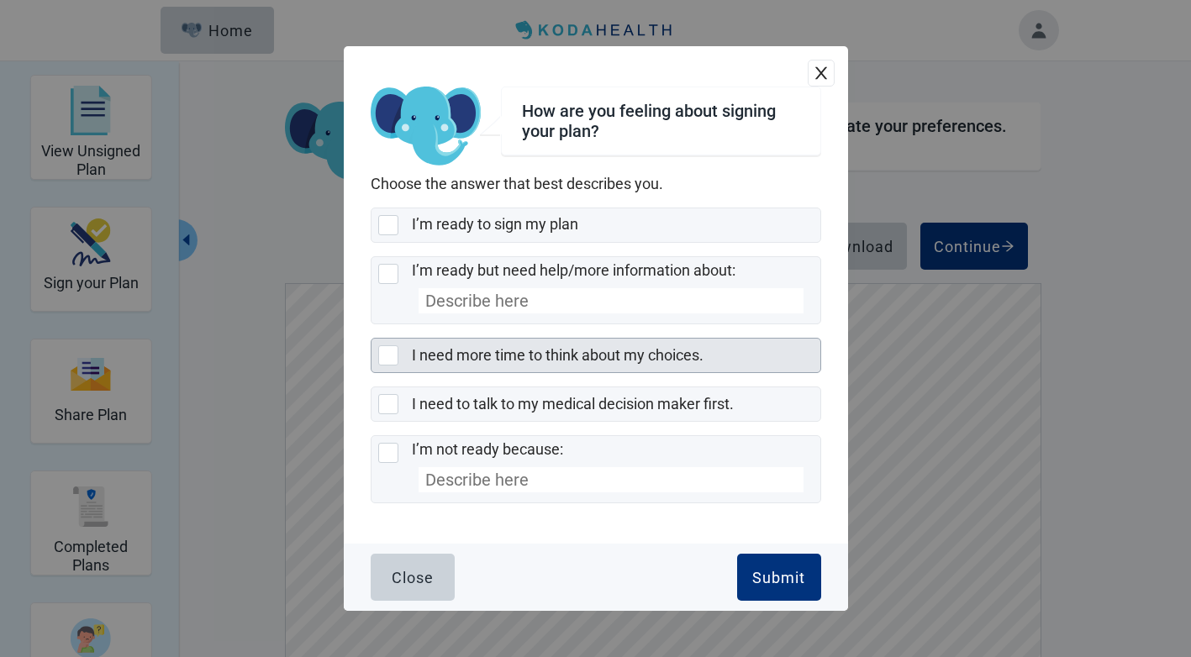
click at [384, 360] on div at bounding box center [388, 355] width 20 height 20
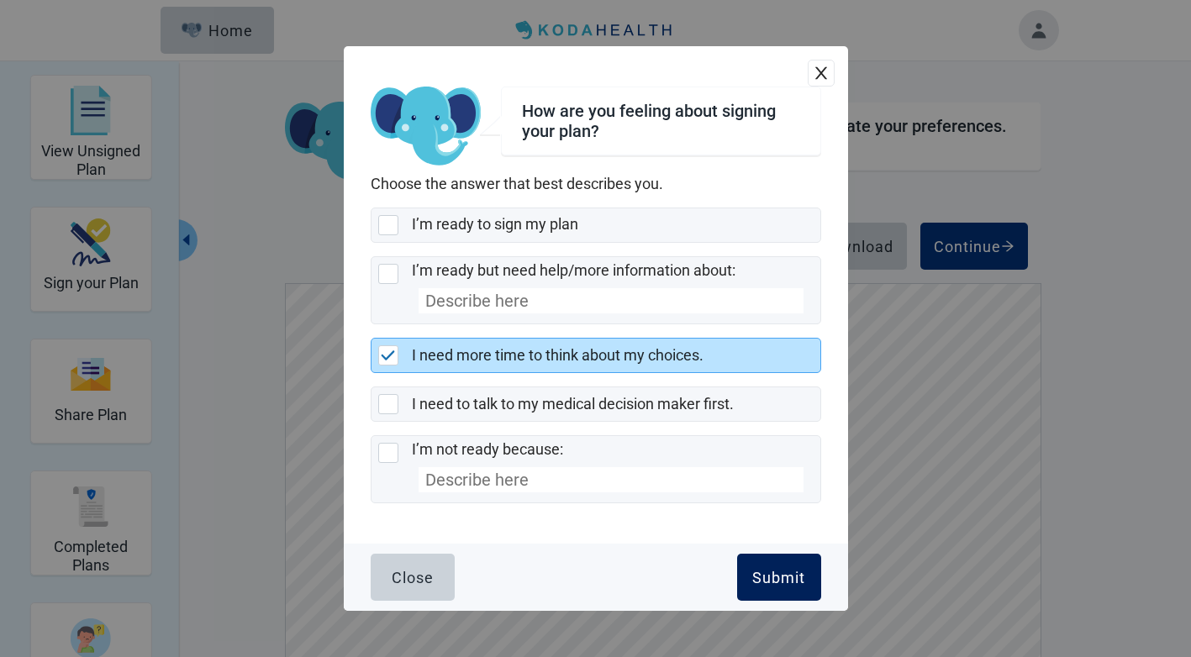
click at [782, 591] on button "Submit" at bounding box center [779, 577] width 84 height 47
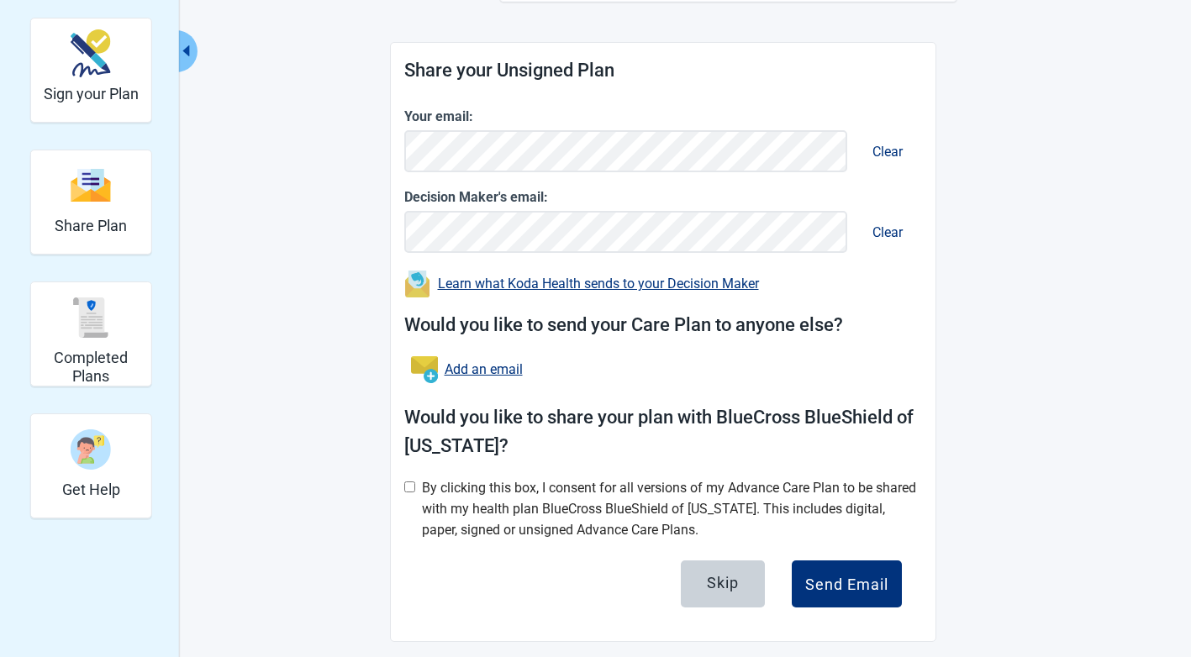
scroll to position [201, 0]
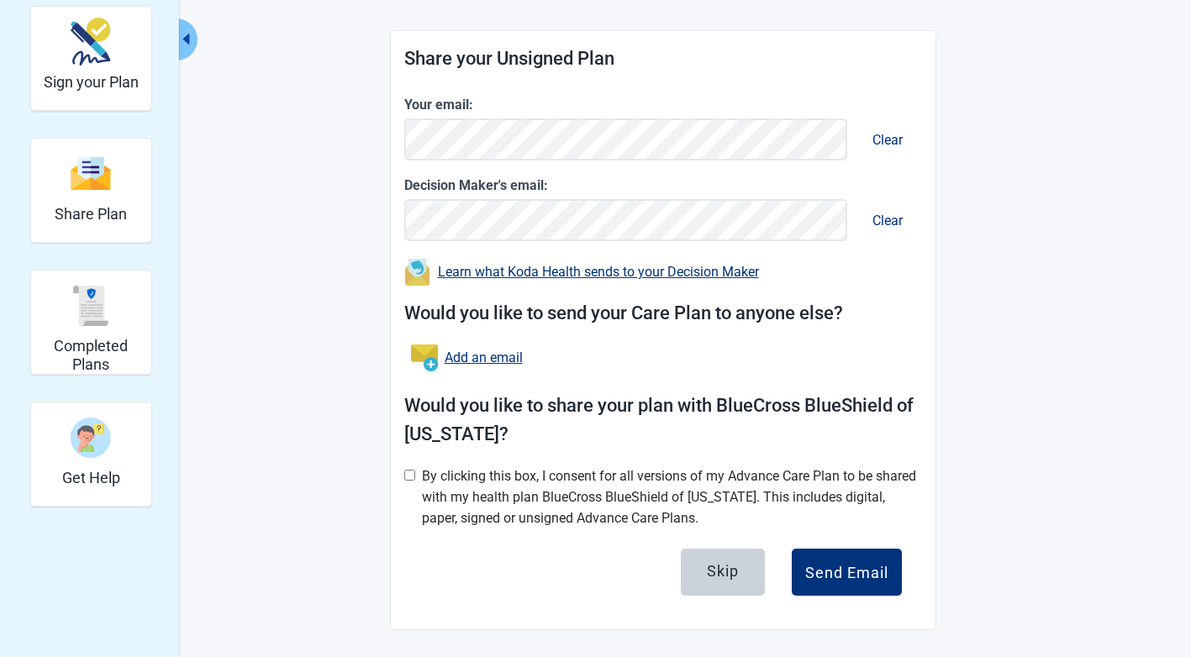
click at [411, 473] on input "checkbox" at bounding box center [409, 475] width 11 height 11
checkbox input "true"
click at [843, 569] on div "Send Email" at bounding box center [846, 572] width 83 height 17
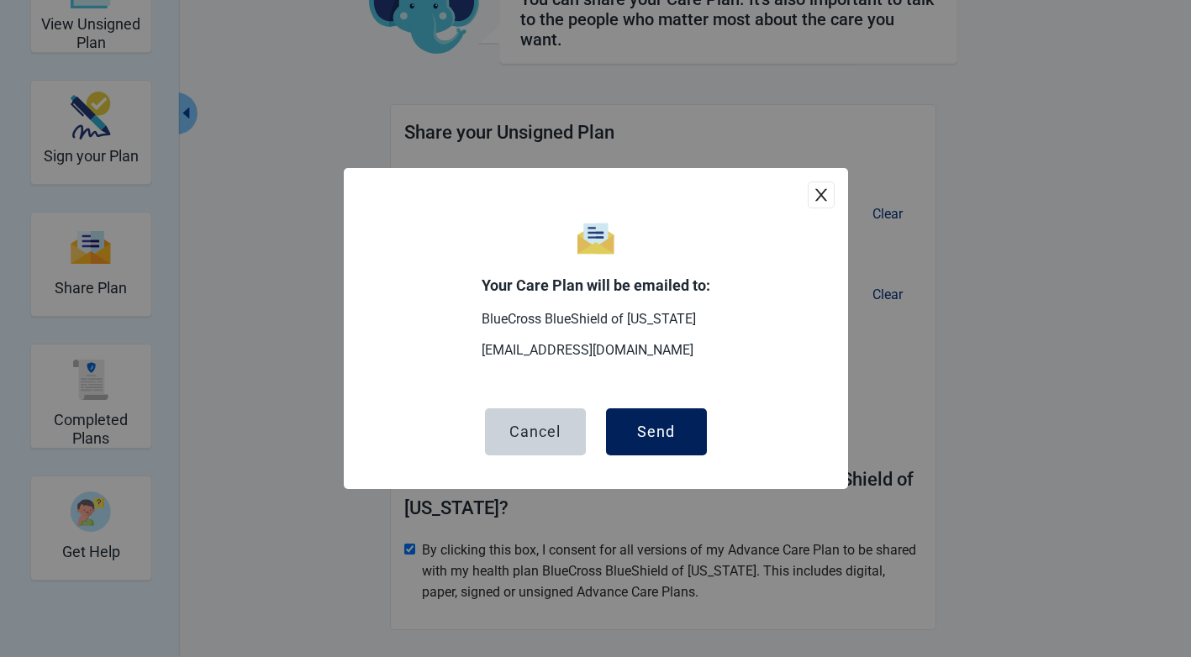
click at [666, 433] on div "Send" at bounding box center [656, 432] width 38 height 17
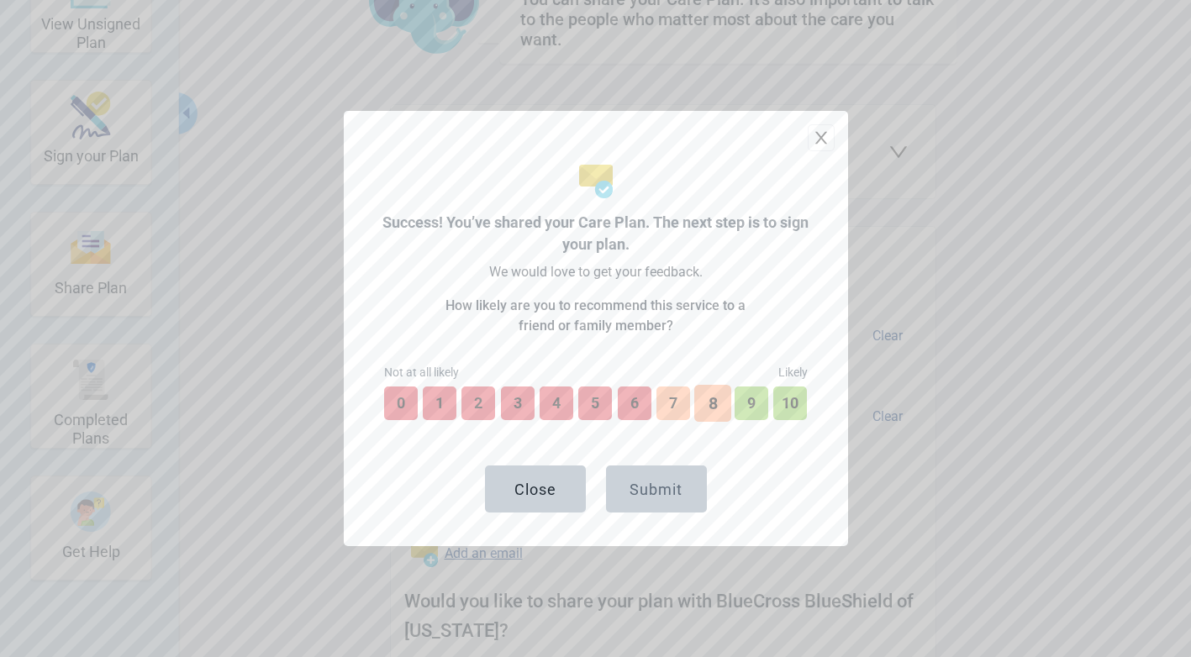
click at [705, 407] on button "8" at bounding box center [712, 403] width 37 height 37
click at [690, 486] on button "Submit" at bounding box center [656, 489] width 101 height 47
